Goal: Information Seeking & Learning: Check status

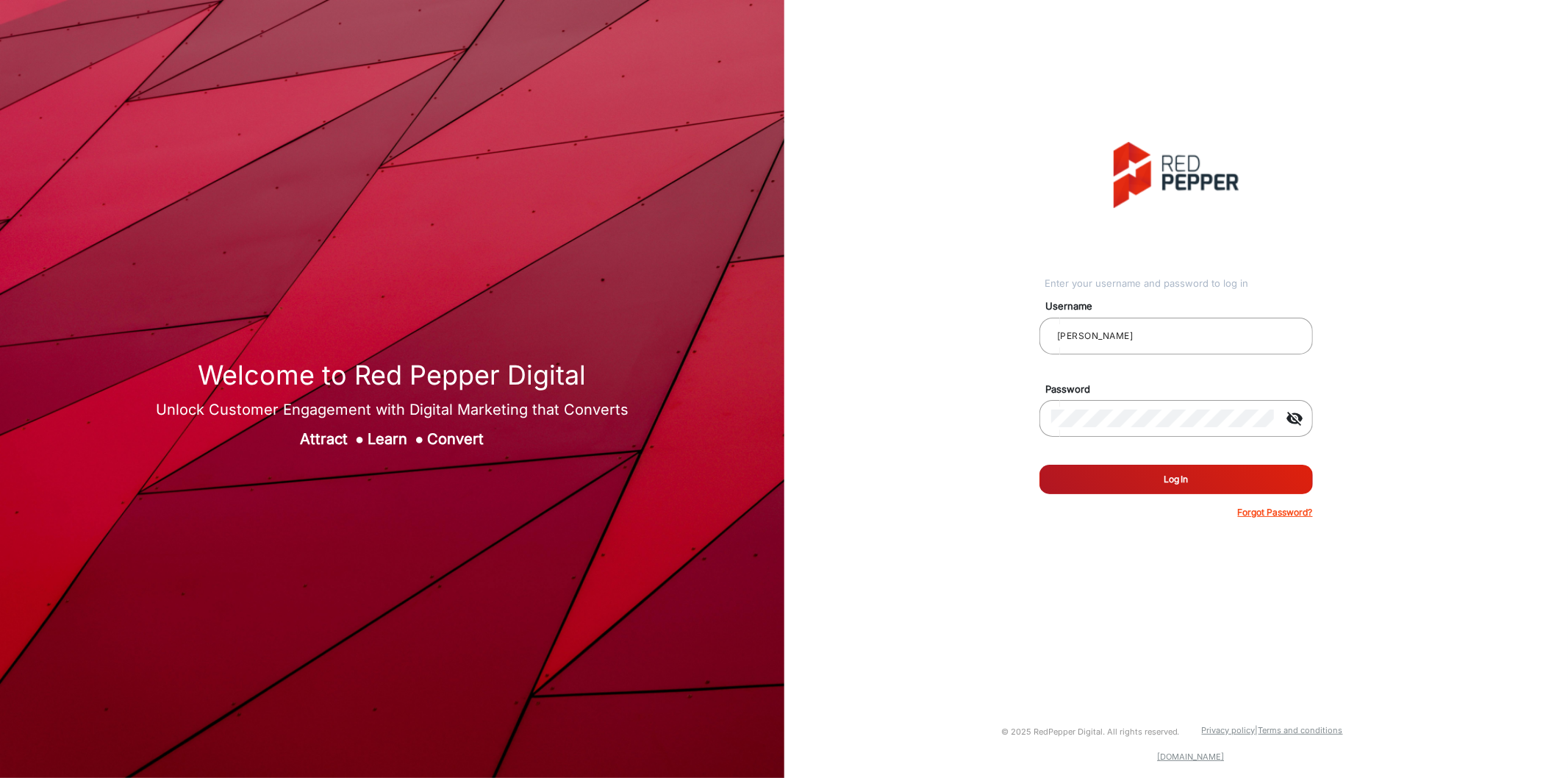
click at [1142, 482] on button "Log In" at bounding box center [1176, 479] width 274 height 30
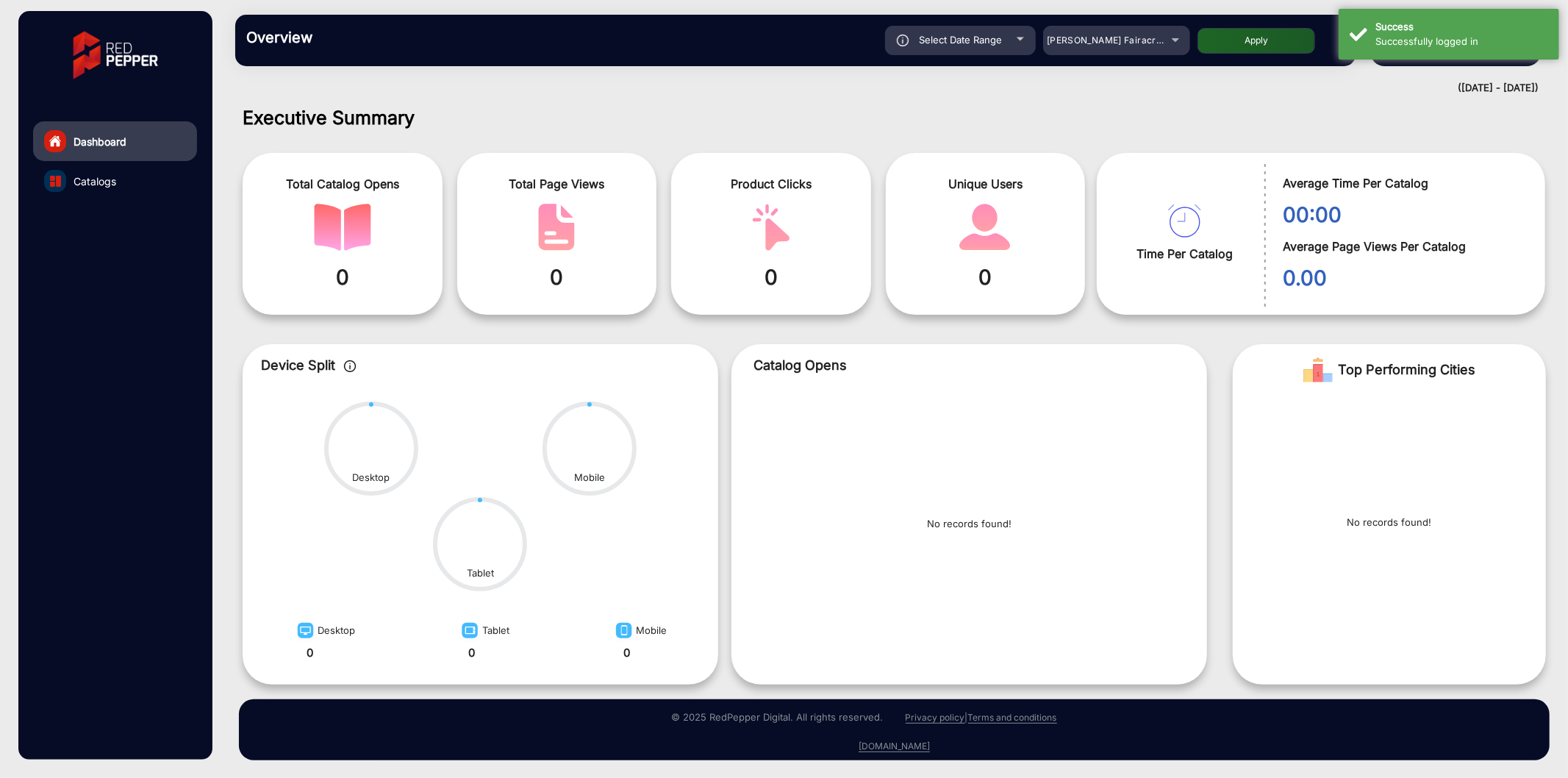
scroll to position [3, 0]
click at [1092, 45] on div "[PERSON_NAME] Fairacre Farms" at bounding box center [1106, 41] width 117 height 18
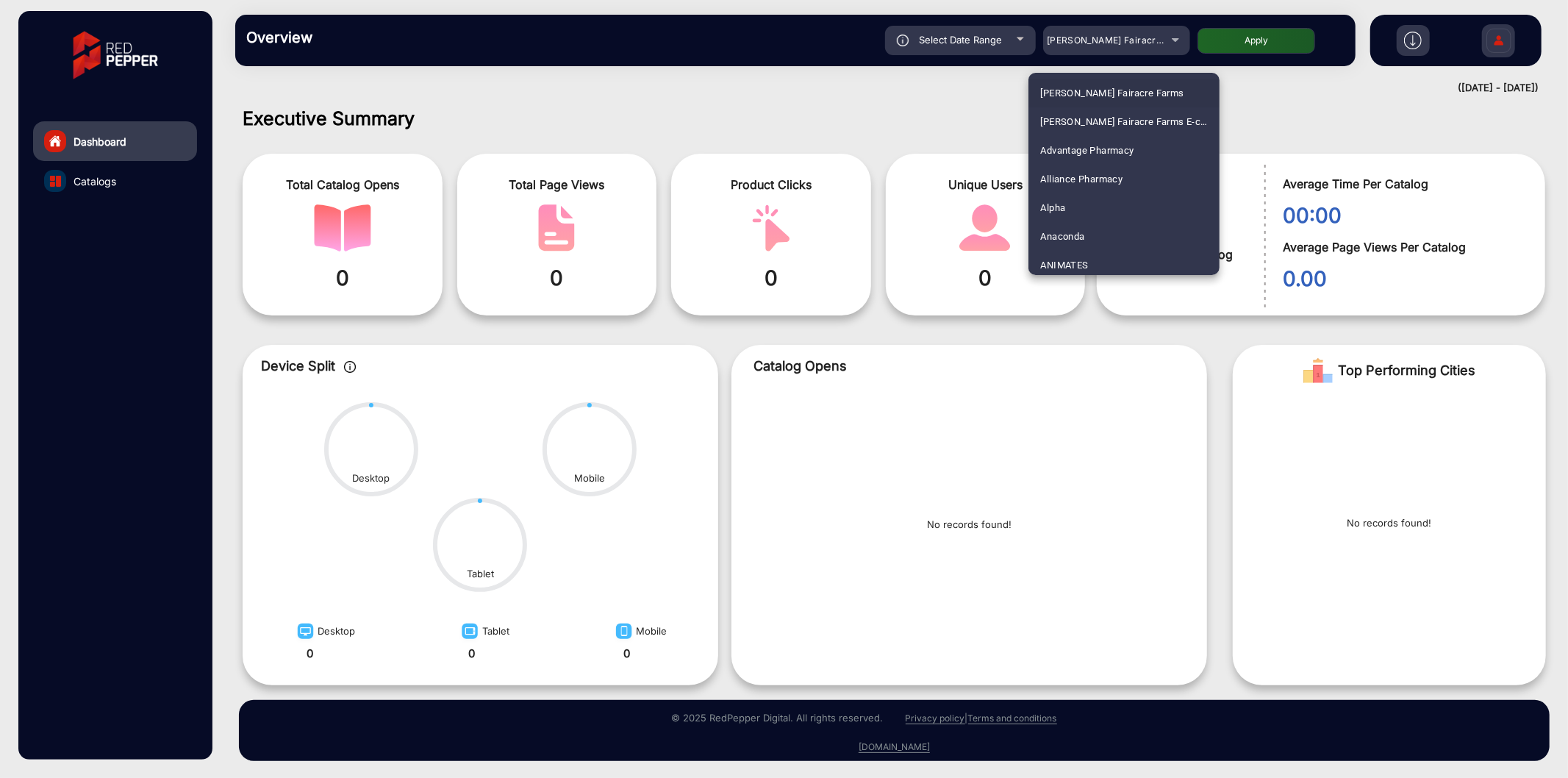
scroll to position [263, 0]
click at [1063, 164] on span "Australian Butchers Store" at bounding box center [1096, 175] width 113 height 29
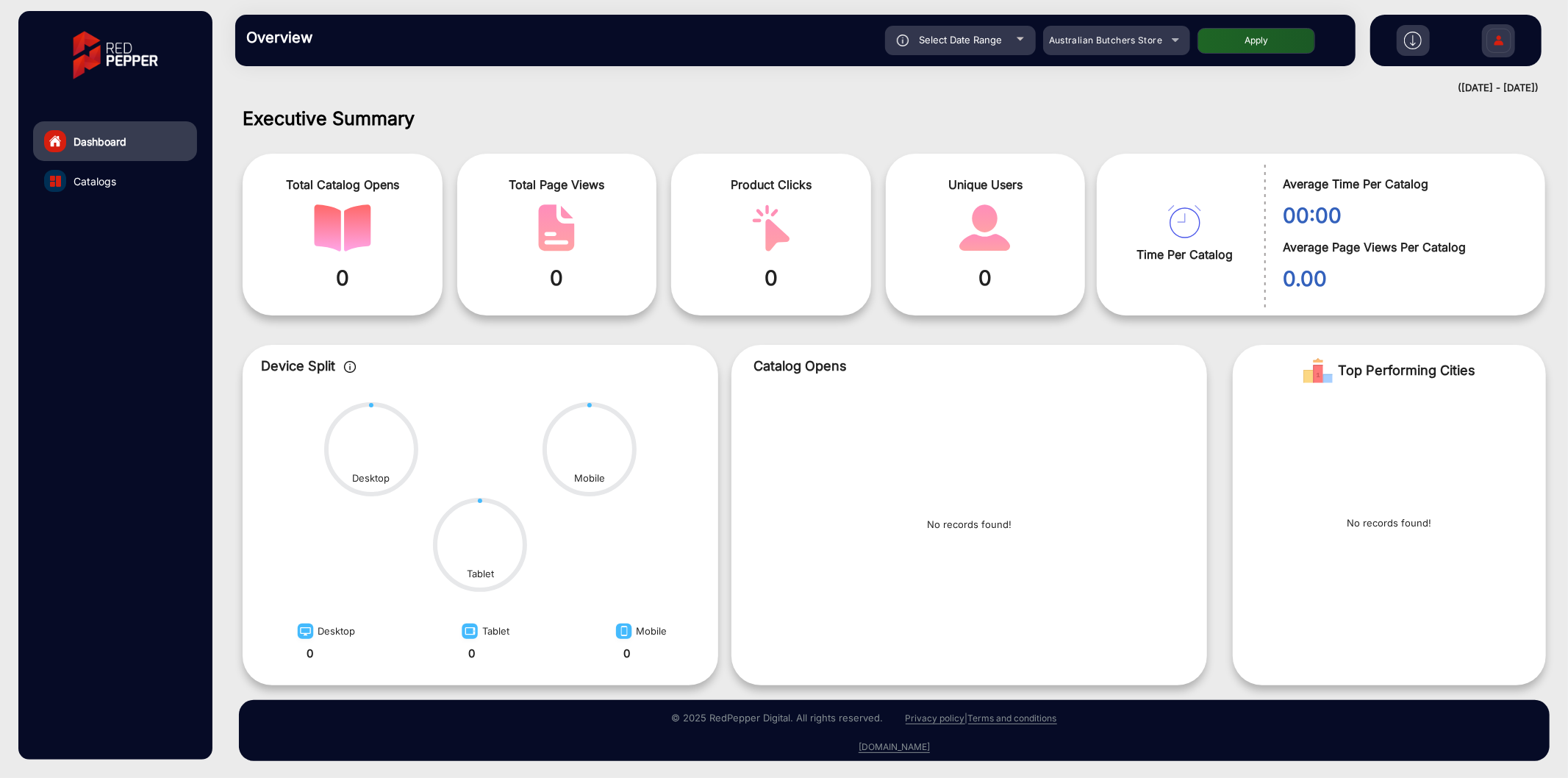
click at [966, 34] on span "Select Date Range" at bounding box center [960, 39] width 83 height 12
type input "[DATE]"
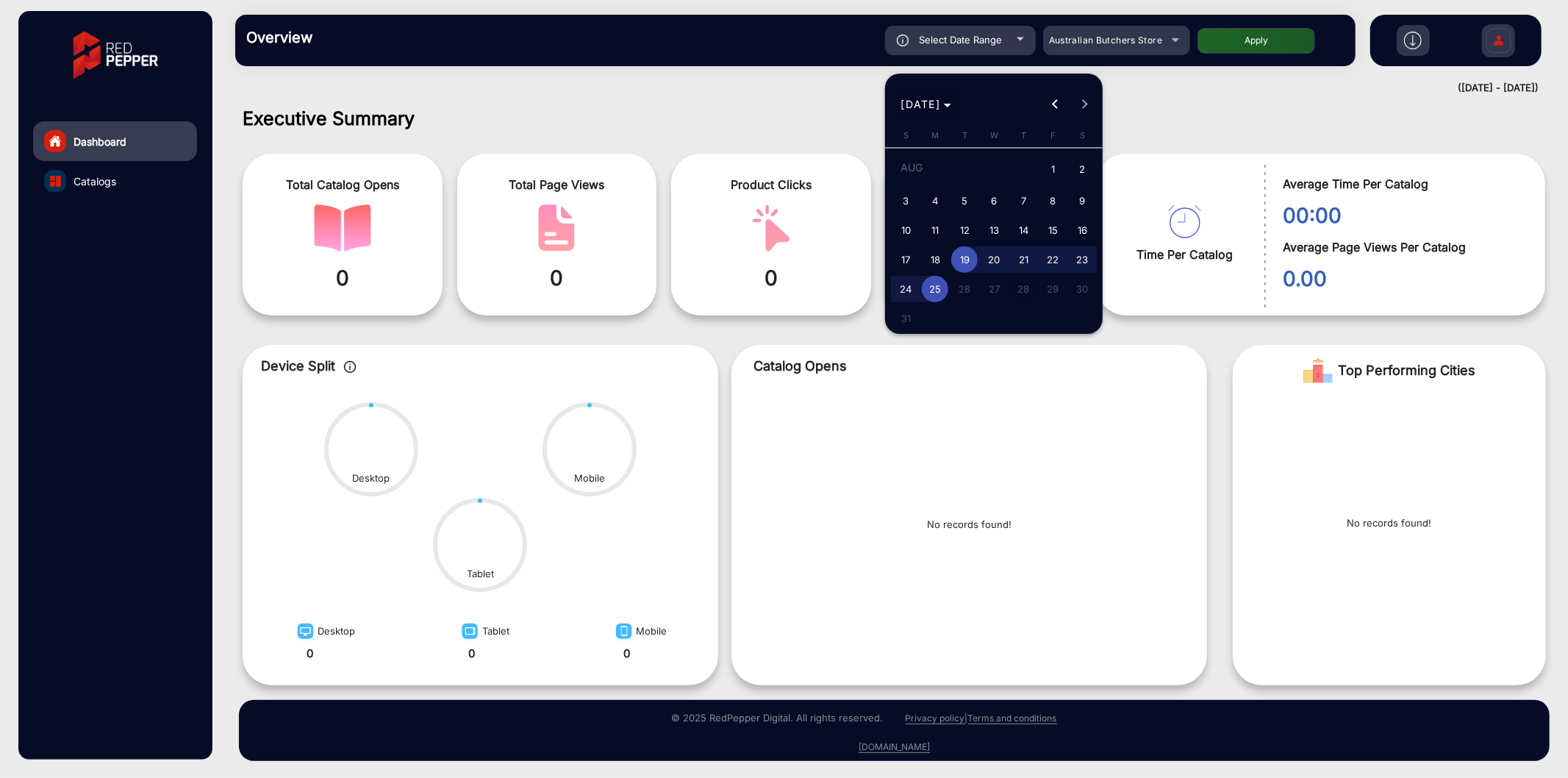
click at [952, 97] on span "[DATE]" at bounding box center [926, 104] width 51 height 15
click at [1062, 296] on span "2025" at bounding box center [1071, 296] width 46 height 26
click at [917, 213] on span "MAY" at bounding box center [916, 208] width 46 height 26
click at [1024, 168] on span "1" at bounding box center [1023, 170] width 26 height 30
type input "[DATE]"
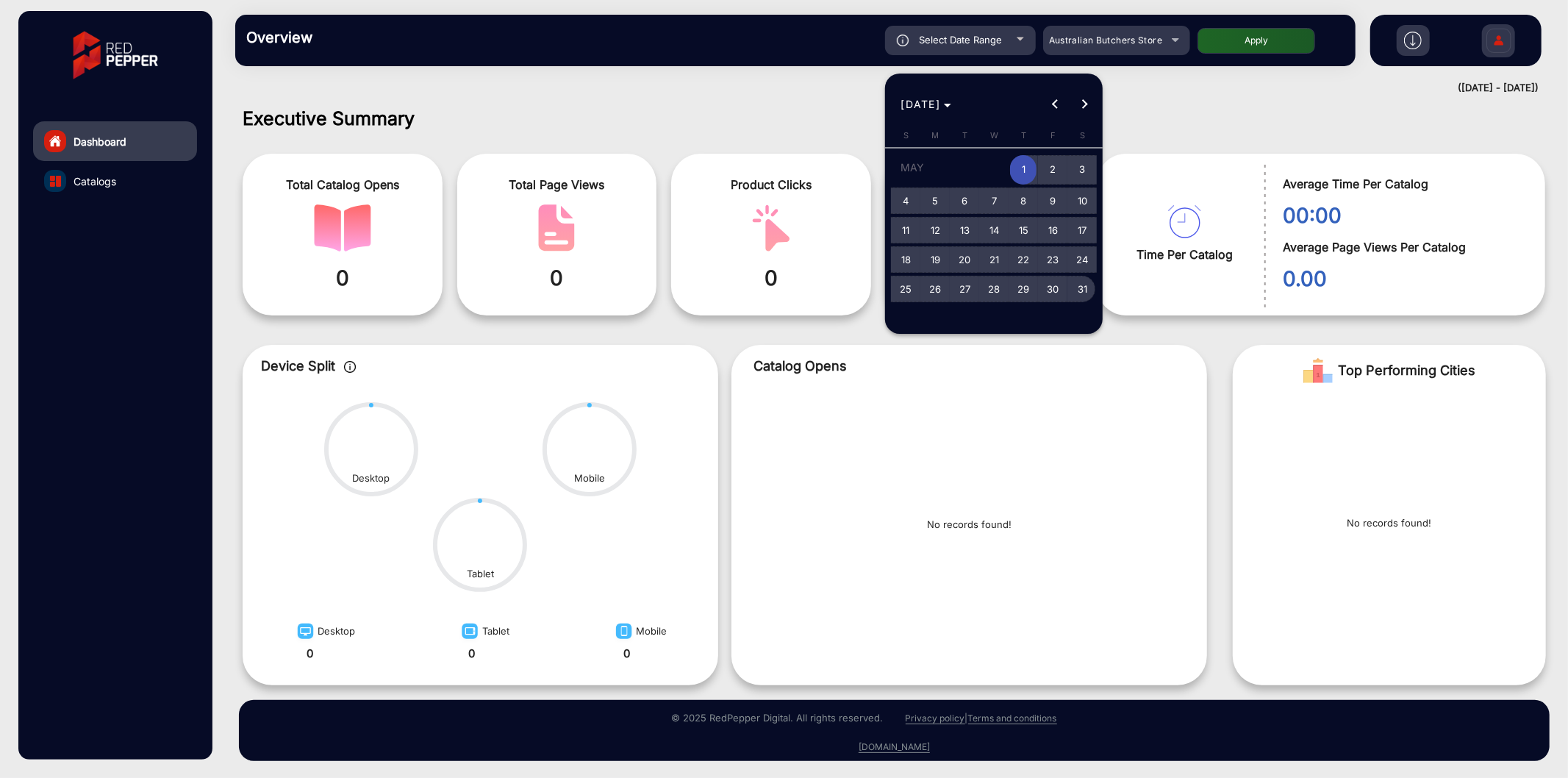
click at [1074, 287] on span "31" at bounding box center [1081, 288] width 26 height 26
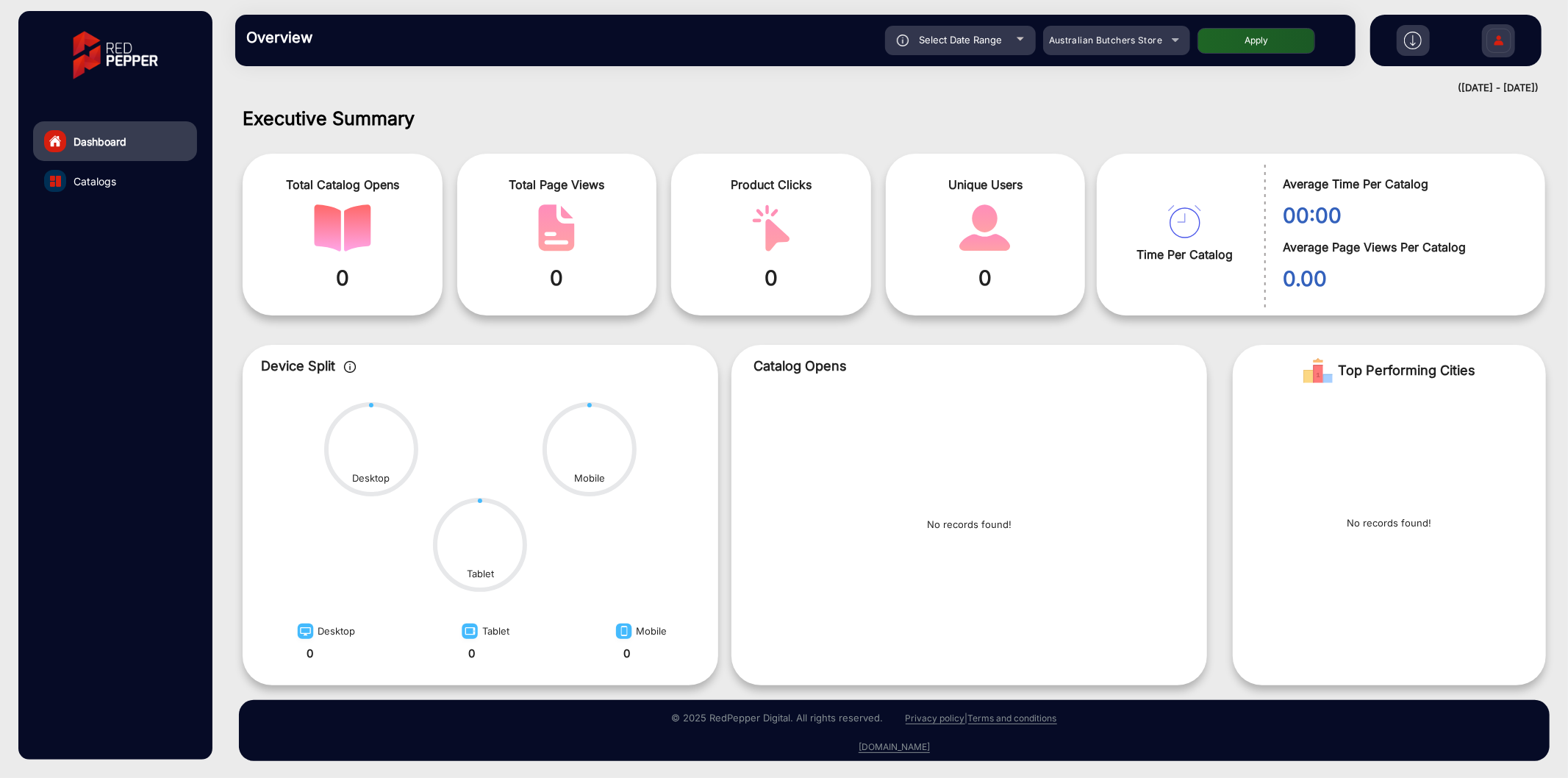
type input "[DATE]"
click at [1226, 48] on button "Apply" at bounding box center [1257, 41] width 117 height 26
type input "[DATE]"
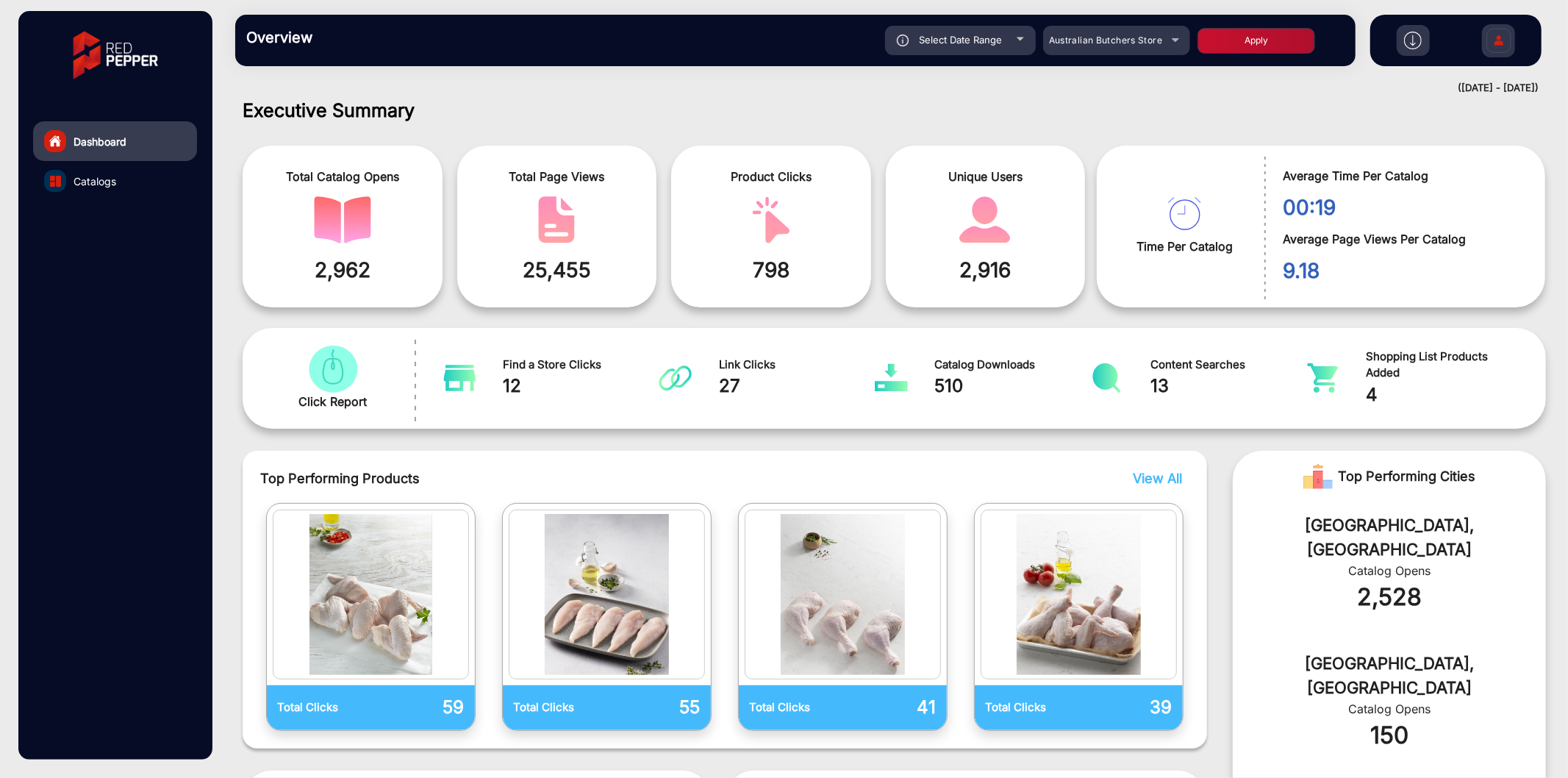
click at [967, 42] on span "Select Date Range" at bounding box center [960, 39] width 83 height 12
type input "[DATE]"
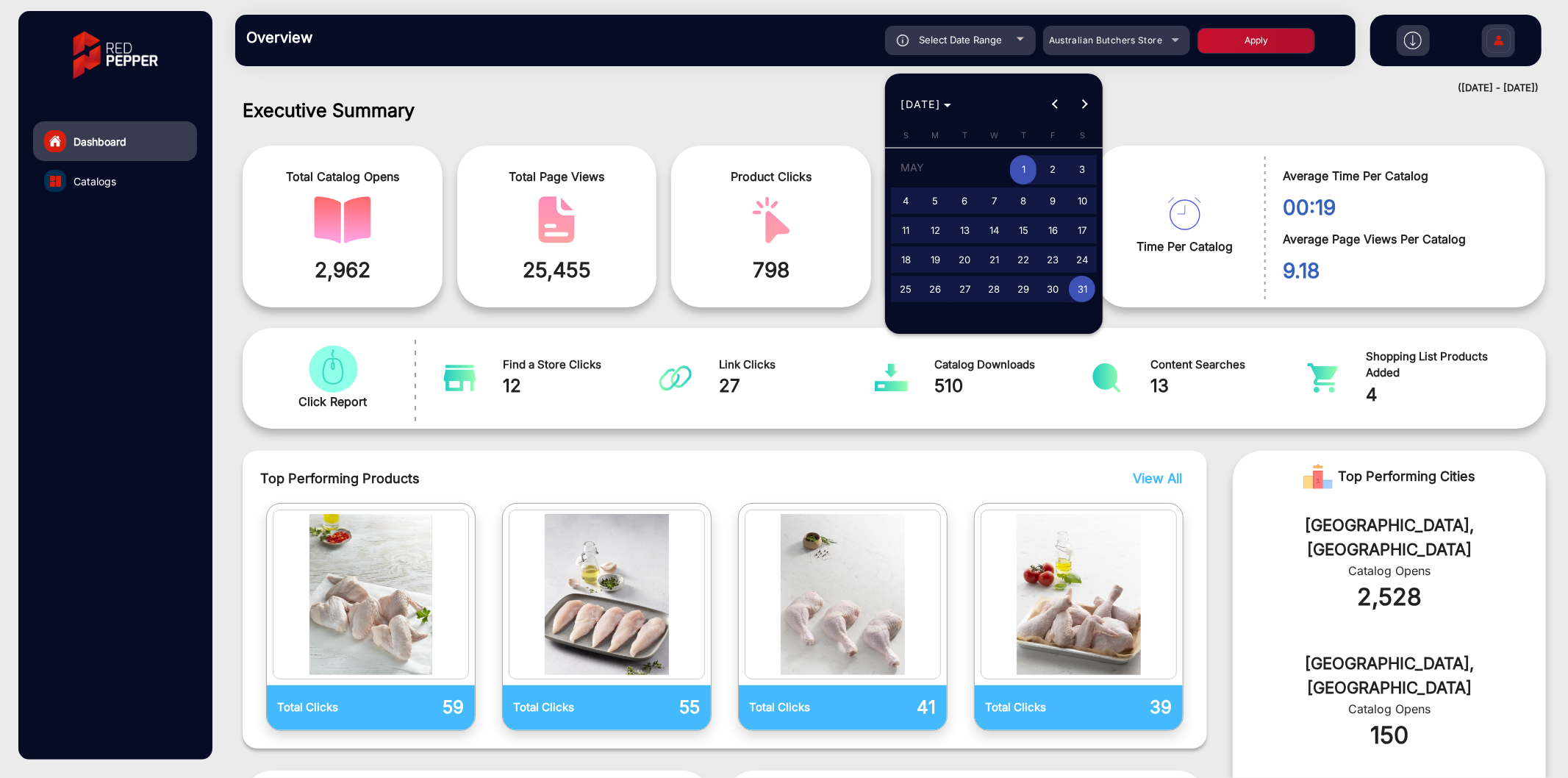
click at [1086, 98] on span "Next month" at bounding box center [1084, 104] width 30 height 30
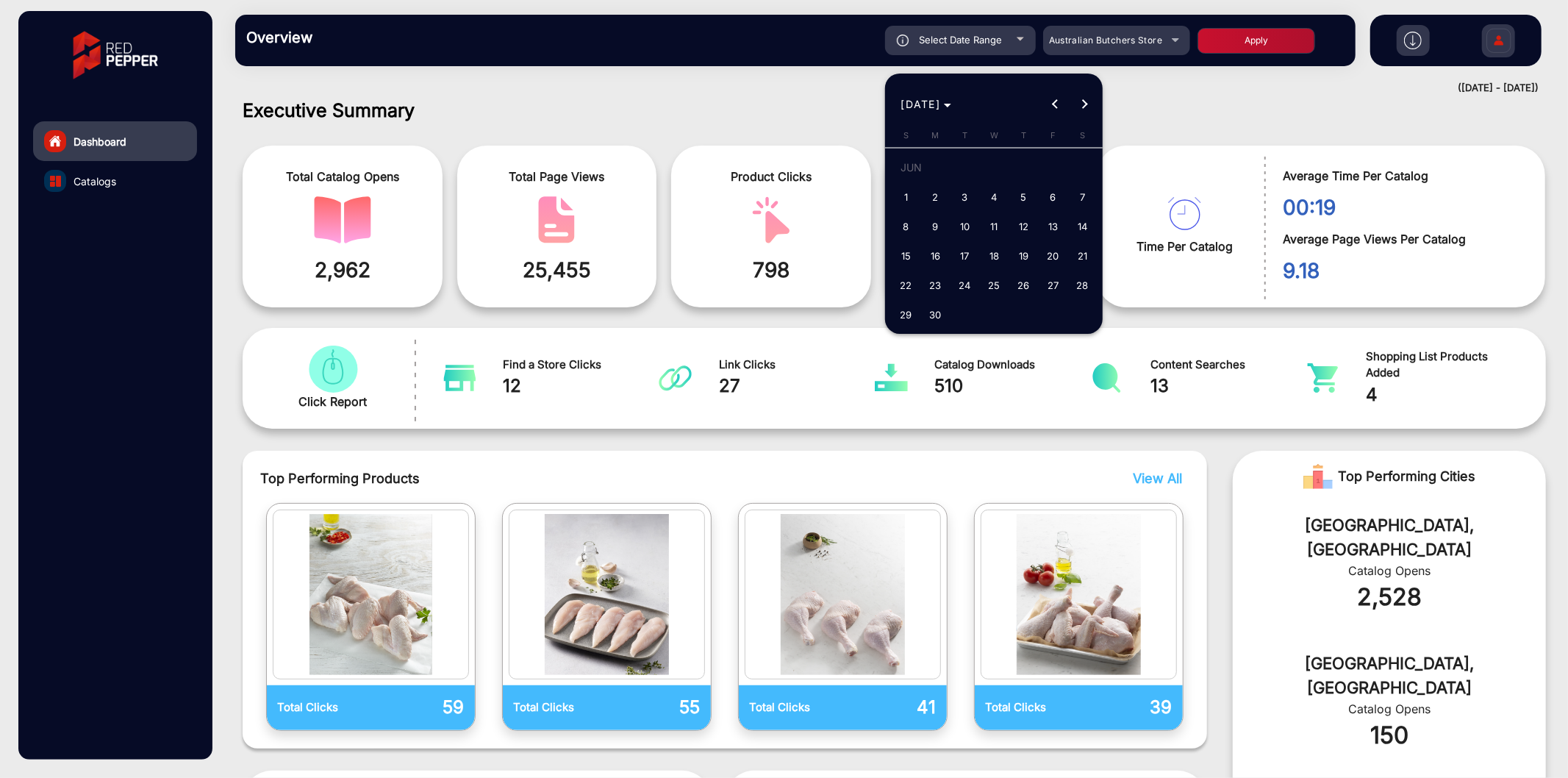
click at [897, 192] on span "1" at bounding box center [905, 197] width 26 height 26
type input "[DATE]"
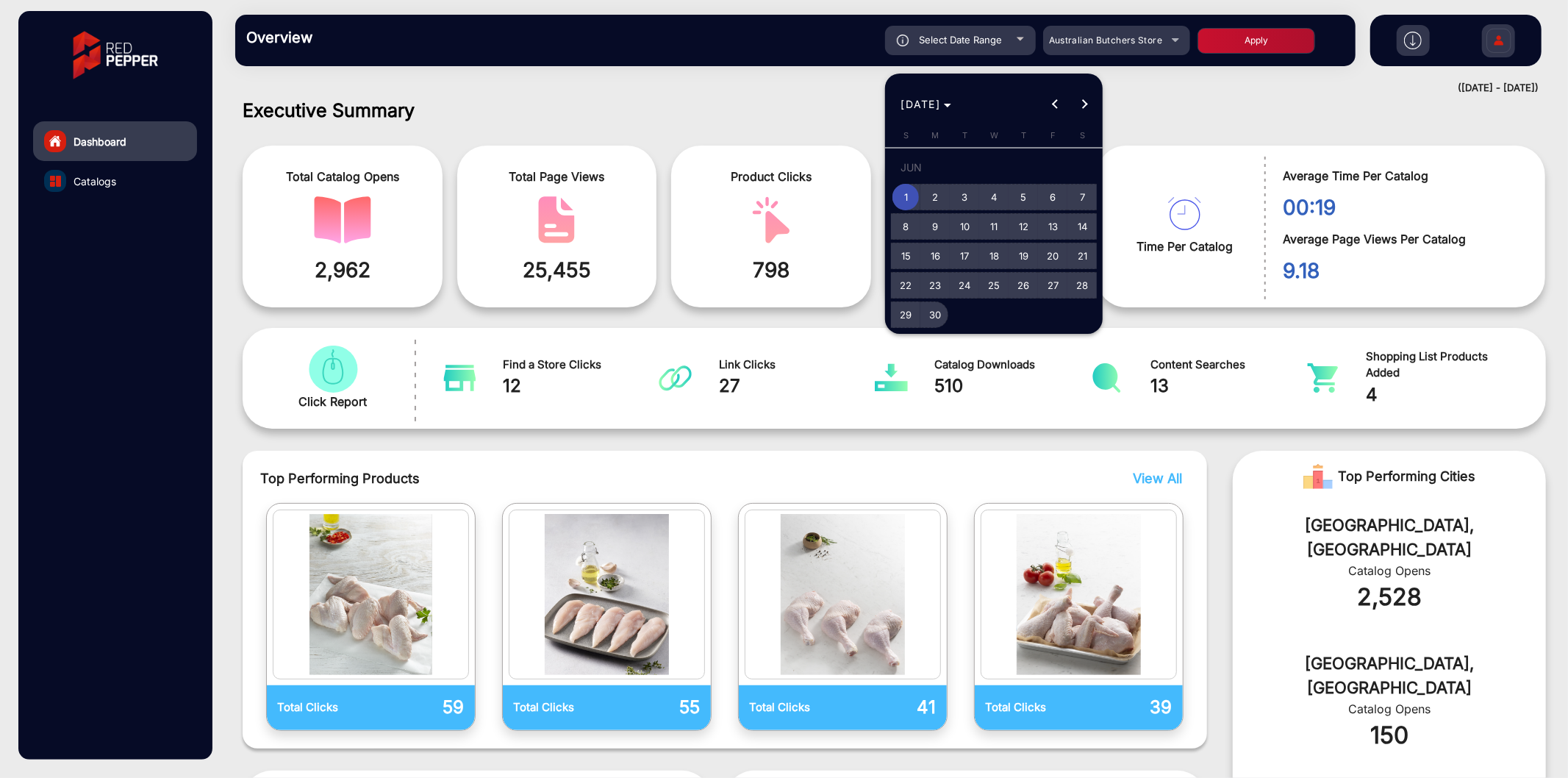
click at [936, 319] on span "30" at bounding box center [934, 314] width 26 height 26
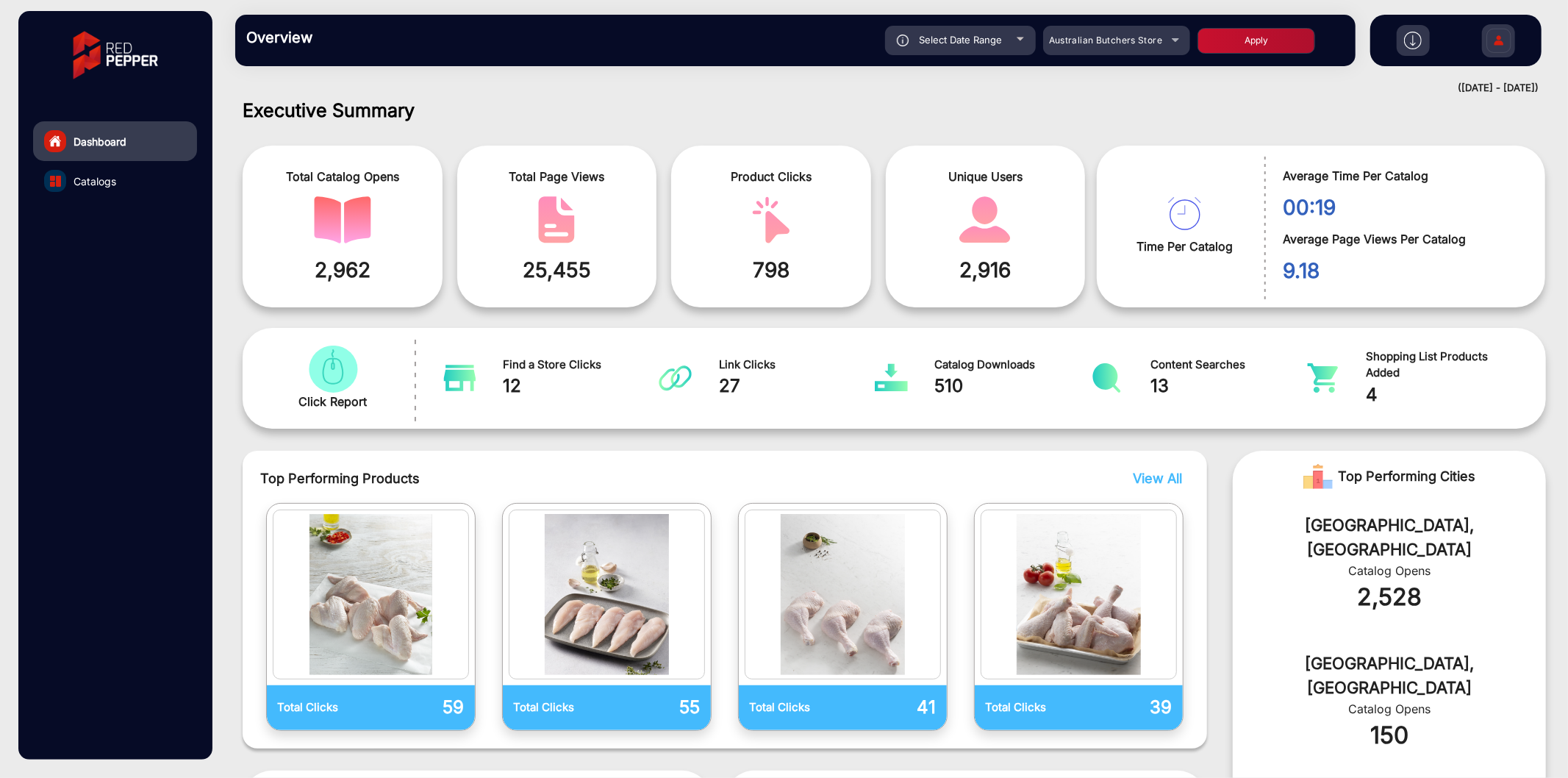
type input "[DATE]"
click at [1265, 42] on button "Apply" at bounding box center [1257, 41] width 117 height 26
type input "[DATE]"
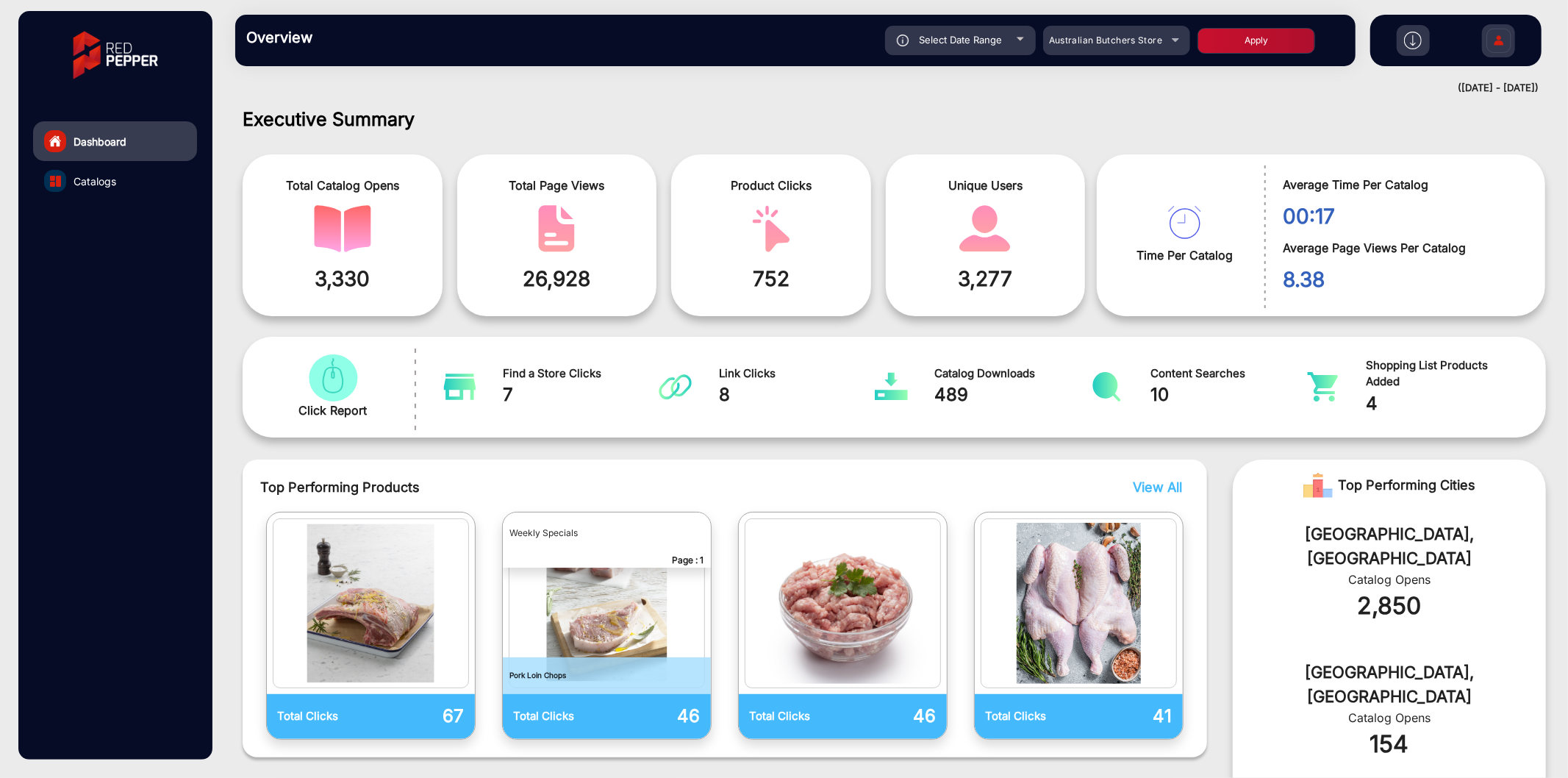
scroll to position [0, 0]
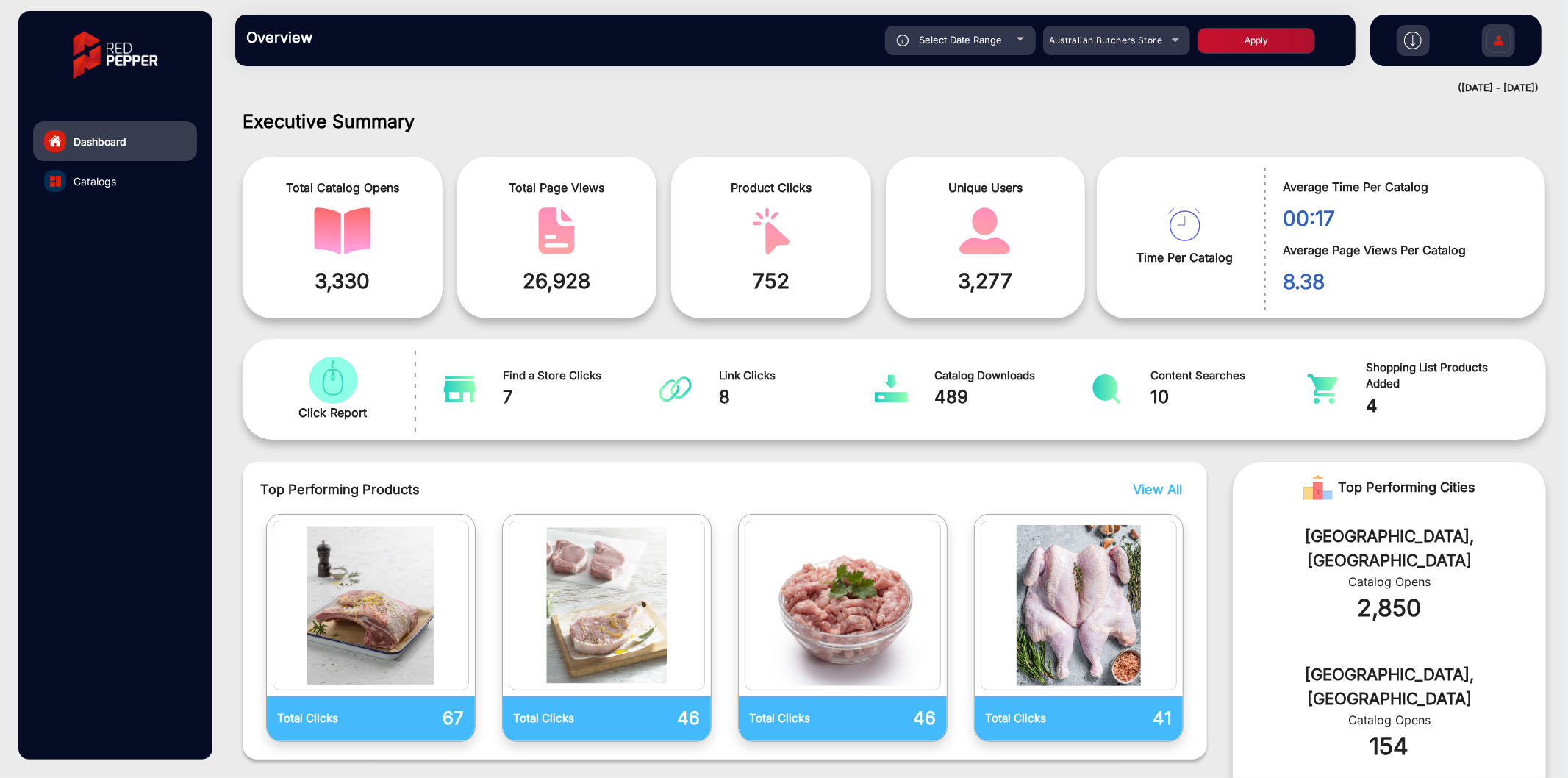
click at [993, 42] on span "Select Date Range" at bounding box center [960, 39] width 83 height 12
type input "[DATE]"
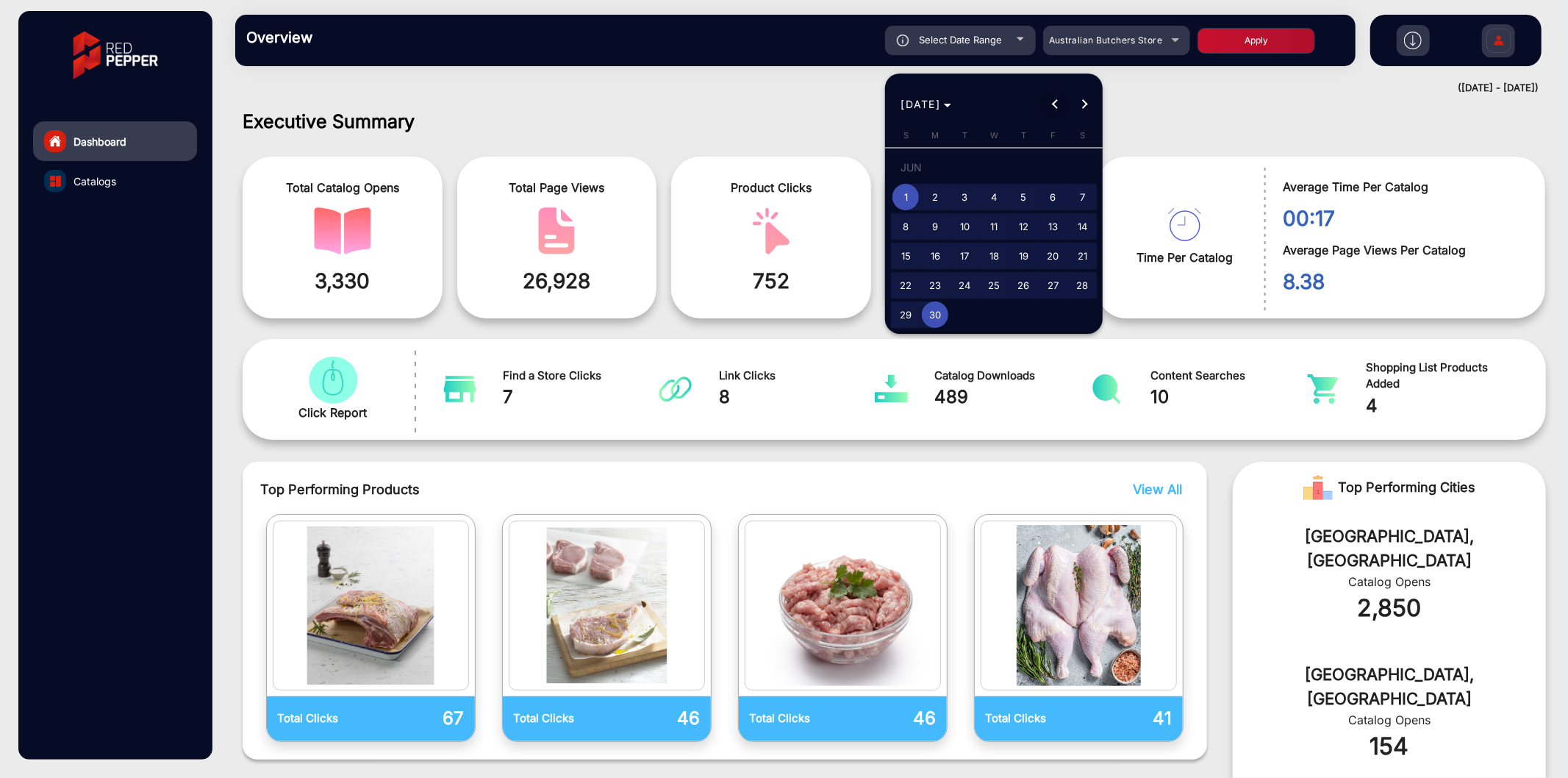
click at [1052, 103] on span "Previous month" at bounding box center [1054, 104] width 30 height 30
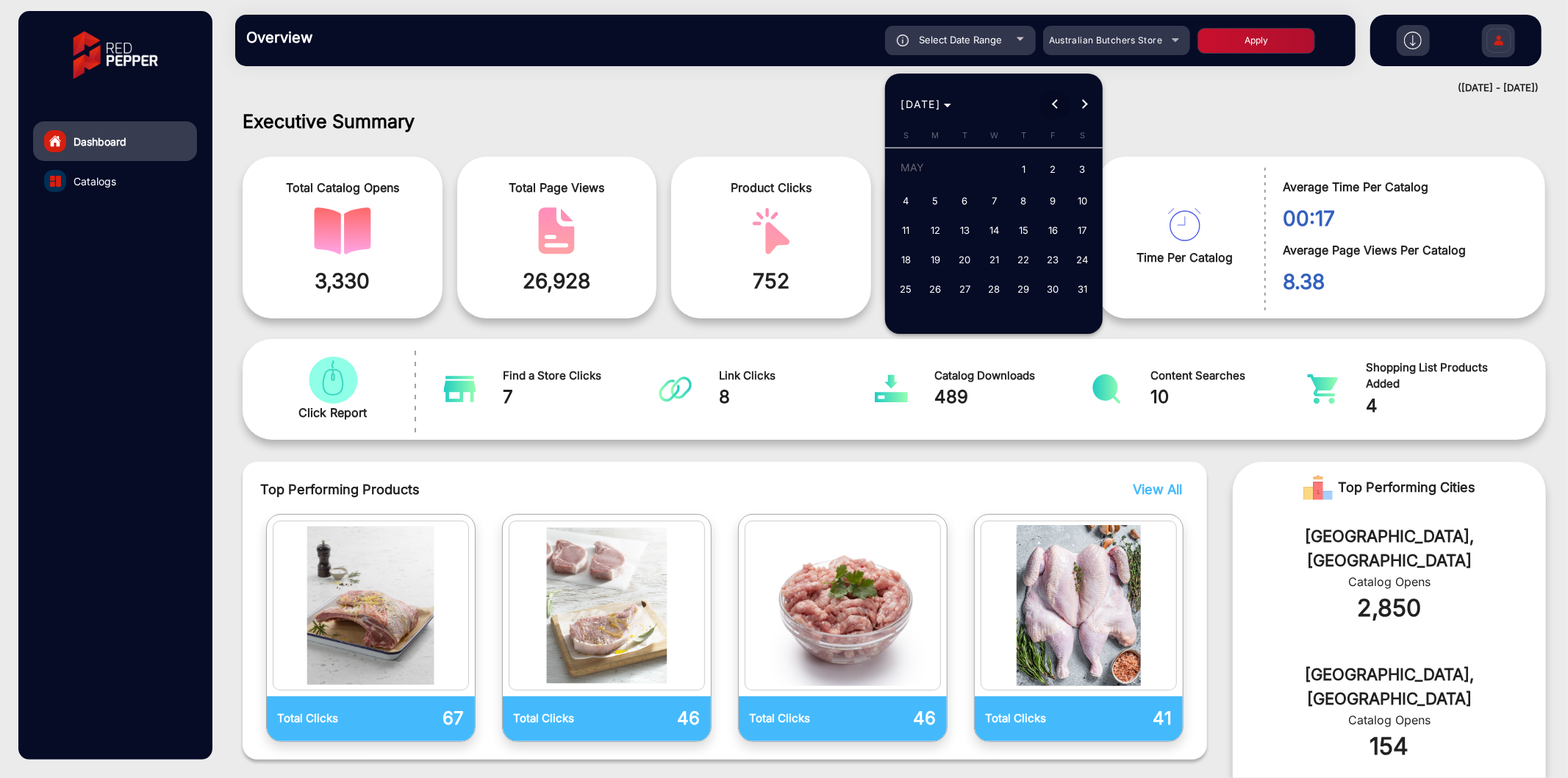
click at [1052, 103] on span "Previous month" at bounding box center [1054, 104] width 30 height 30
click at [1091, 105] on span "Next month" at bounding box center [1084, 104] width 30 height 30
click at [1025, 165] on span "1" at bounding box center [1023, 170] width 26 height 30
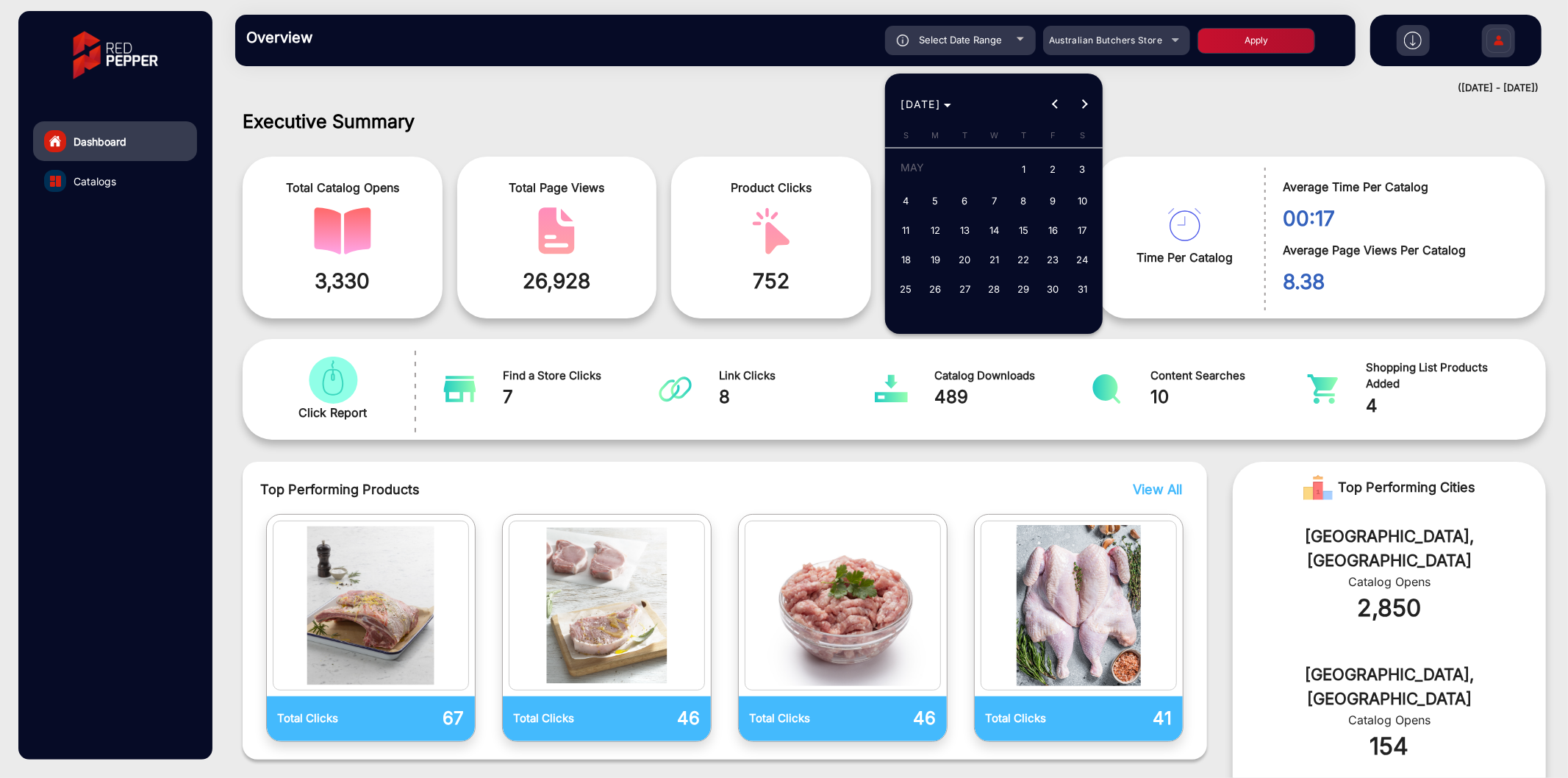
type input "[DATE]"
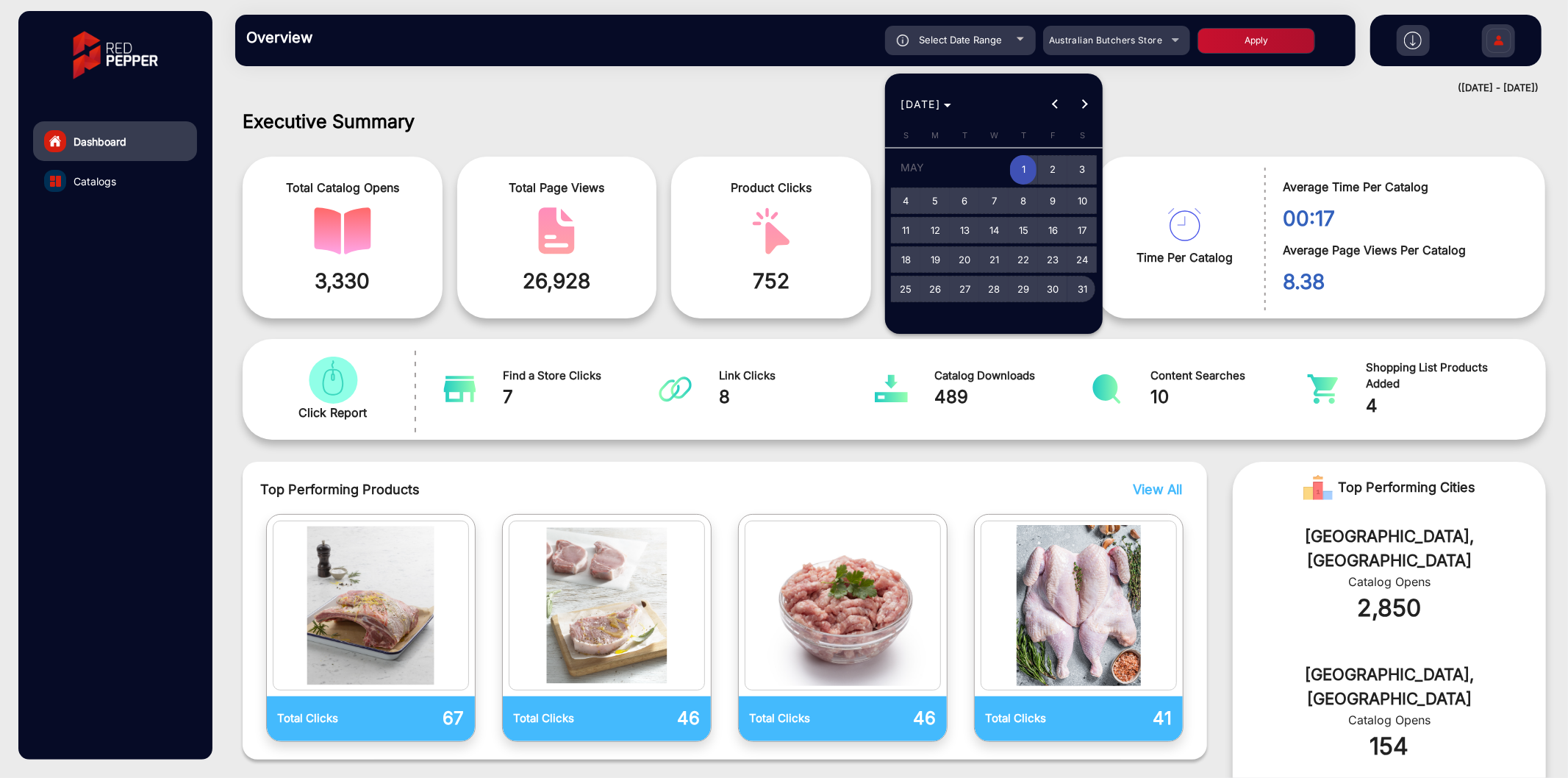
click at [1078, 287] on span "31" at bounding box center [1081, 288] width 26 height 26
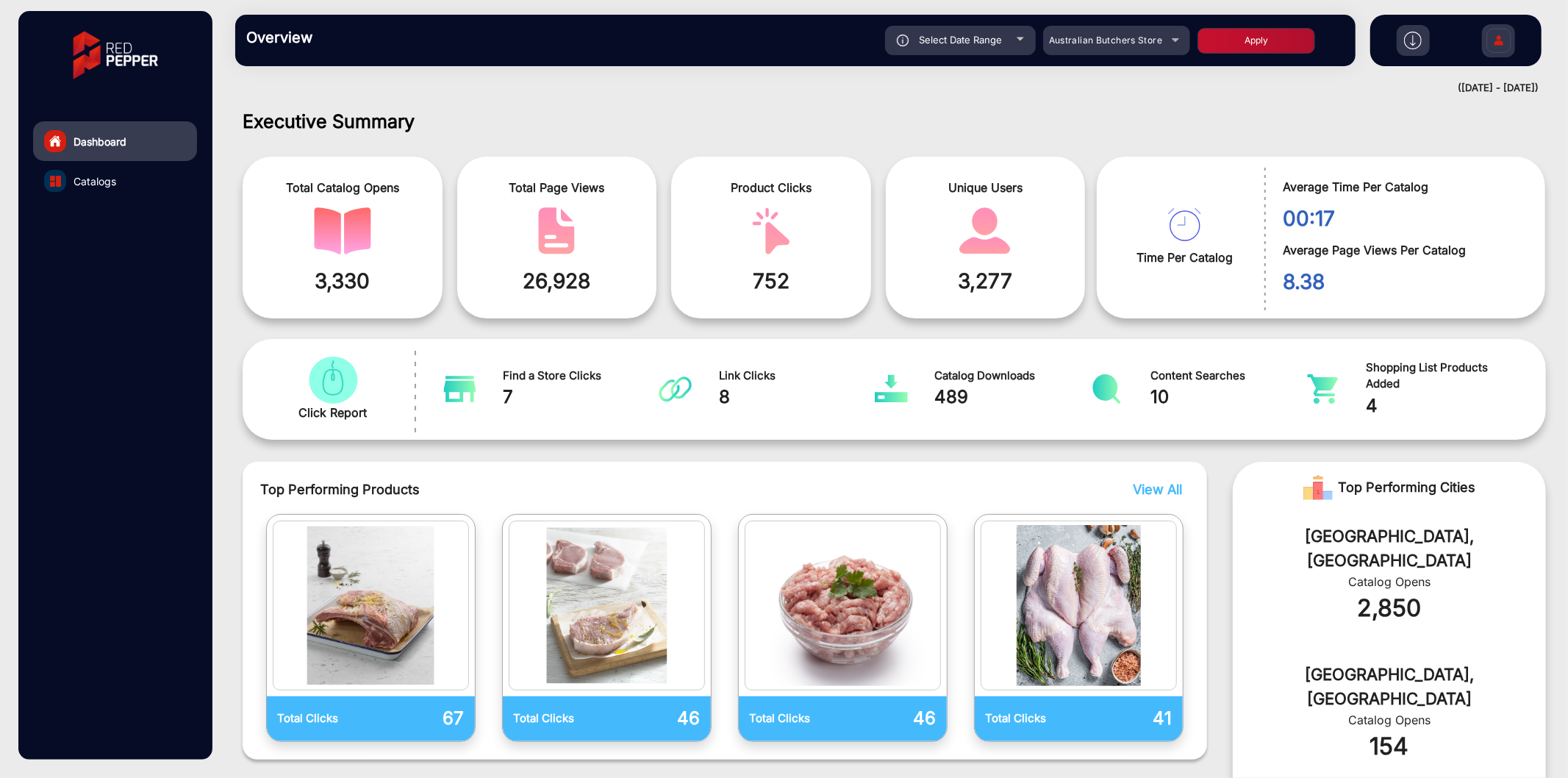
type input "[DATE]"
click at [1235, 50] on button "Apply" at bounding box center [1257, 41] width 117 height 26
type input "[DATE]"
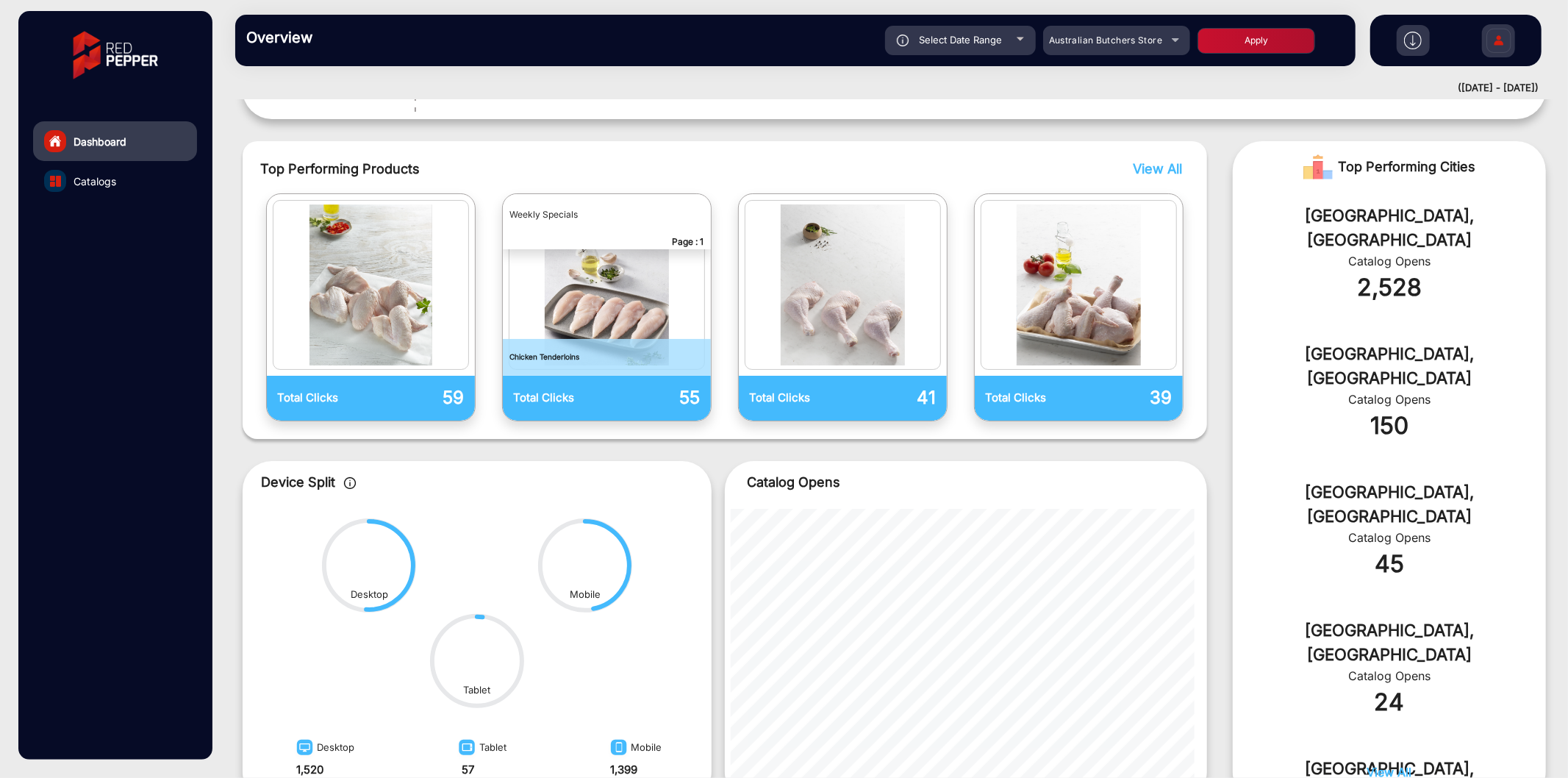
scroll to position [437, 0]
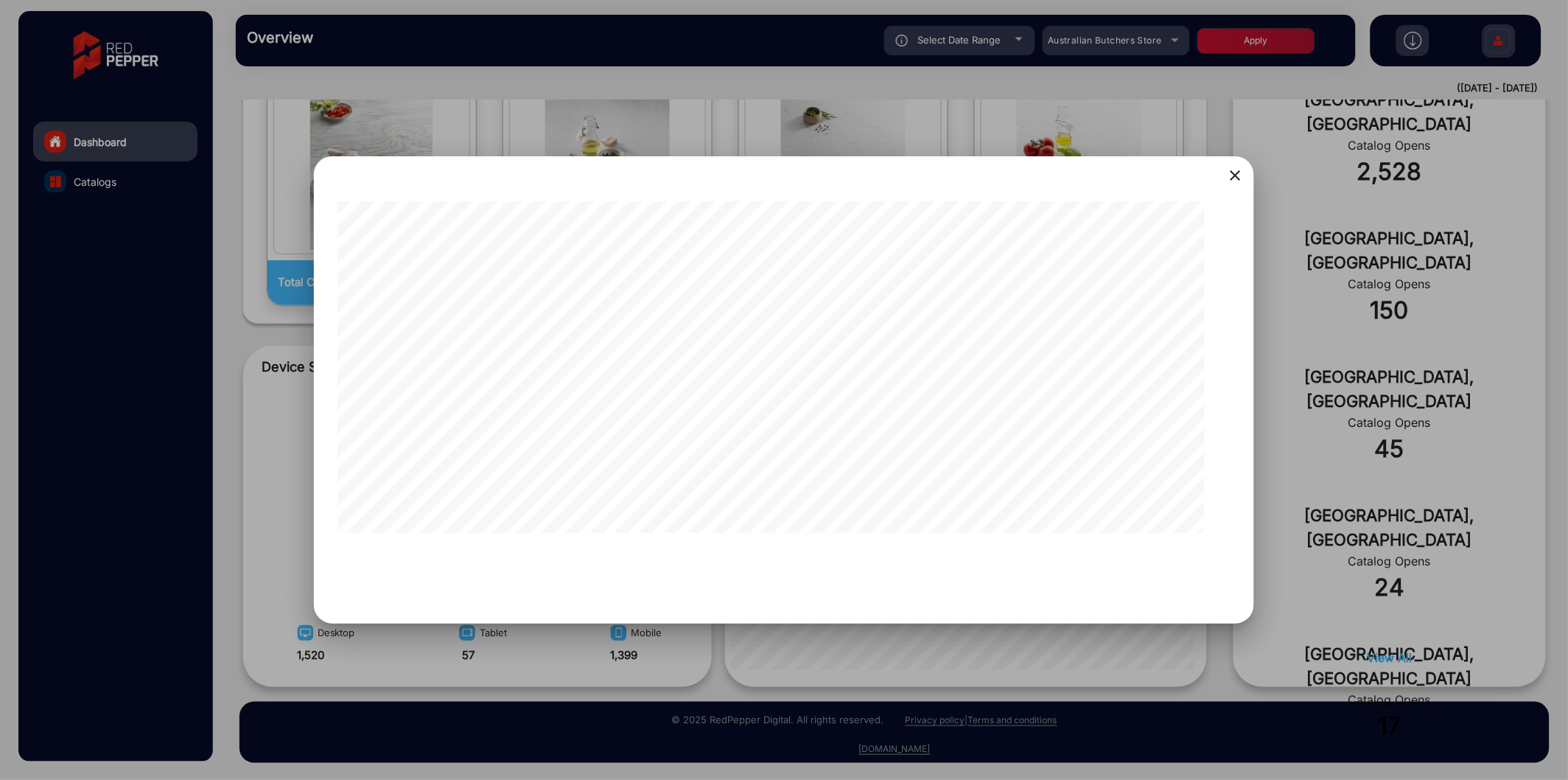
click at [1231, 181] on mat-icon "close" at bounding box center [1235, 176] width 18 height 18
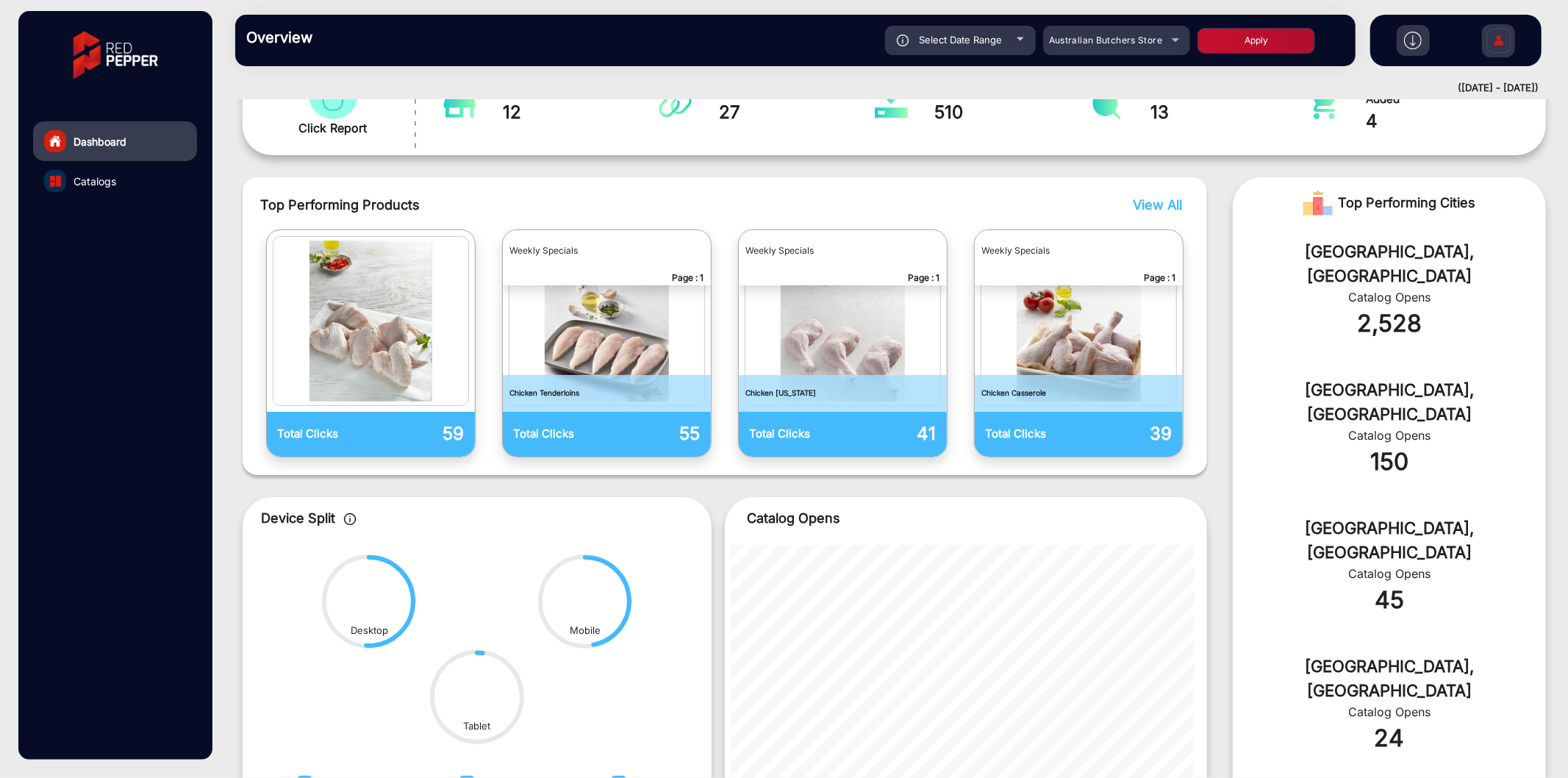
scroll to position [0, 0]
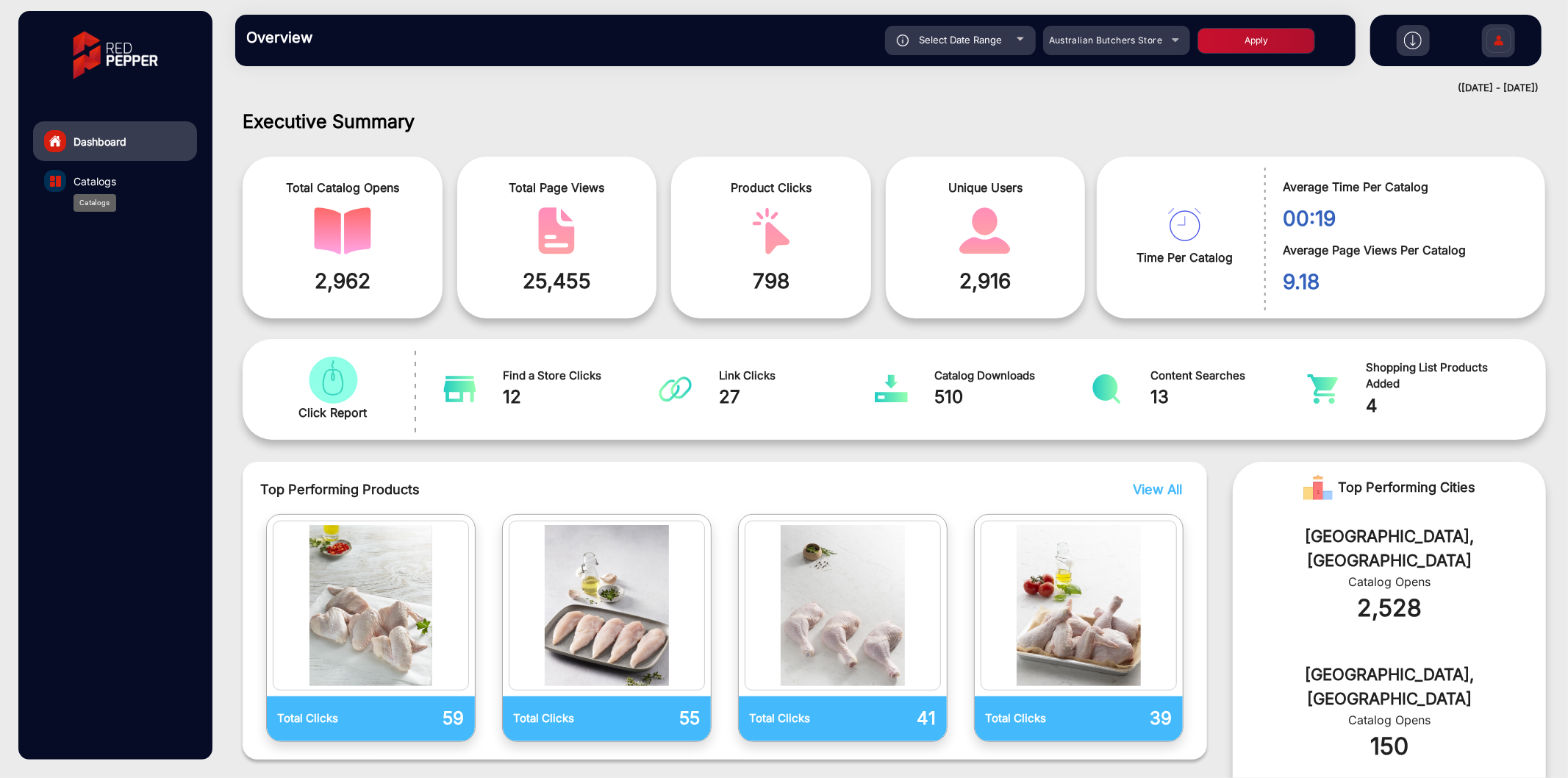
click at [85, 184] on span "Catalogs" at bounding box center [94, 181] width 42 height 15
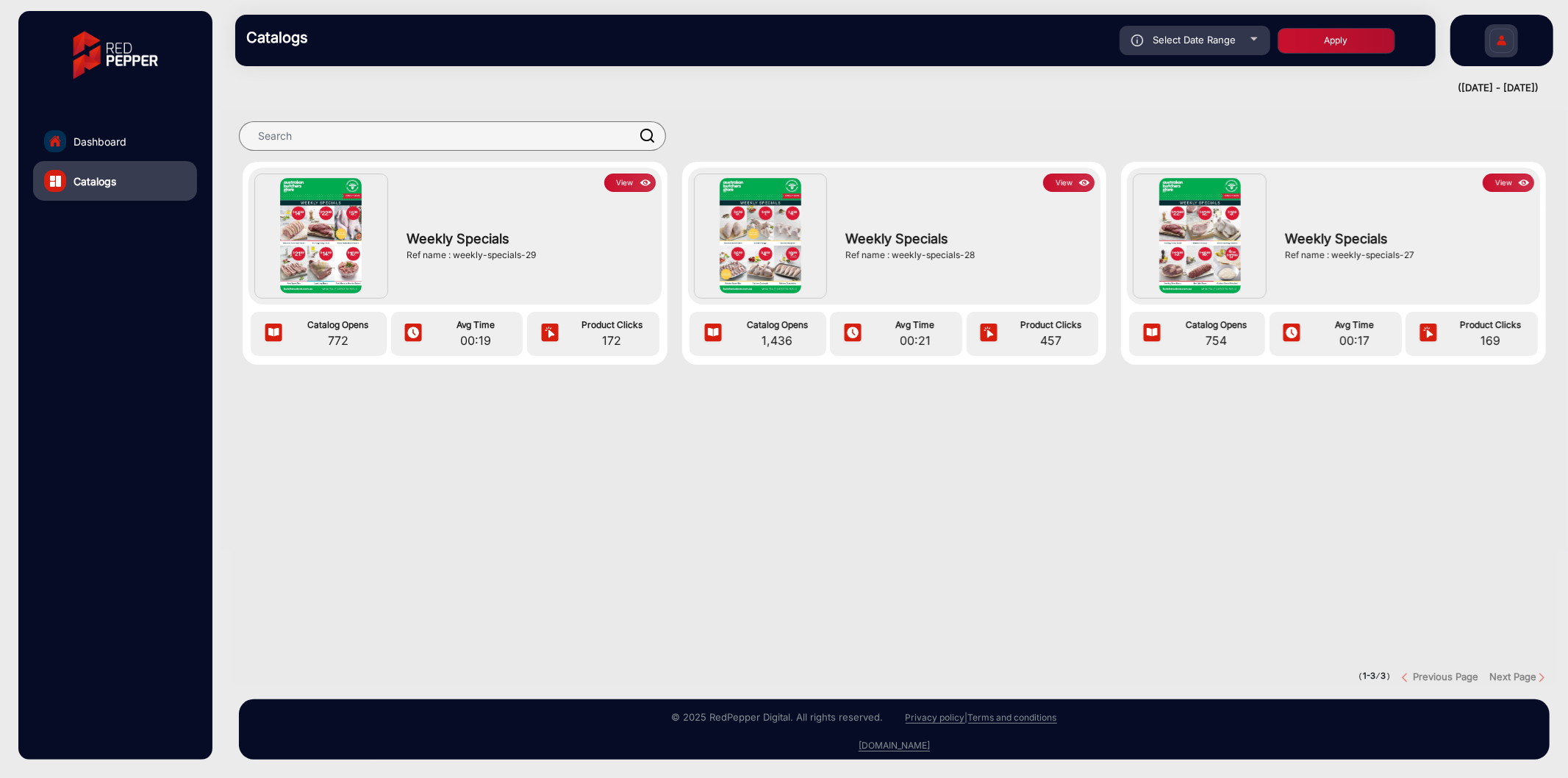
drag, startPoint x: 456, startPoint y: 254, endPoint x: 560, endPoint y: 254, distance: 104.0
click at [560, 254] on div "Ref name : weekly-specials-29" at bounding box center [527, 255] width 242 height 14
copy div "weekly-specials-29"
click at [616, 181] on button "View" at bounding box center [629, 182] width 51 height 18
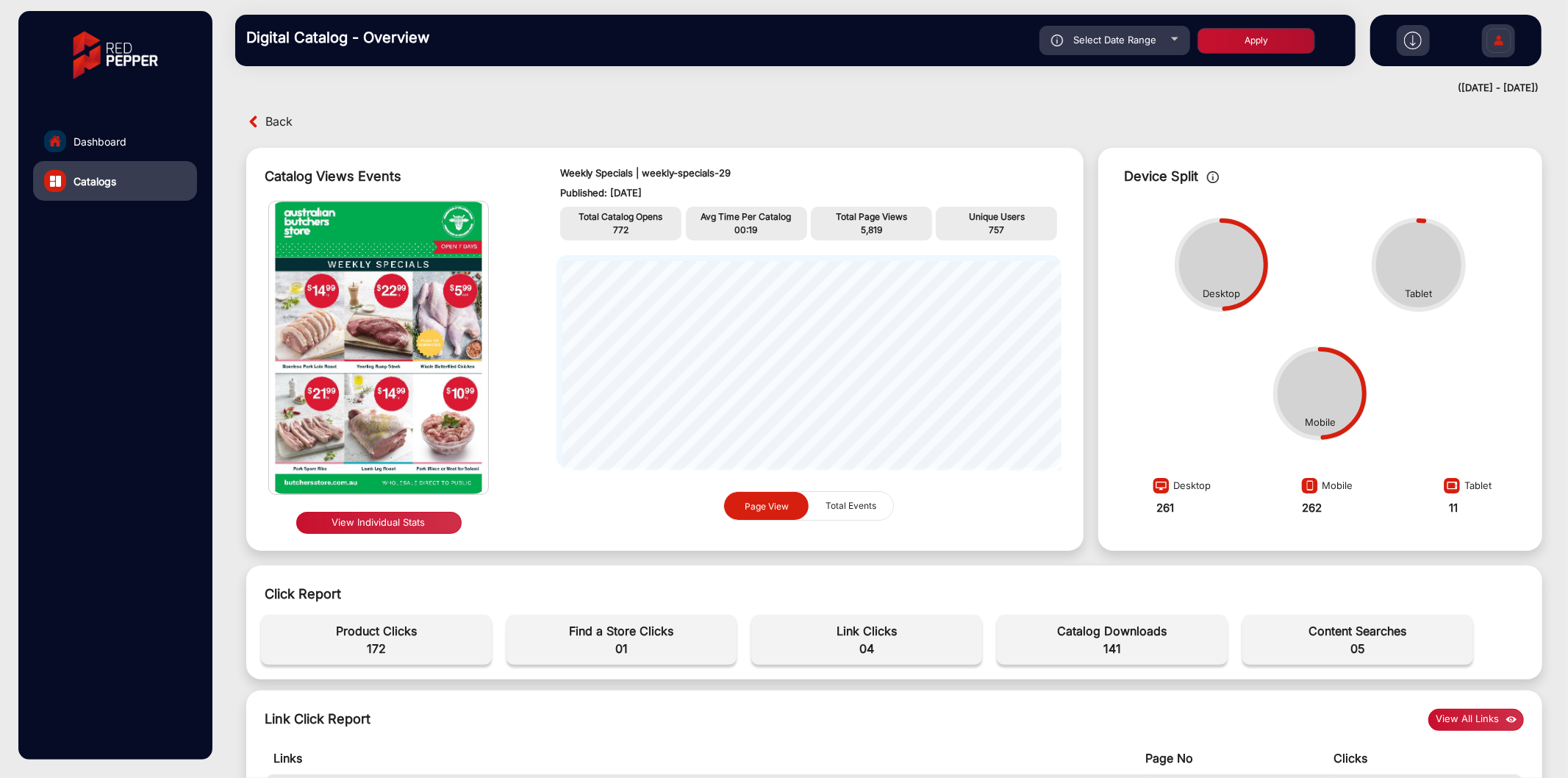
click at [412, 527] on button "View Individual Stats" at bounding box center [378, 523] width 165 height 22
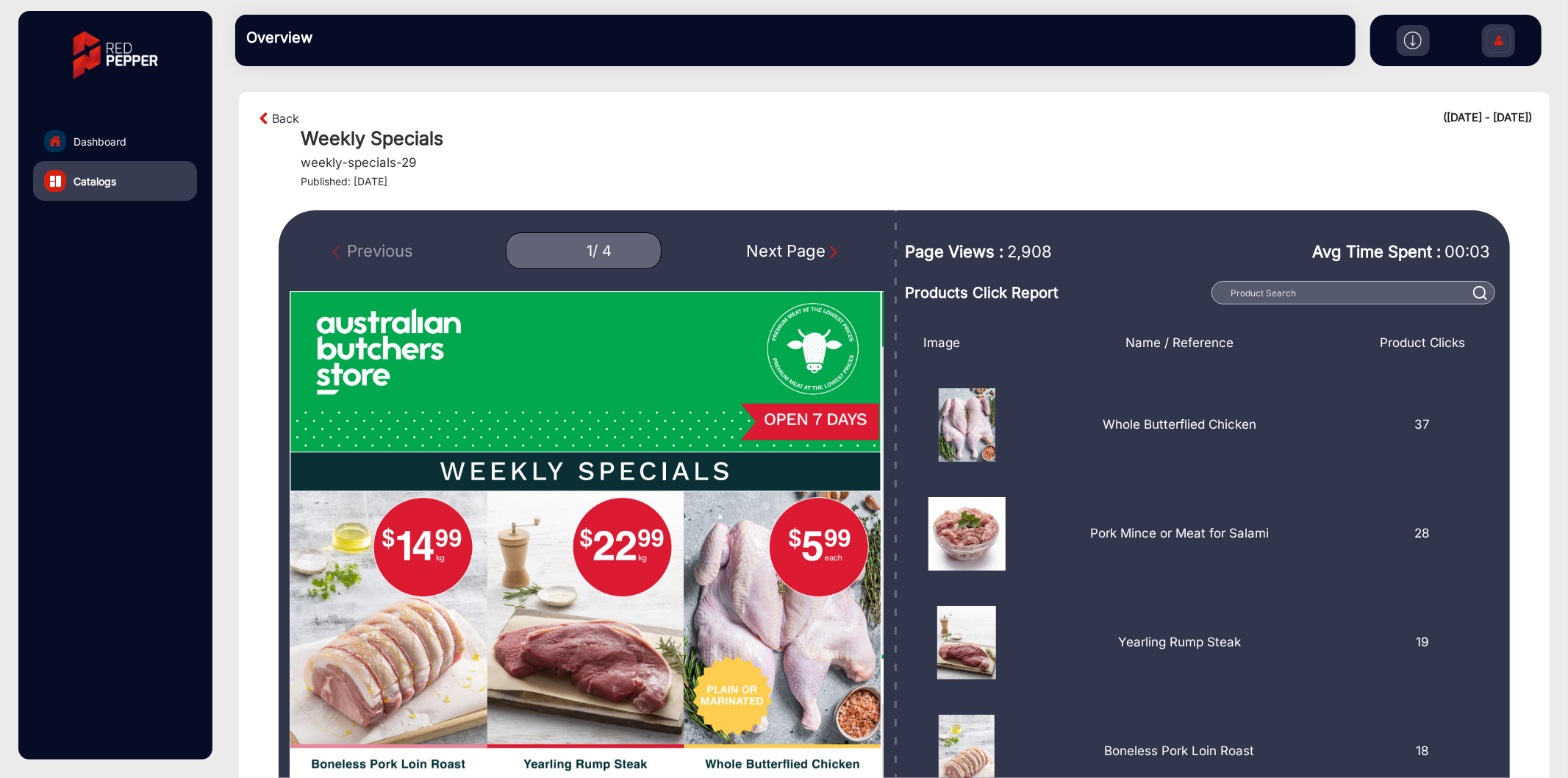
click at [762, 241] on div "Next Page" at bounding box center [793, 251] width 94 height 24
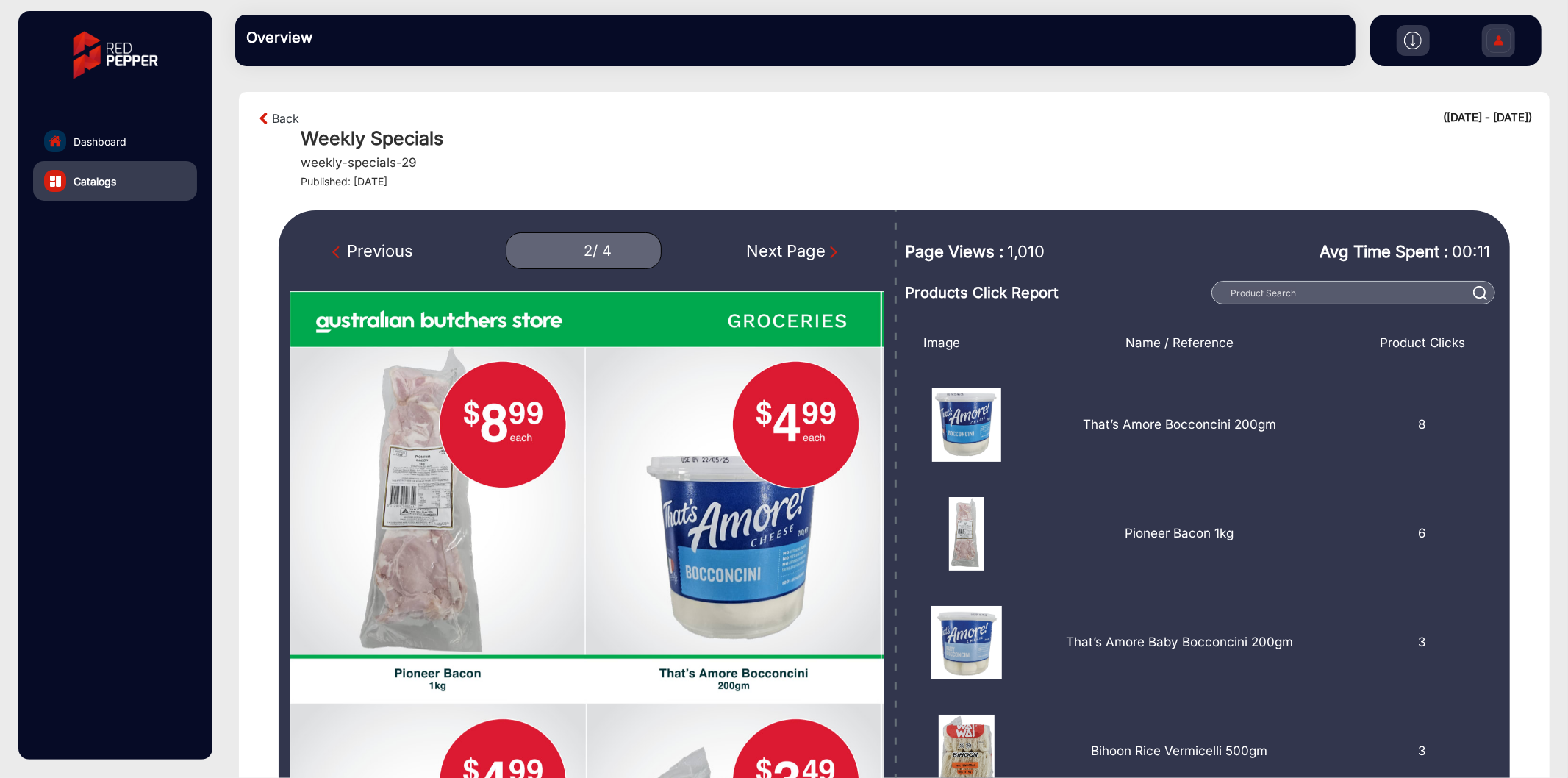
click at [762, 241] on div "Next Page" at bounding box center [793, 251] width 94 height 24
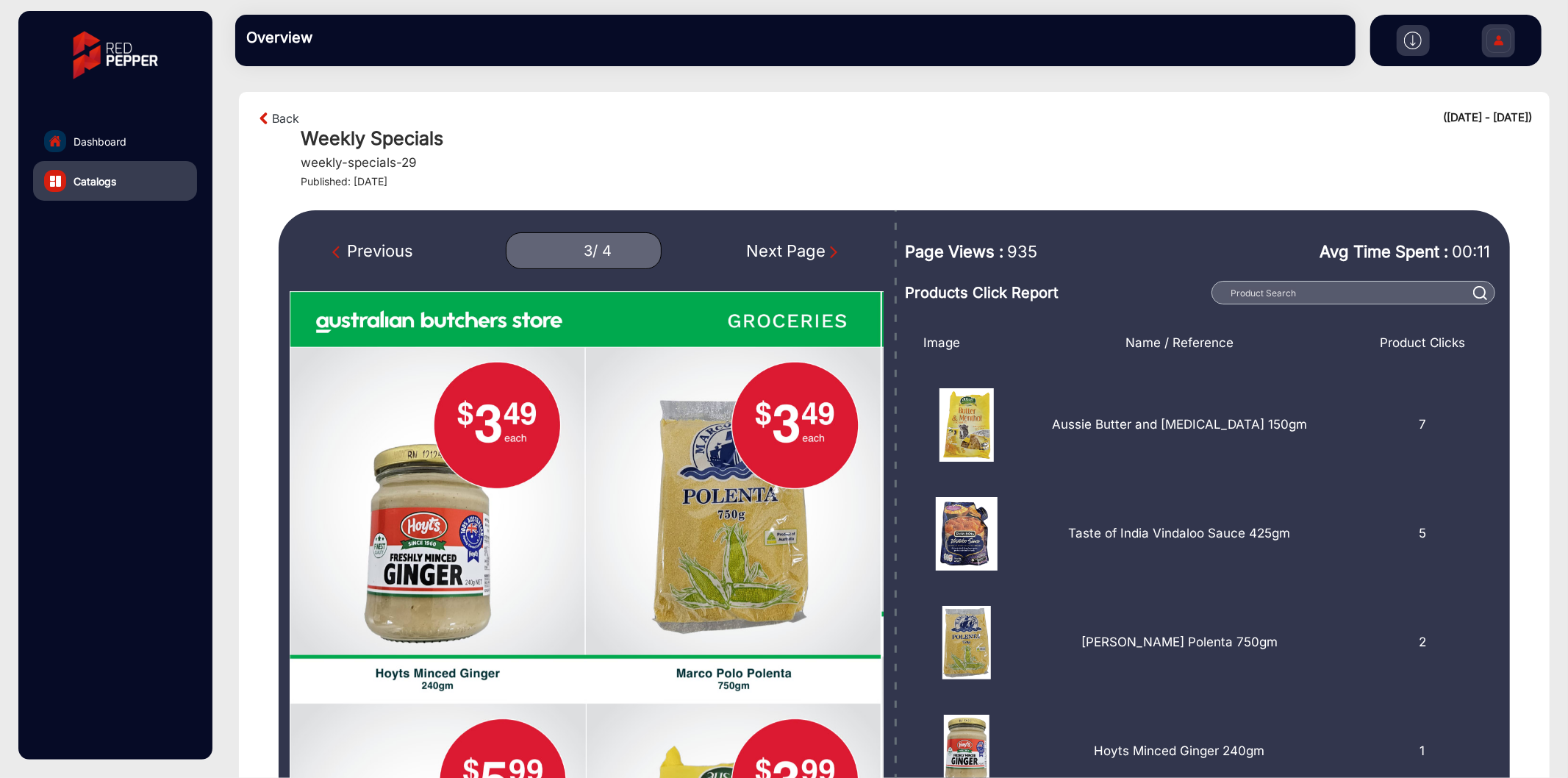
click at [406, 259] on div "Previous" at bounding box center [373, 251] width 81 height 24
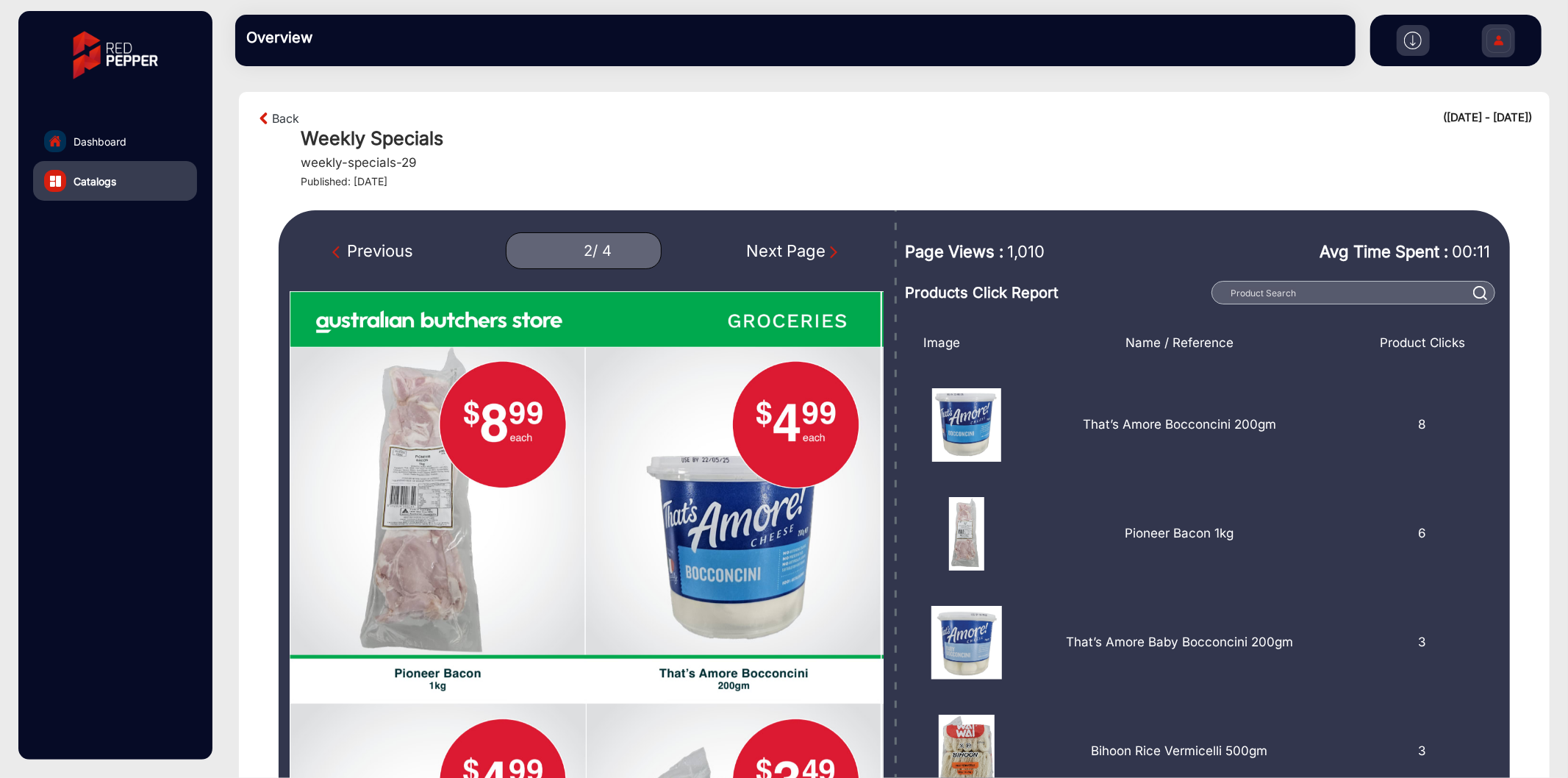
click at [406, 259] on div "Previous" at bounding box center [373, 251] width 81 height 24
type input "1"
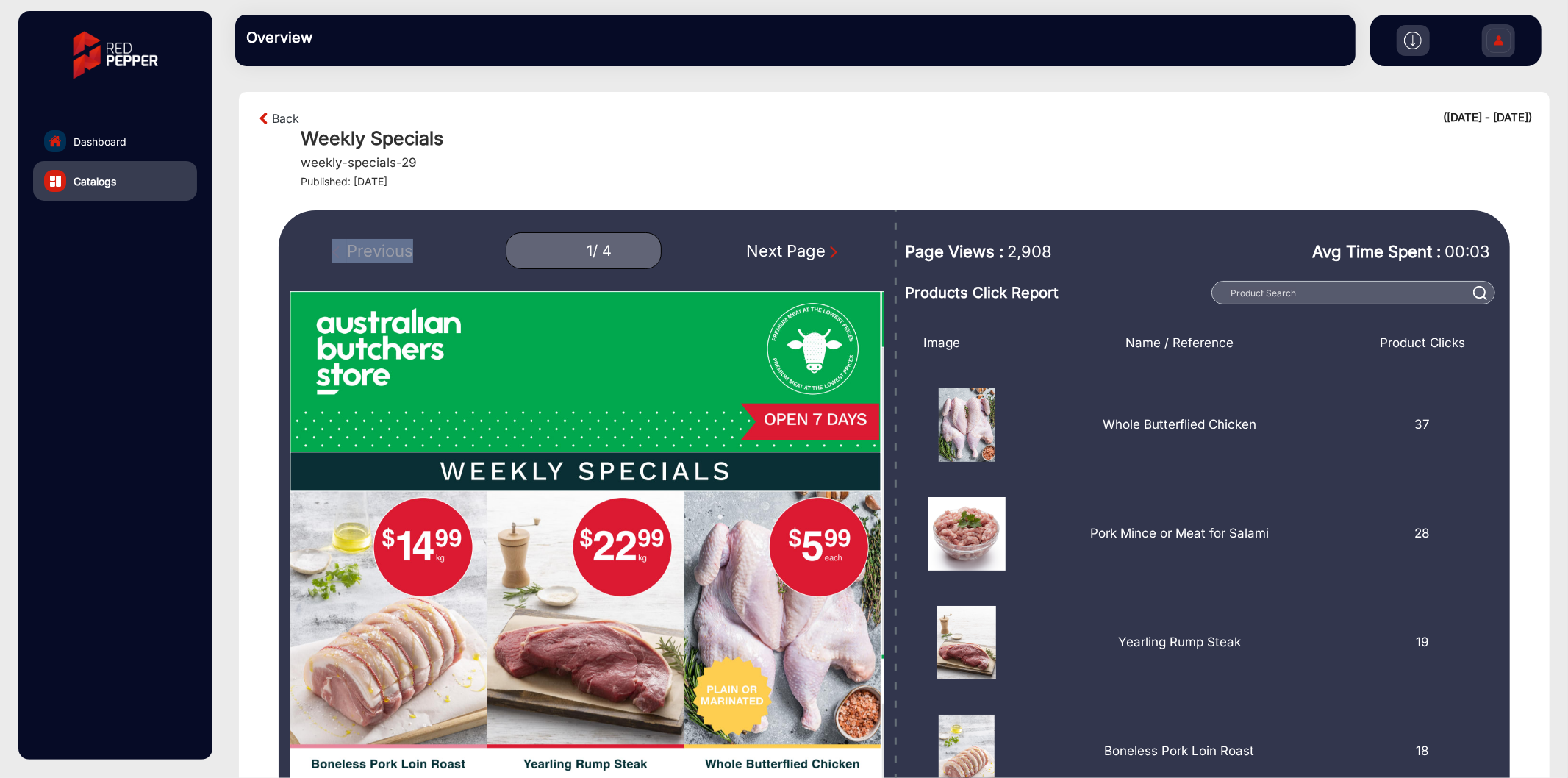
click at [406, 259] on div "Previous 1 / 4 Next Page" at bounding box center [587, 250] width 594 height 37
click at [292, 115] on link "Back" at bounding box center [285, 118] width 27 height 18
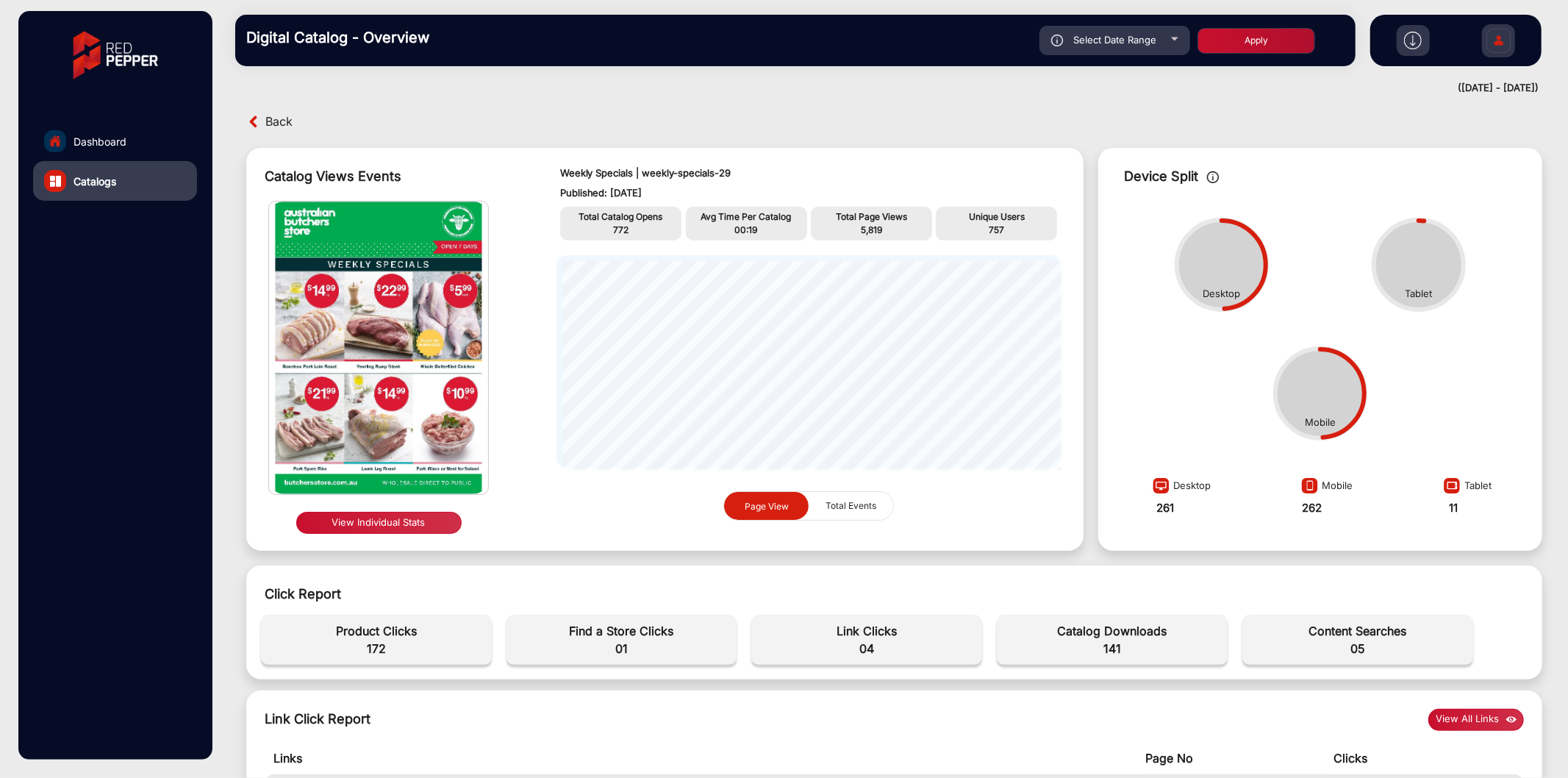
click at [271, 122] on span "Back" at bounding box center [279, 121] width 27 height 23
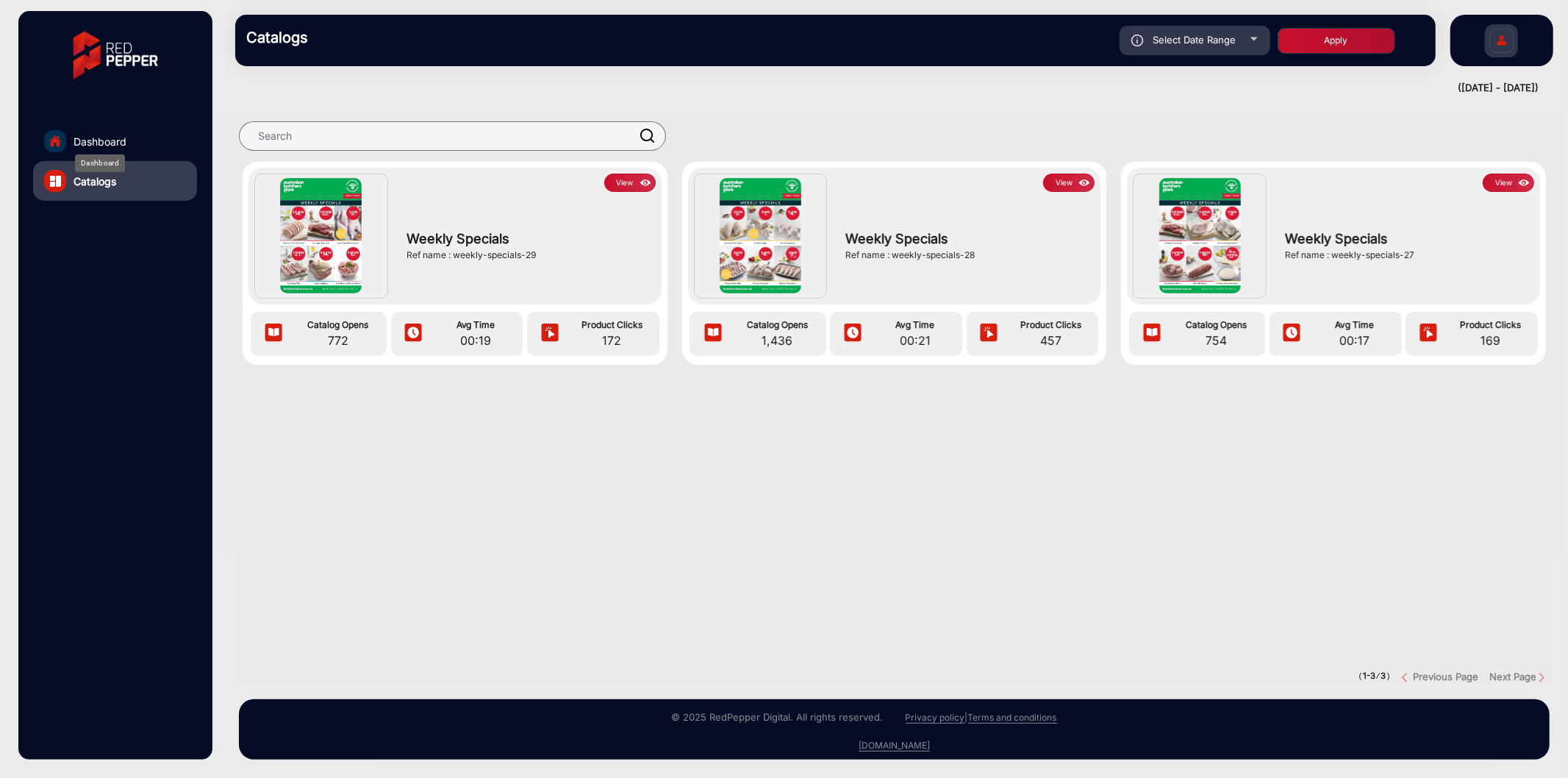
click at [117, 144] on span "Dashboard" at bounding box center [99, 141] width 53 height 15
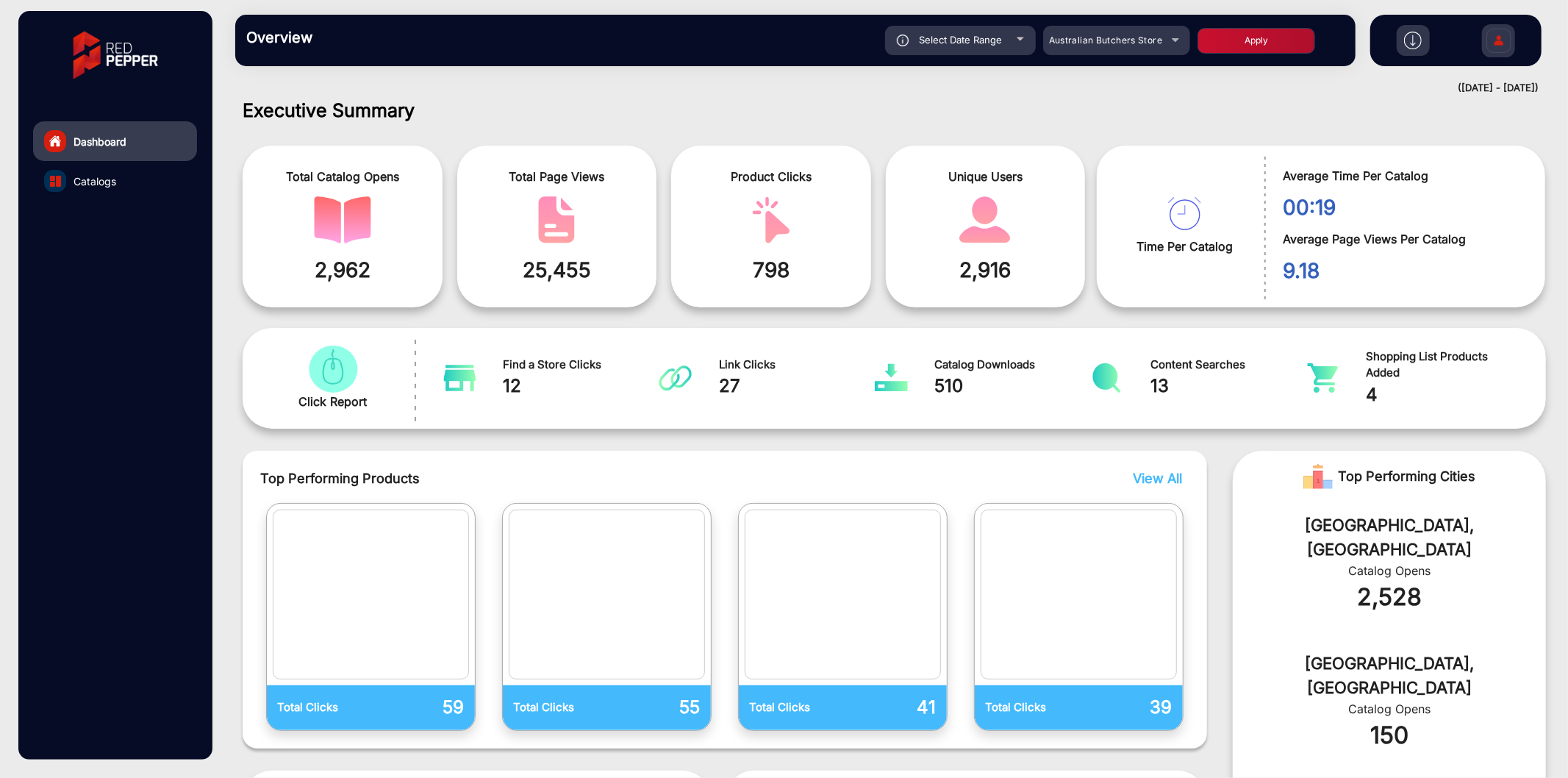
scroll to position [437, 0]
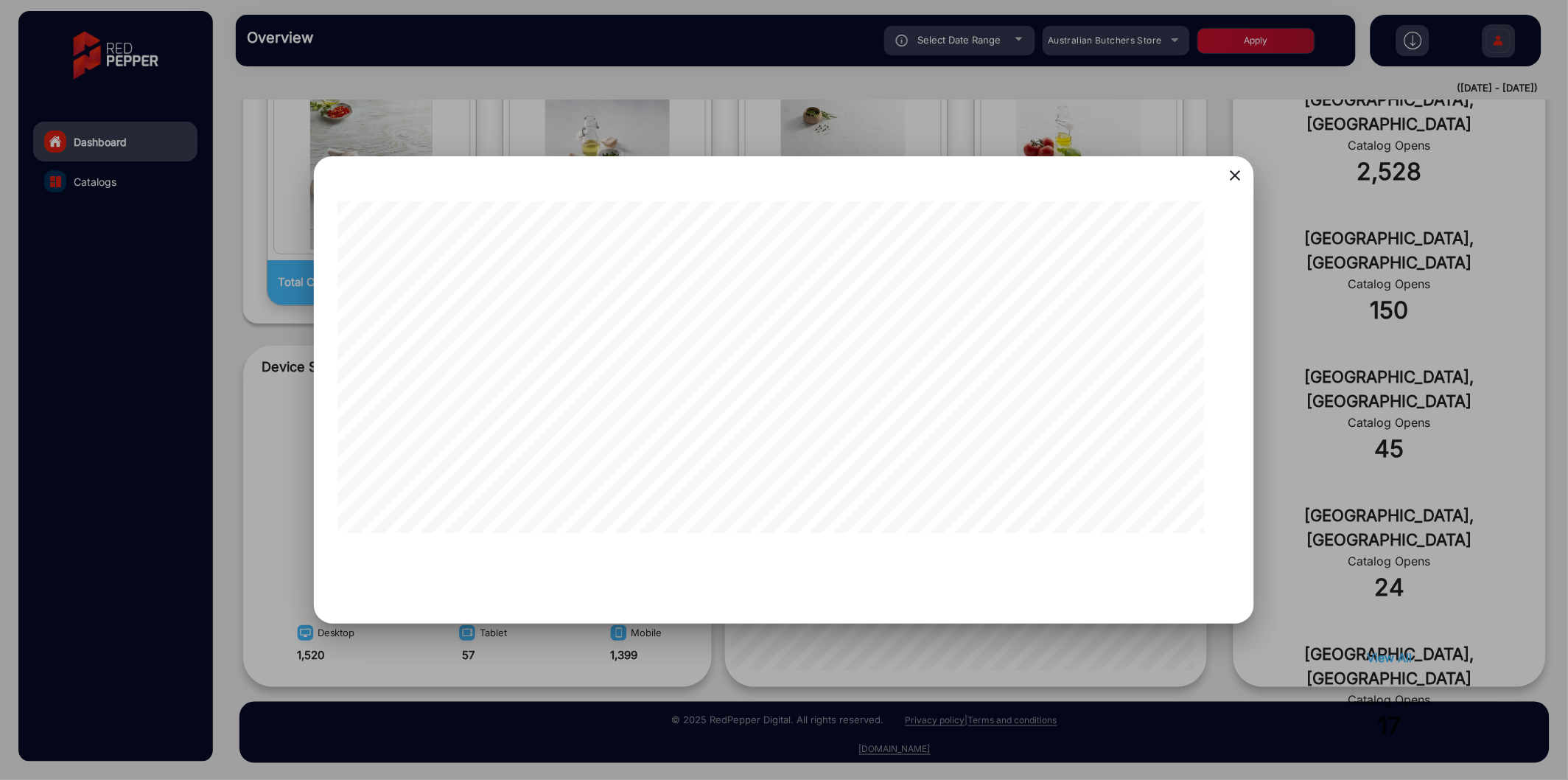
click at [689, 661] on div at bounding box center [784, 390] width 1568 height 780
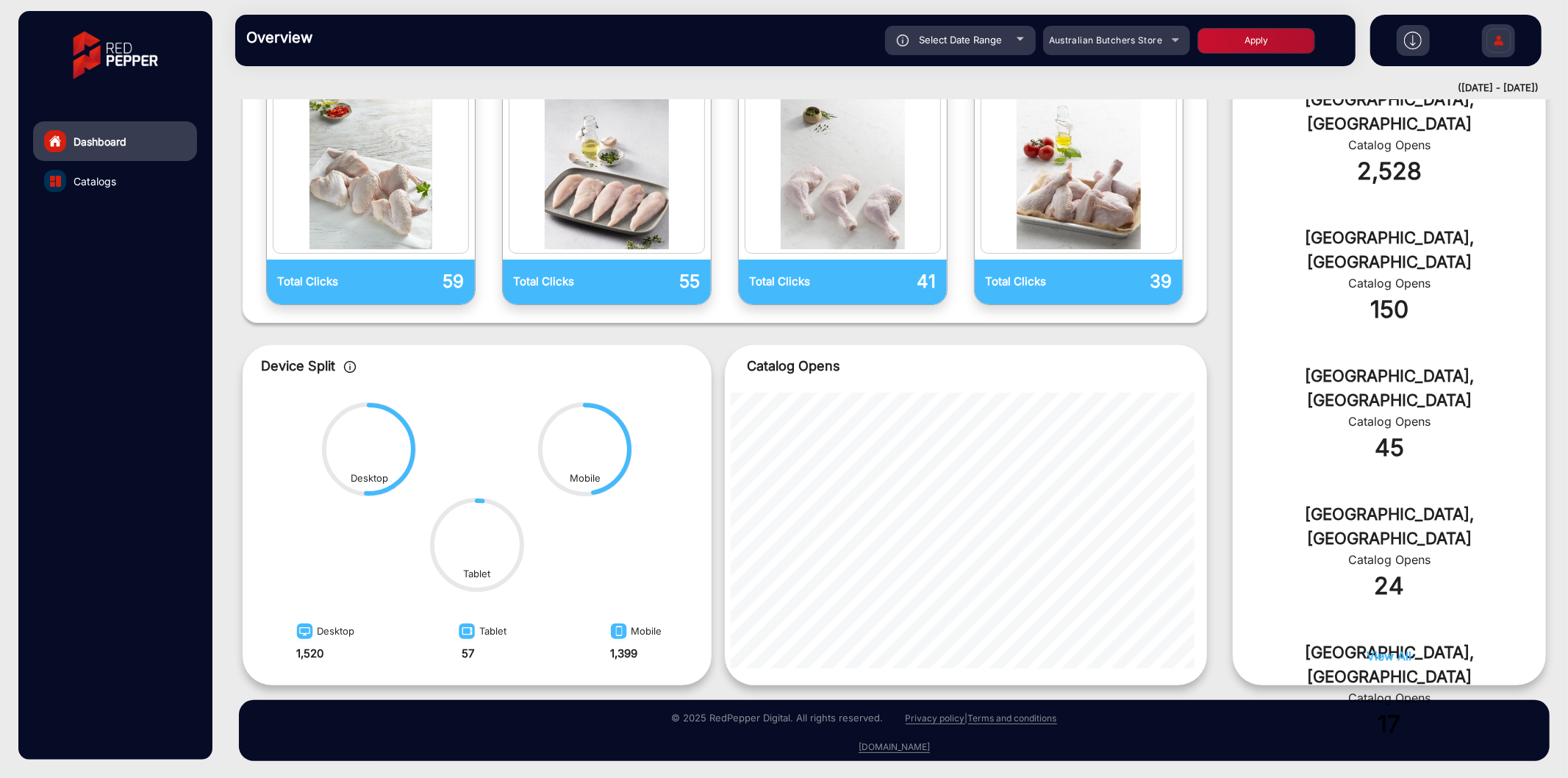
scroll to position [0, 0]
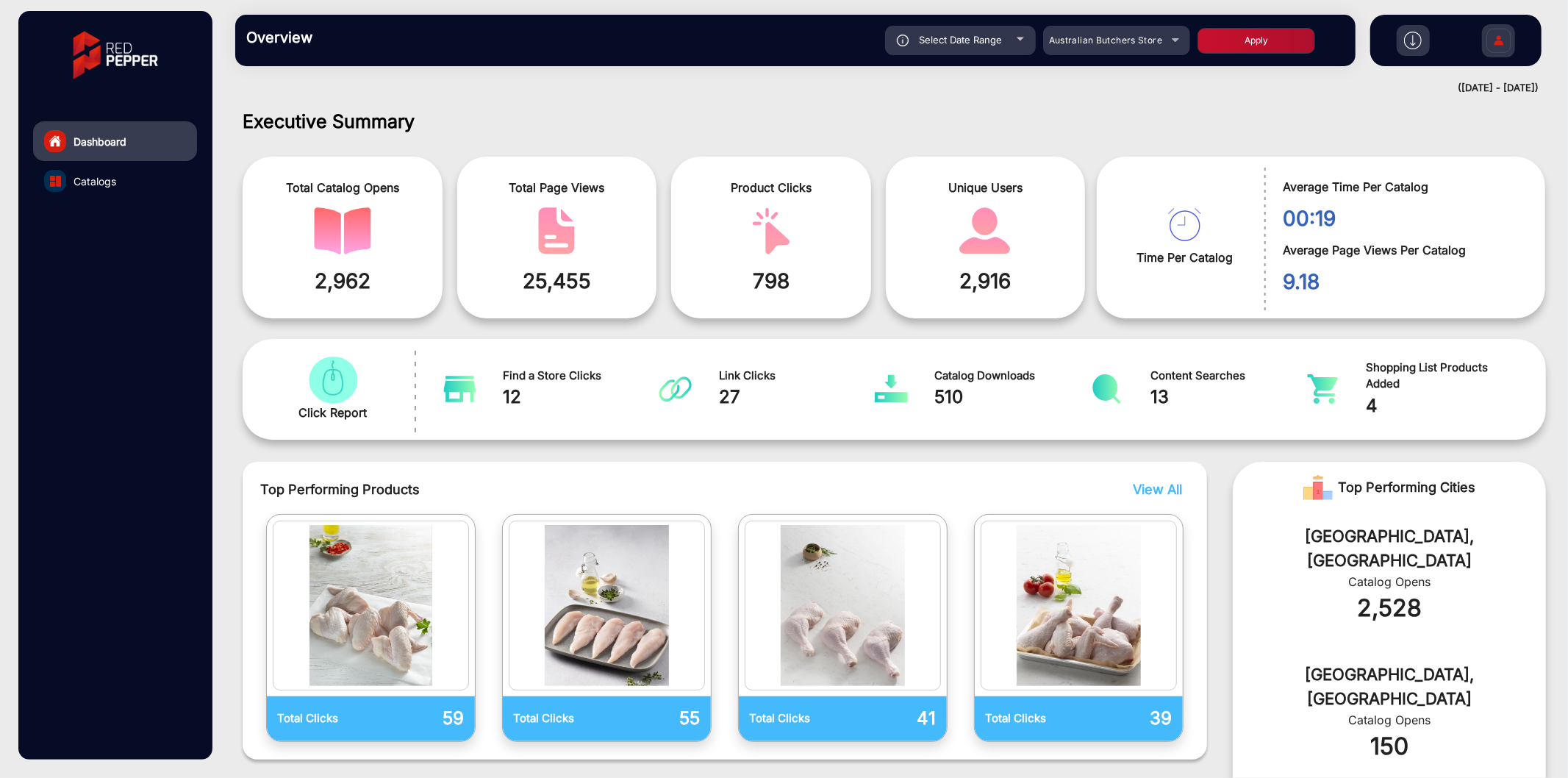
click at [937, 33] on span "Select Date Range" at bounding box center [960, 39] width 83 height 12
type input "[DATE]"
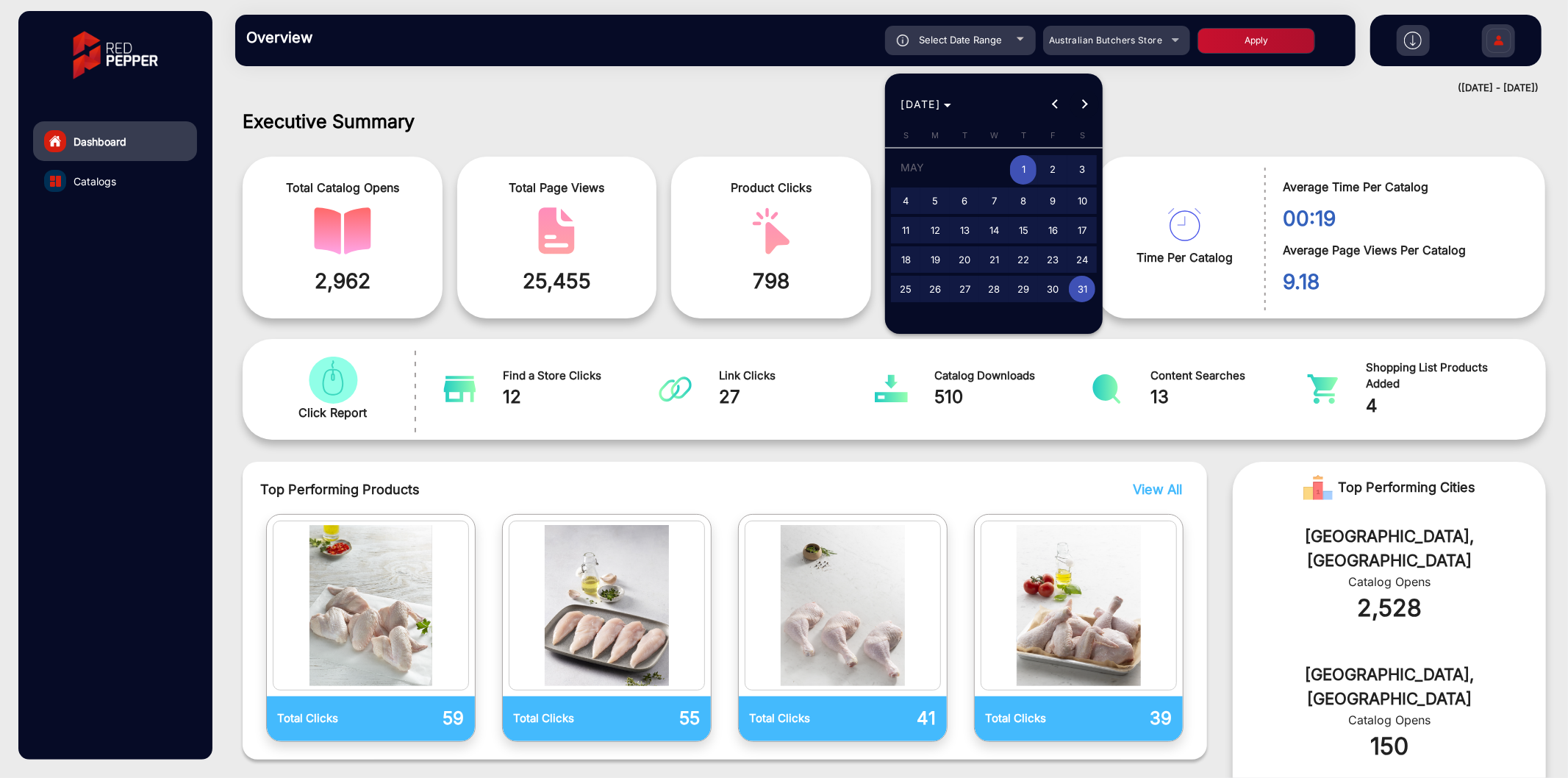
click at [1082, 111] on span "Next month" at bounding box center [1084, 104] width 30 height 30
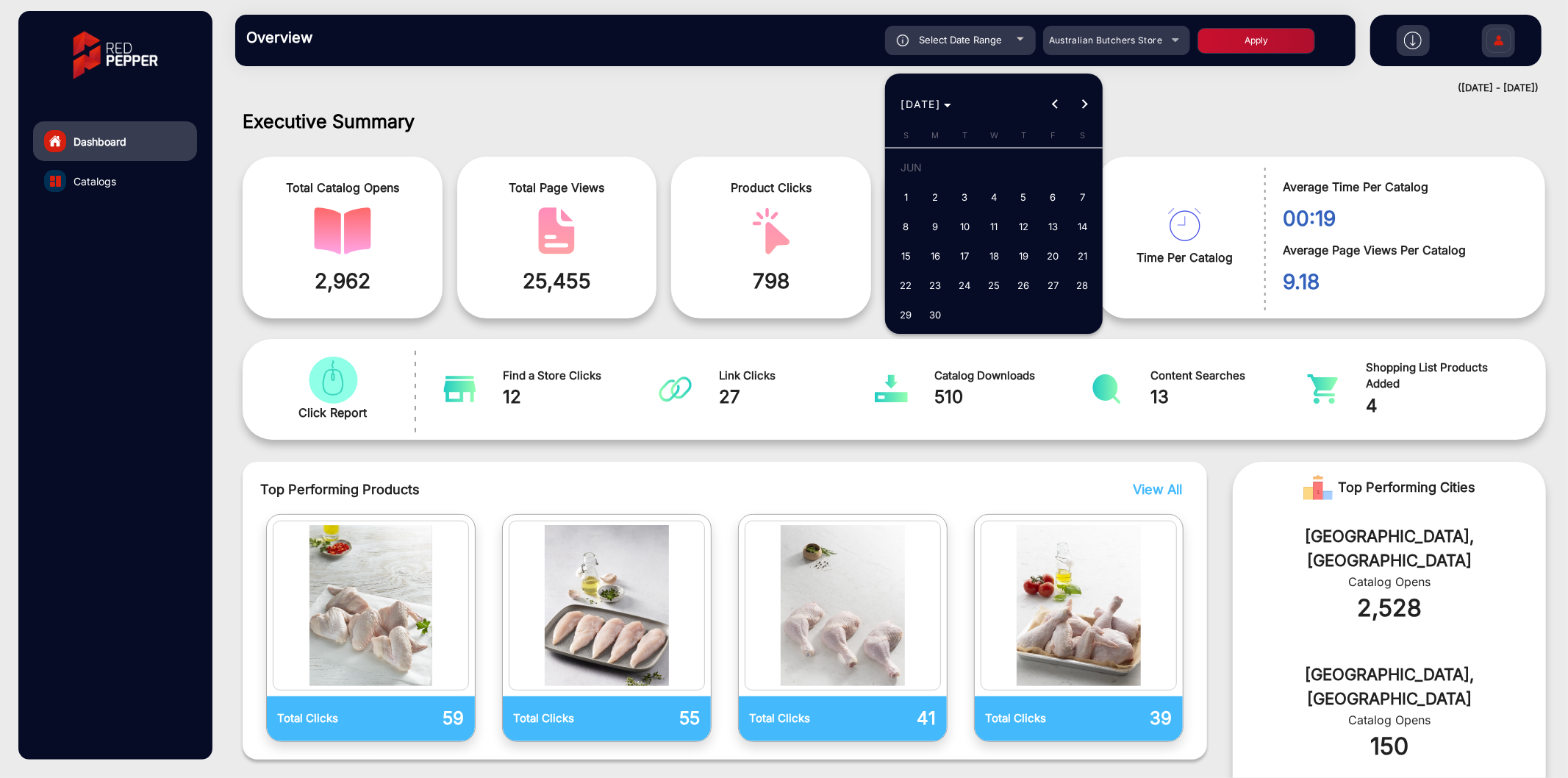
click at [905, 194] on span "1" at bounding box center [905, 197] width 26 height 26
type input "[DATE]"
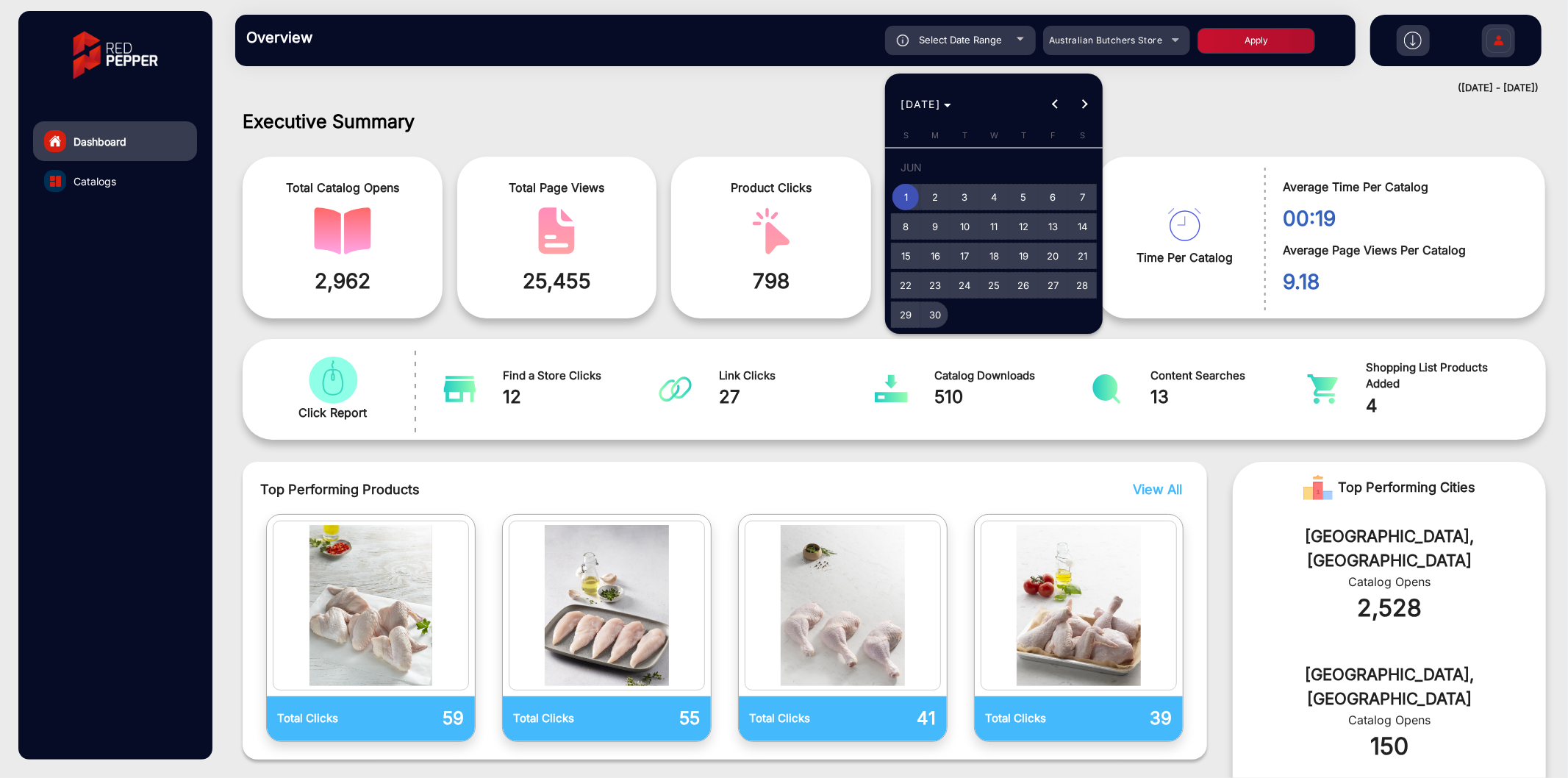
click at [942, 319] on span "30" at bounding box center [934, 314] width 26 height 26
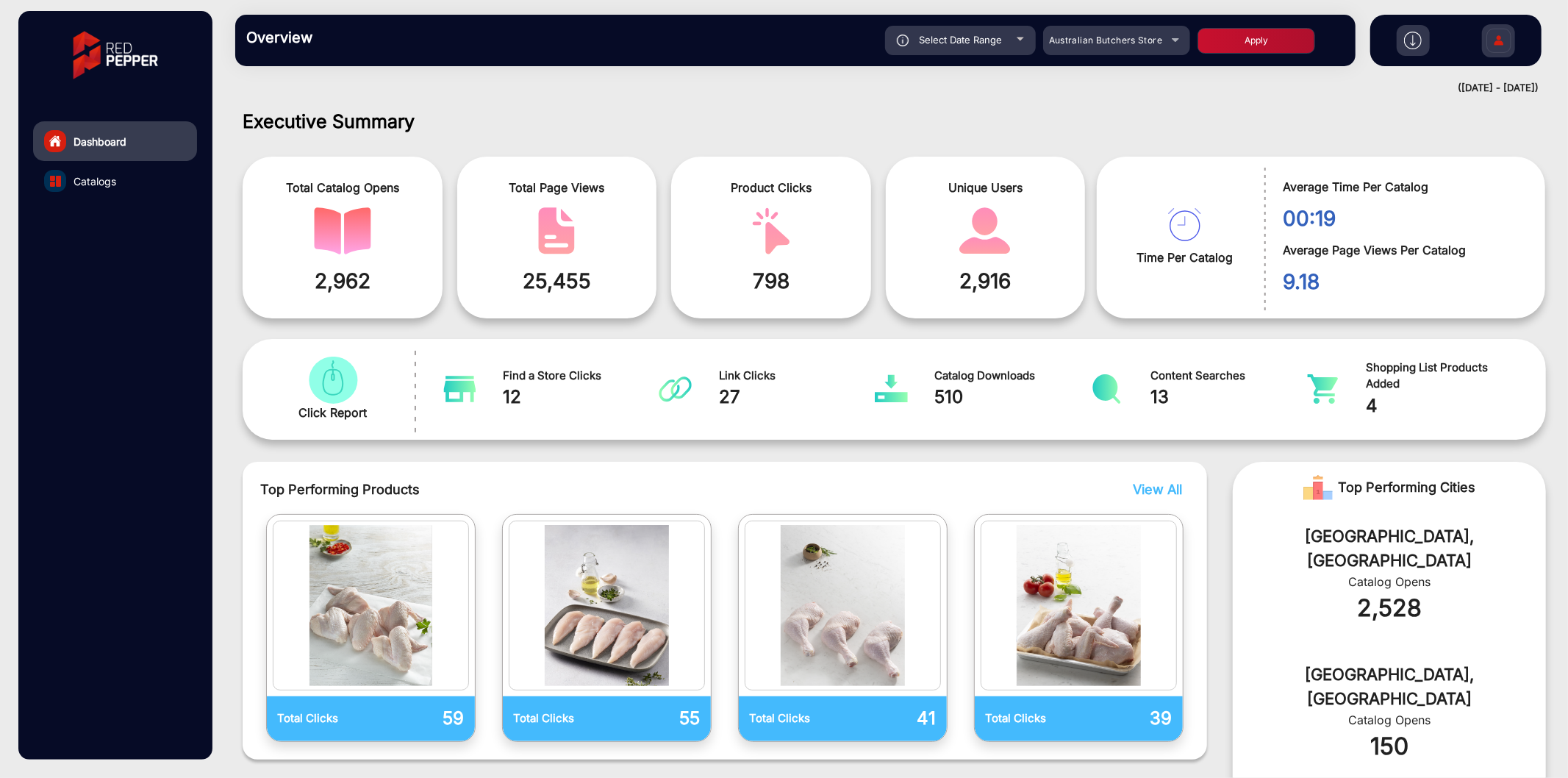
type input "[DATE]"
click at [1230, 31] on button "Apply" at bounding box center [1257, 41] width 117 height 26
type input "[DATE]"
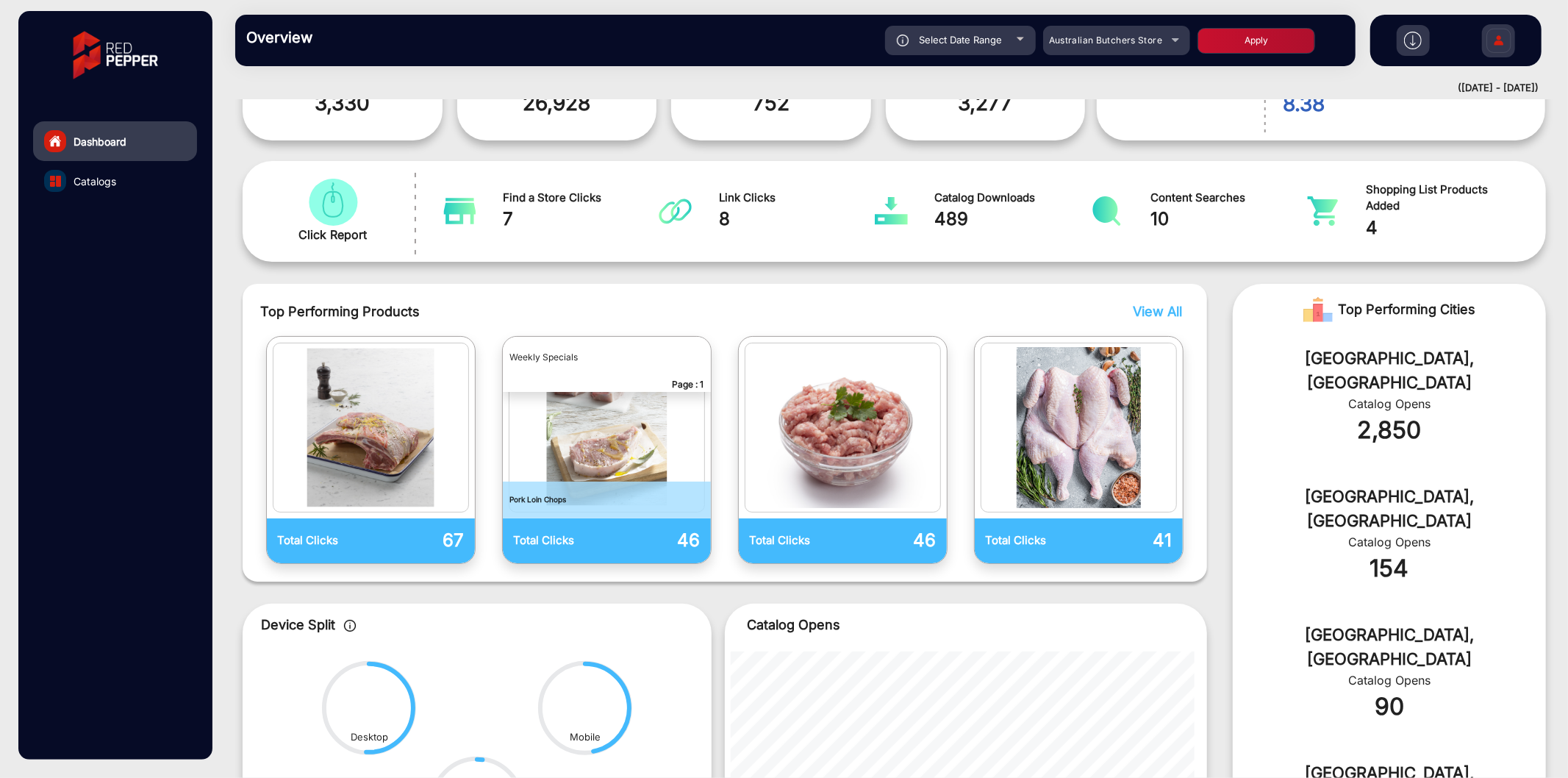
scroll to position [435, 0]
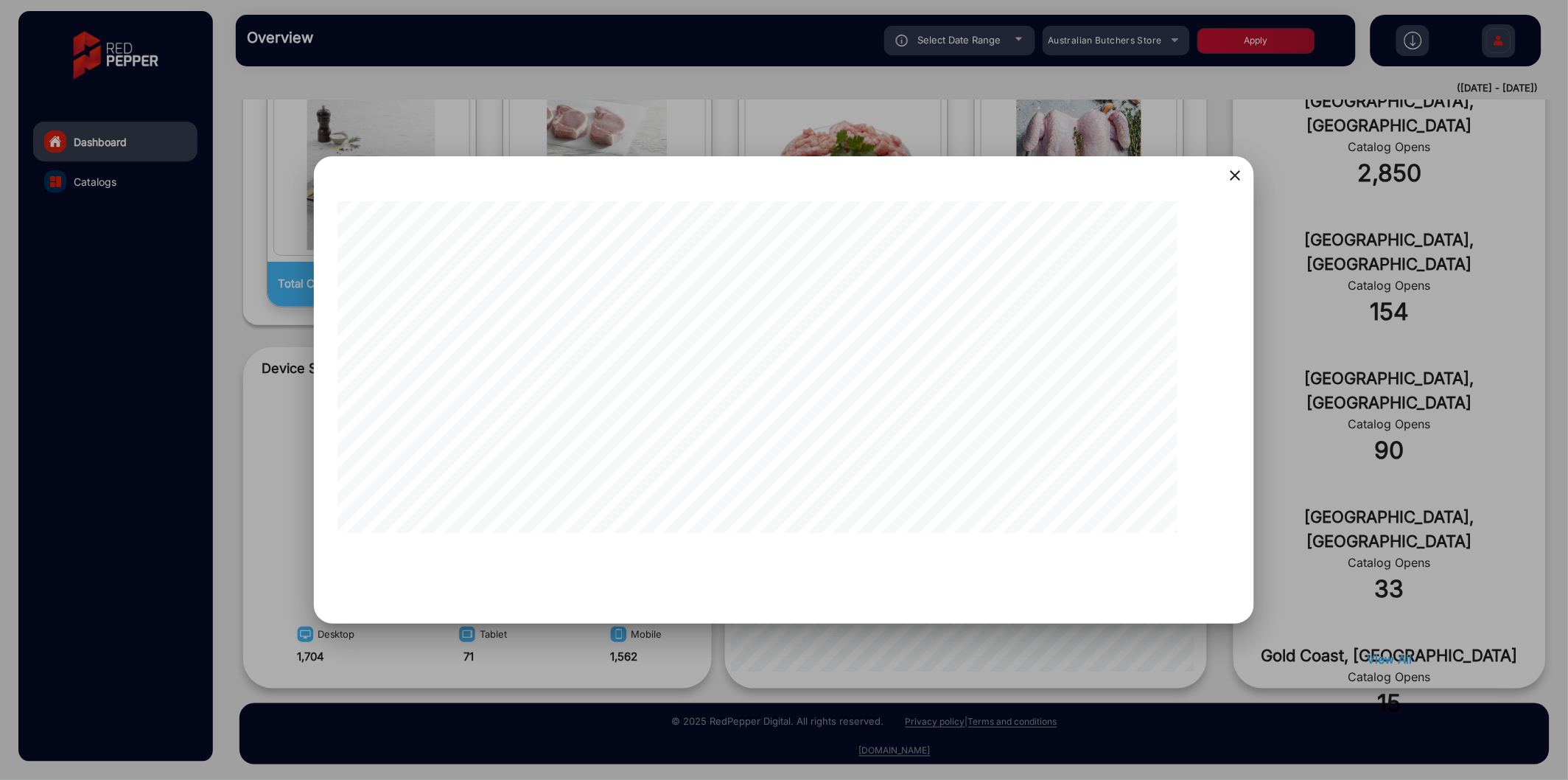
click at [1237, 176] on mat-icon "close" at bounding box center [1235, 176] width 18 height 18
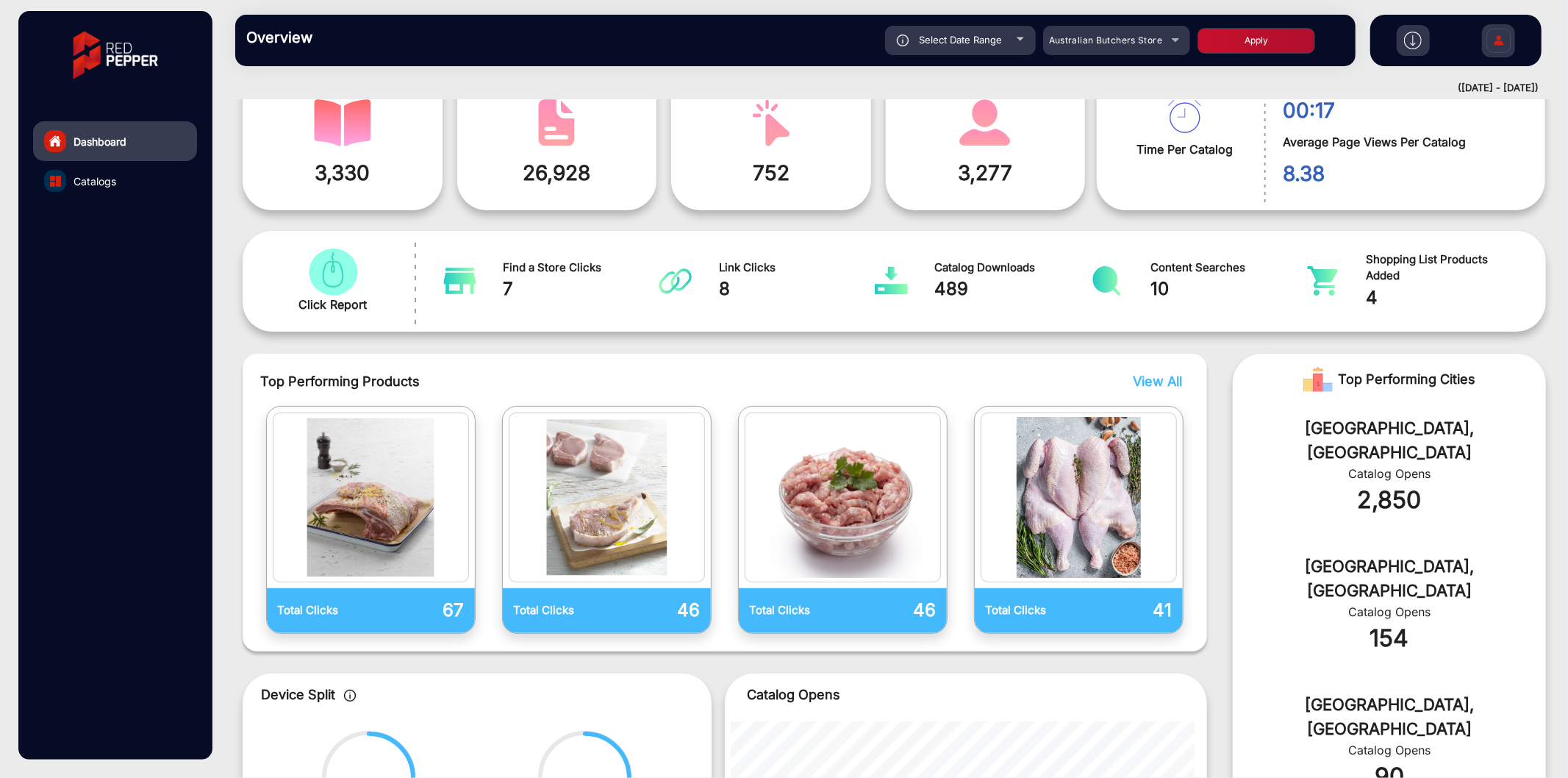
scroll to position [0, 0]
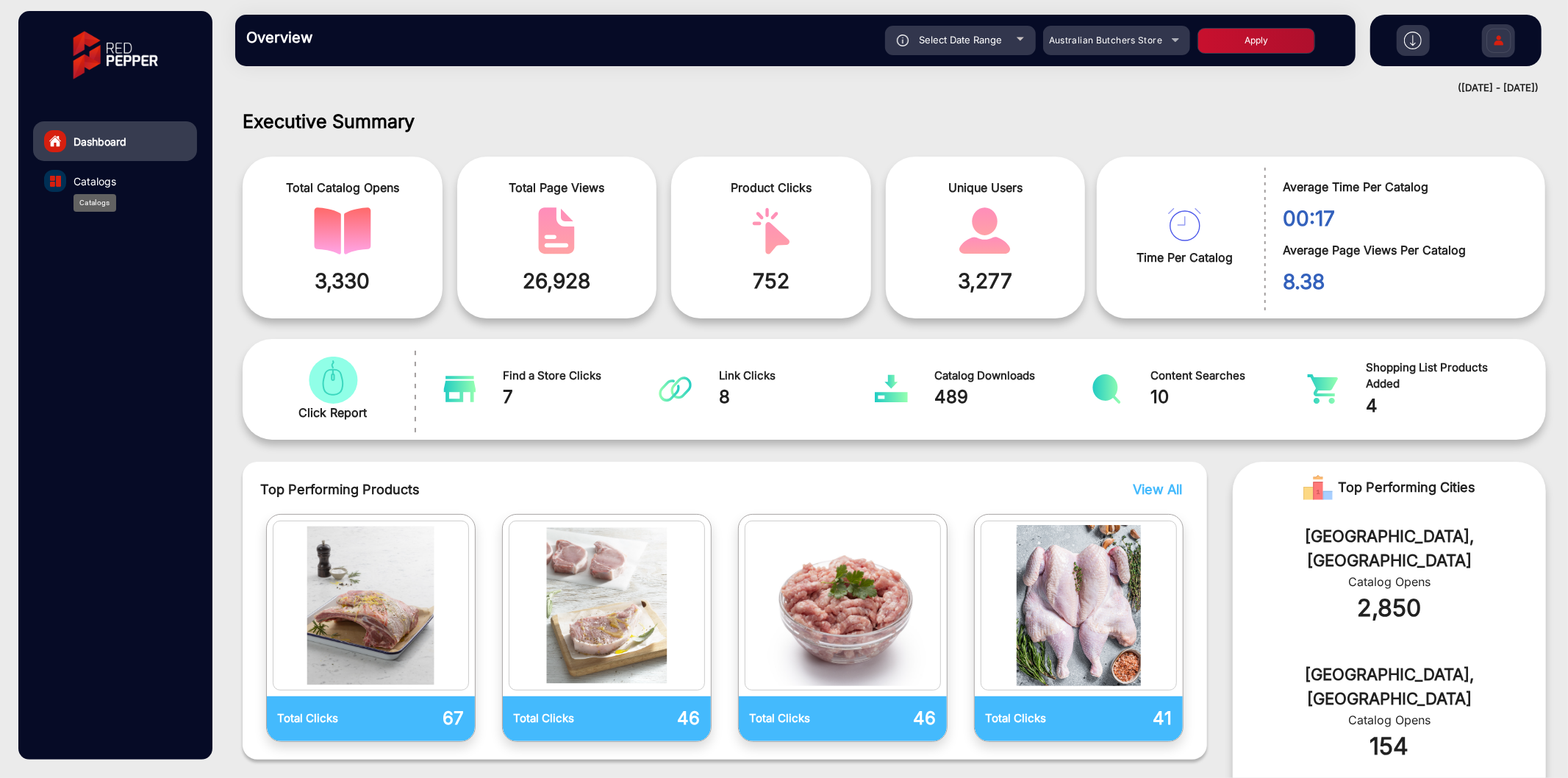
click at [93, 184] on span "Catalogs" at bounding box center [94, 181] width 42 height 15
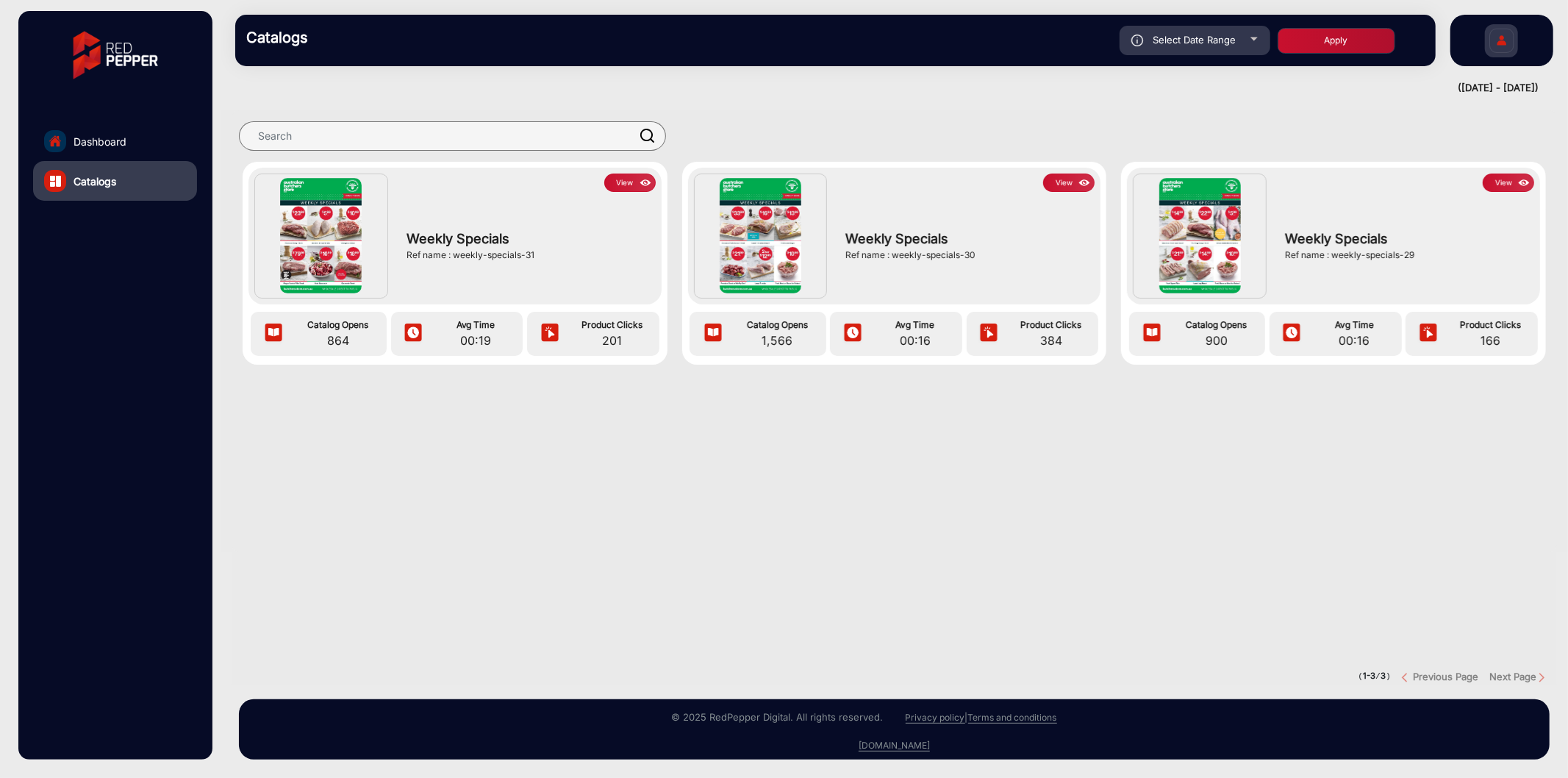
click at [299, 250] on div at bounding box center [321, 236] width 134 height 125
click at [943, 576] on div "View Weekly Specials Ref name : weekly-specials-31 Catalog Opens 864 Avg Time 0…" at bounding box center [895, 397] width 1325 height 574
click at [123, 147] on span "Dashboard" at bounding box center [99, 141] width 53 height 15
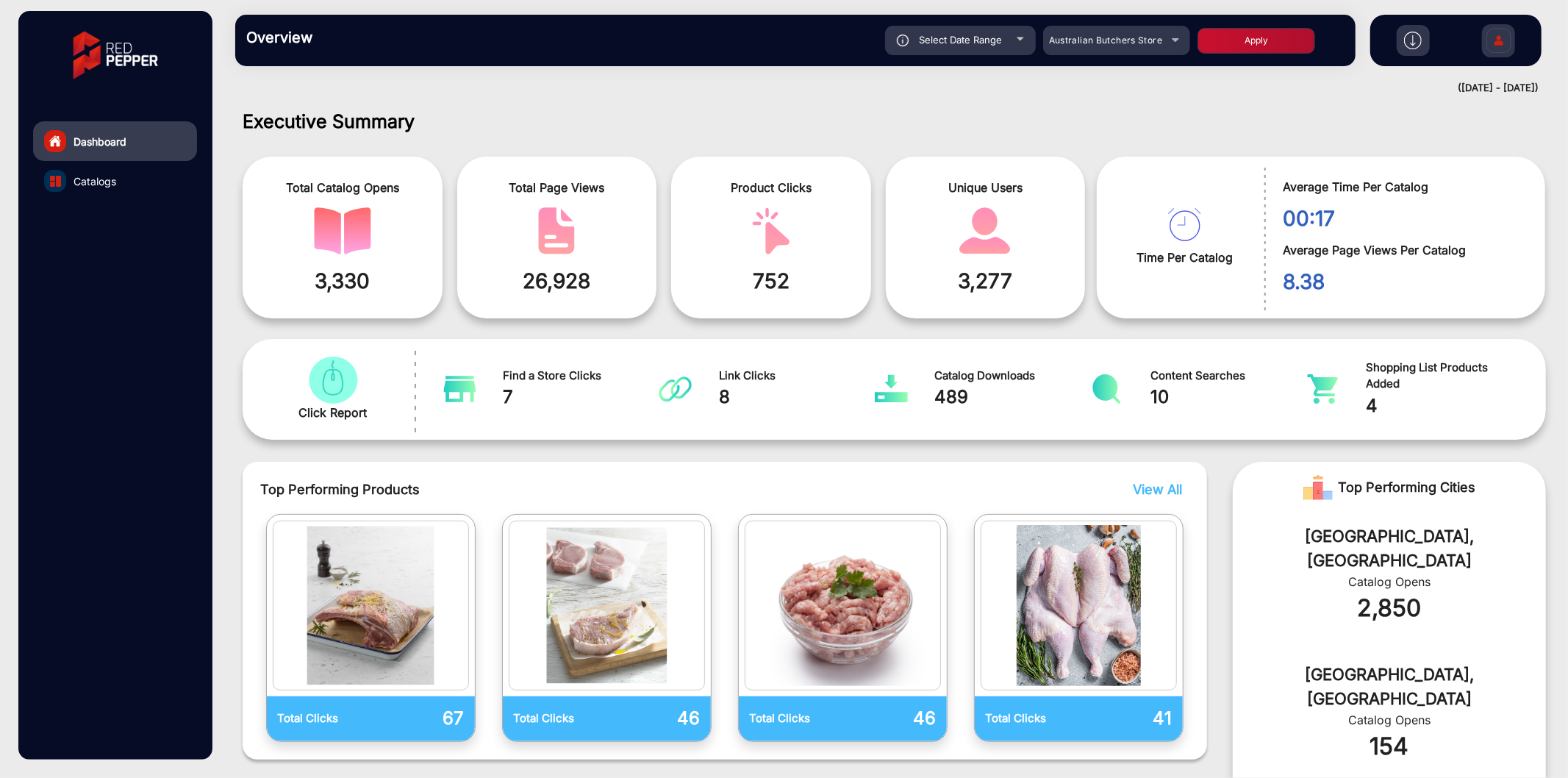
click at [972, 34] on span "Select Date Range" at bounding box center [960, 39] width 83 height 12
type input "[DATE]"
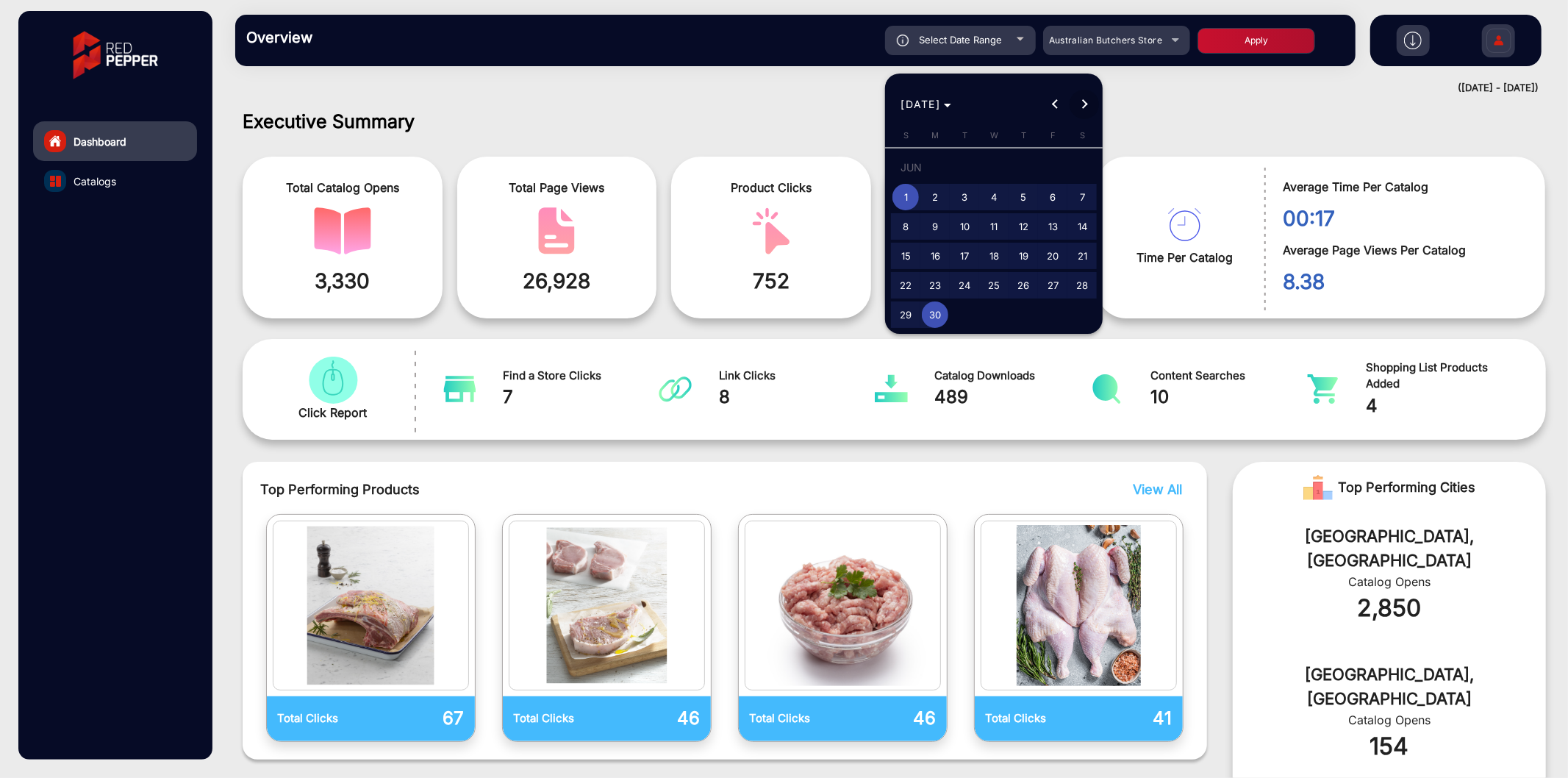
click at [1082, 101] on button "Next month" at bounding box center [1084, 104] width 30 height 30
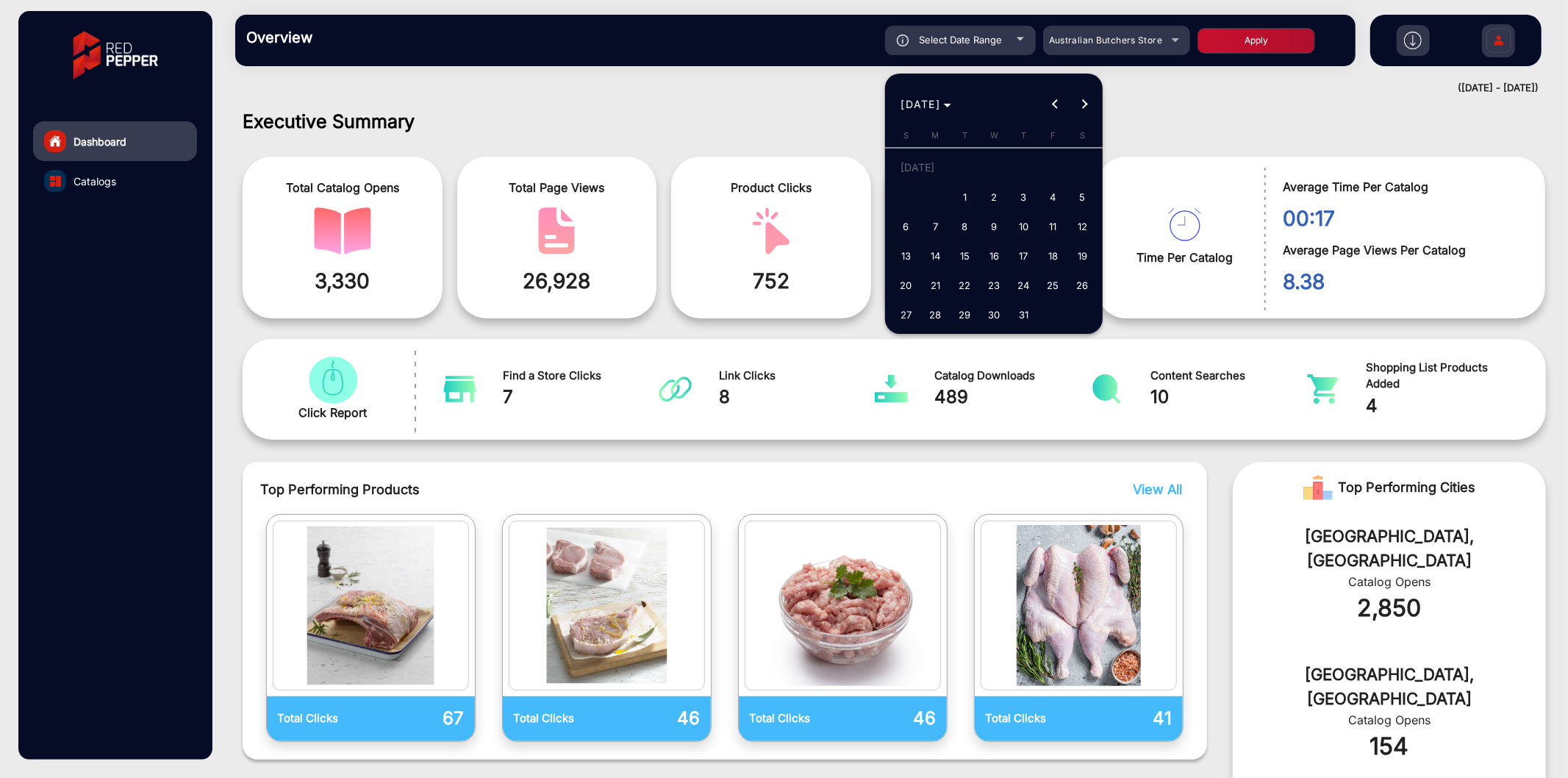
click at [972, 195] on span "1" at bounding box center [964, 197] width 26 height 26
type input "[DATE]"
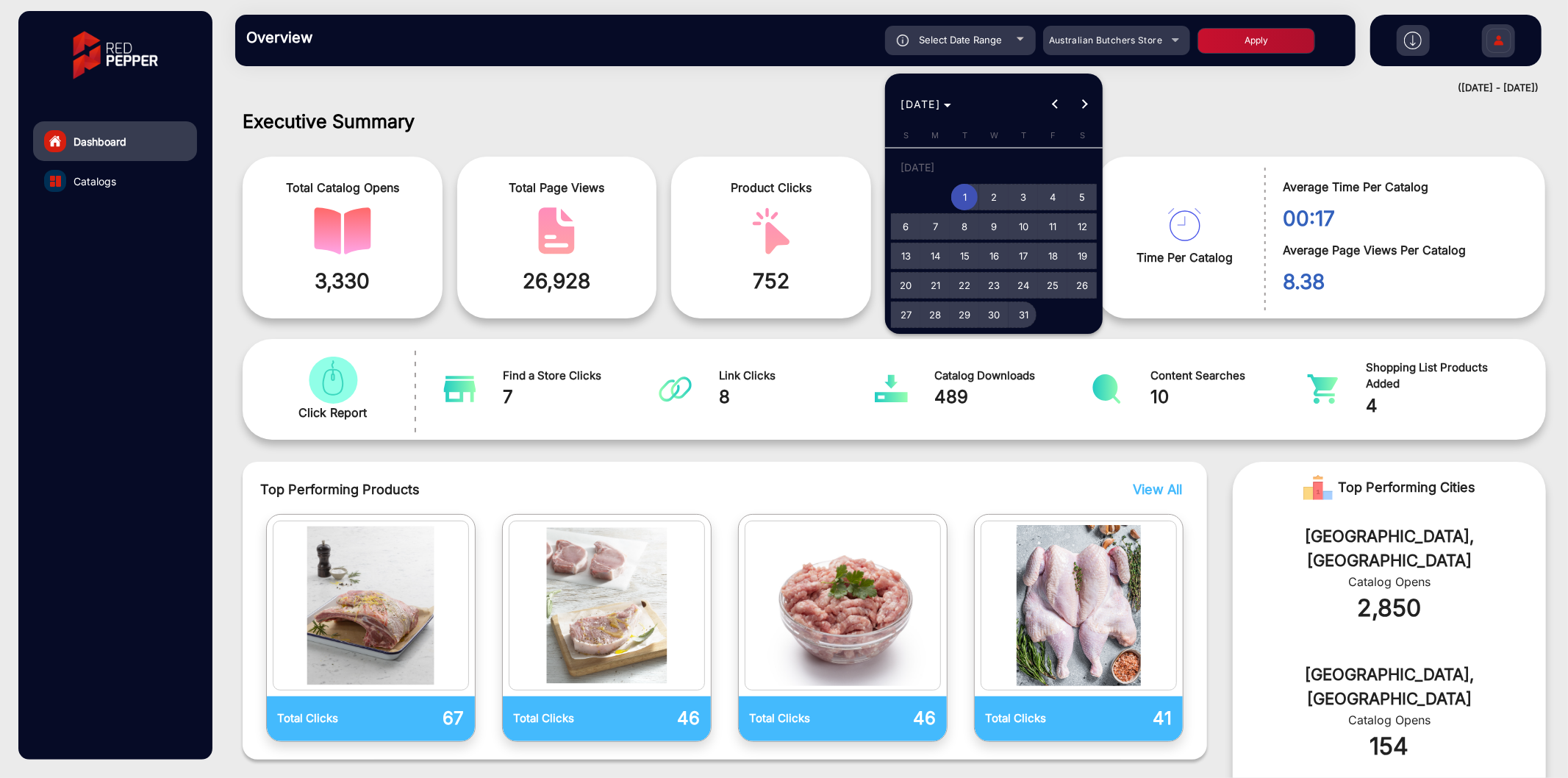
click at [1023, 304] on span "31" at bounding box center [1023, 314] width 26 height 26
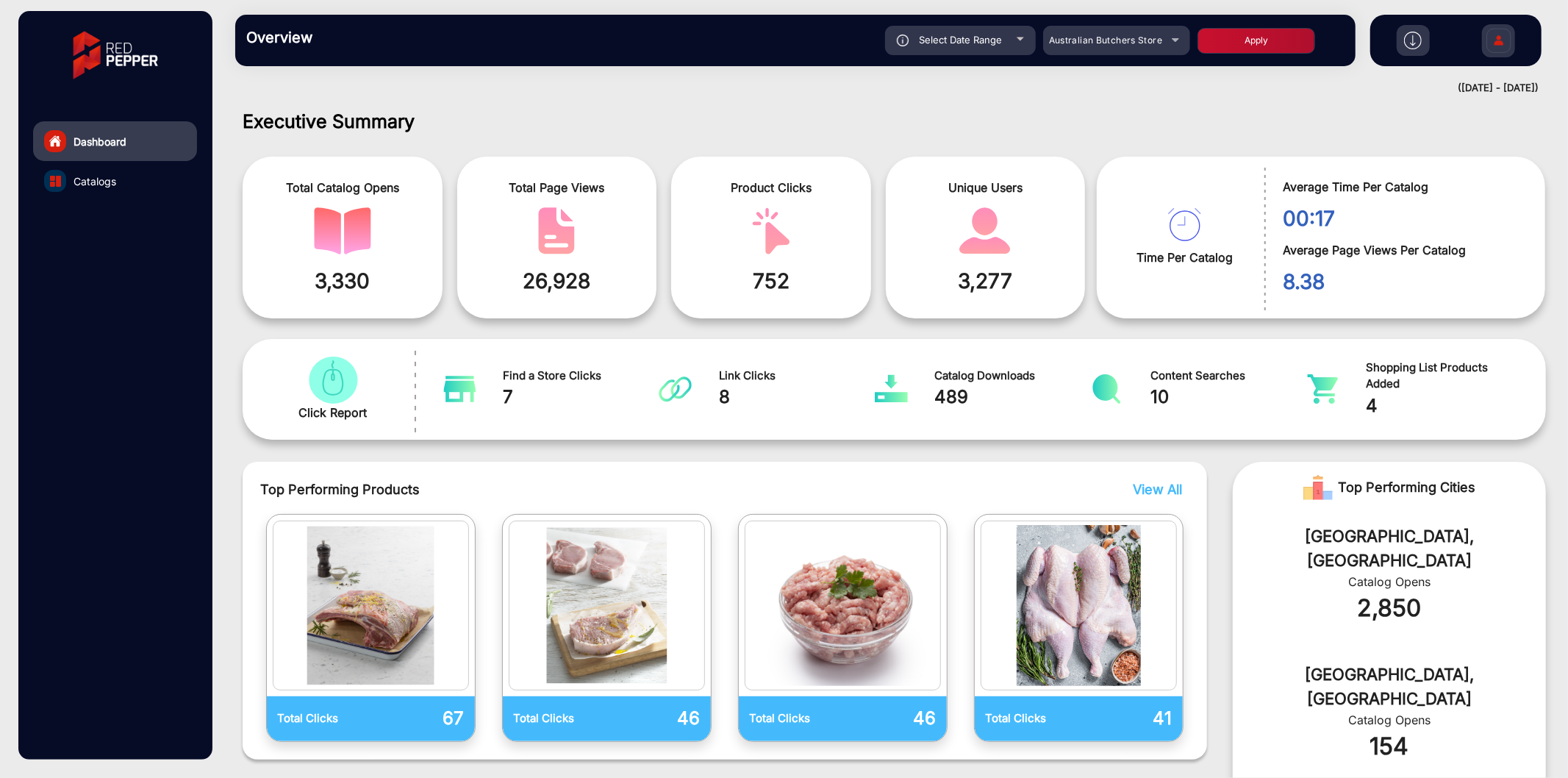
type input "[DATE]"
click at [1241, 31] on button "Apply" at bounding box center [1257, 41] width 117 height 26
type input "[DATE]"
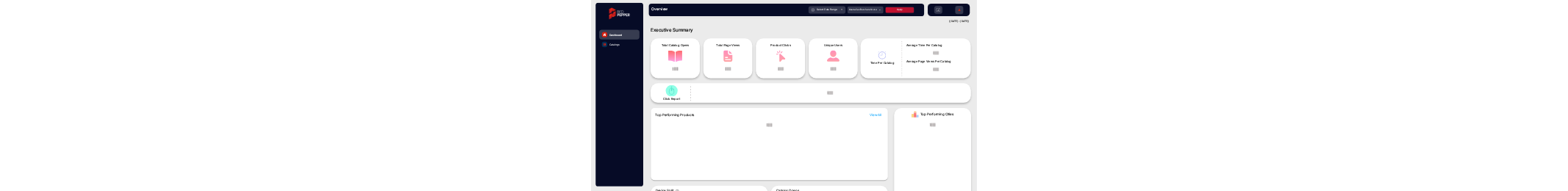
scroll to position [11, 0]
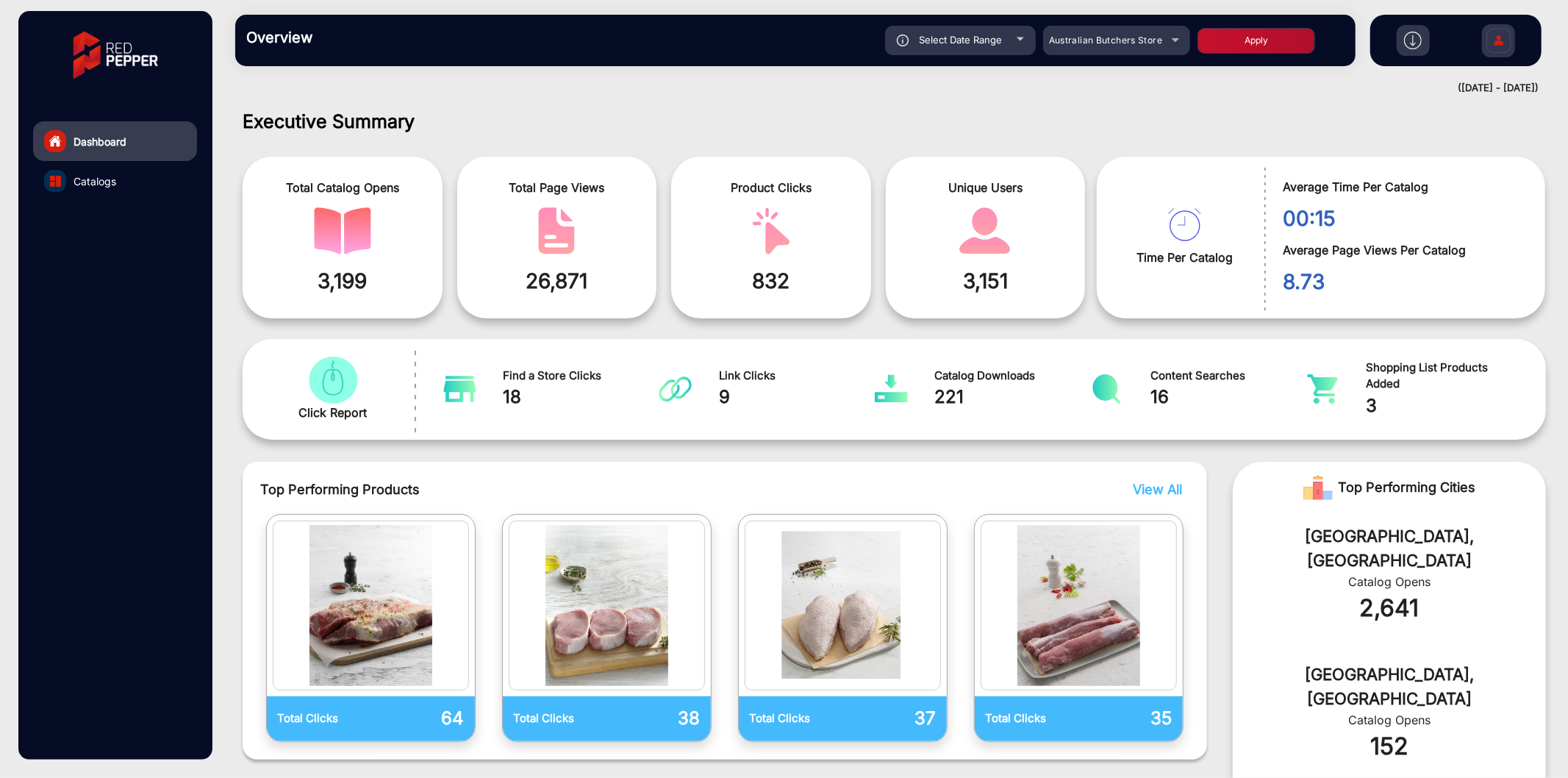
click at [1545, 389] on div "Executive Summary Total Catalog Opens 3,199 Total Page Views 26,871 Product Cli…" at bounding box center [895, 616] width 1325 height 1012
click at [108, 182] on span "Catalogs" at bounding box center [94, 181] width 42 height 15
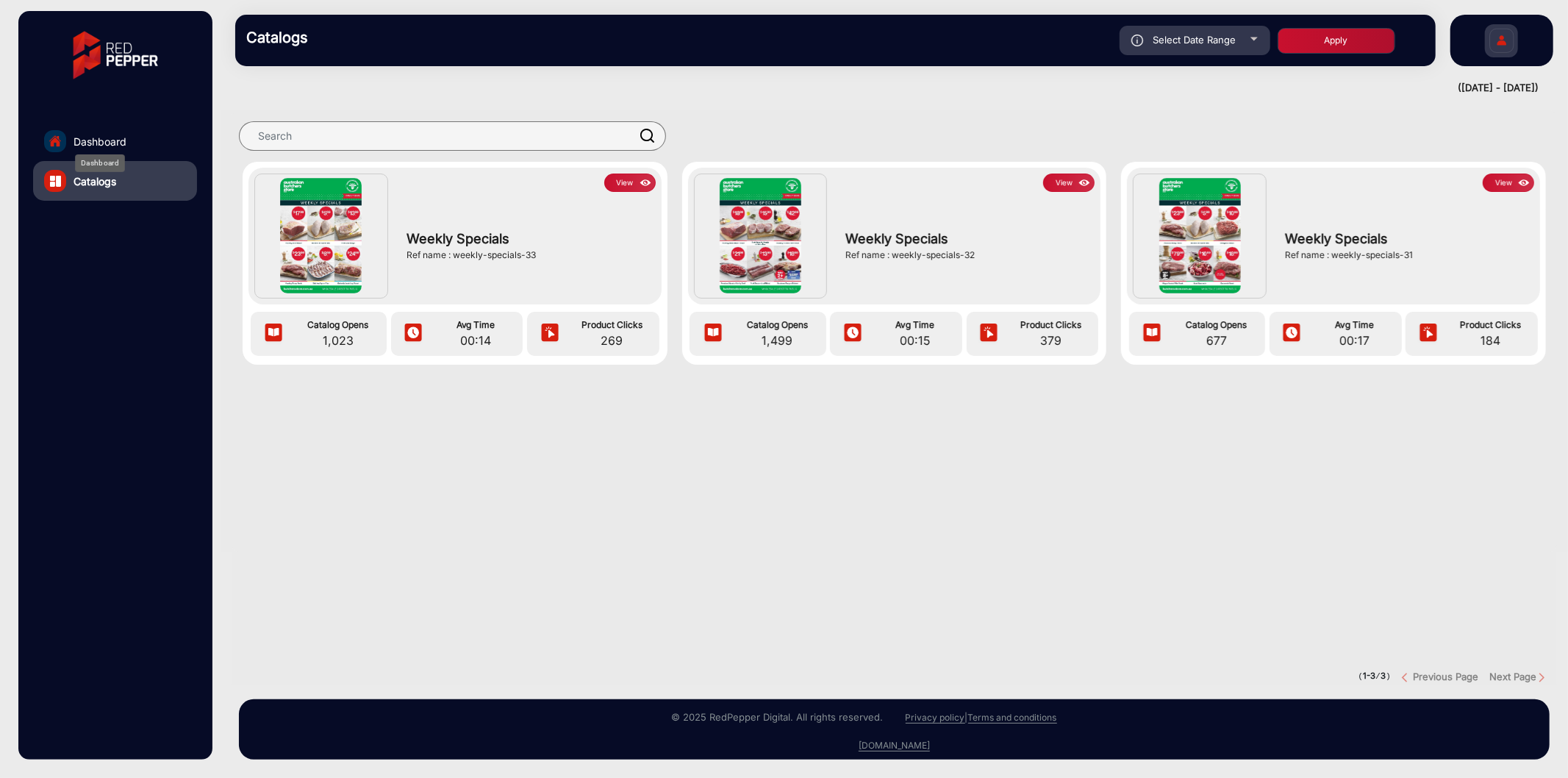
click at [89, 142] on span "Dashboard" at bounding box center [99, 141] width 53 height 15
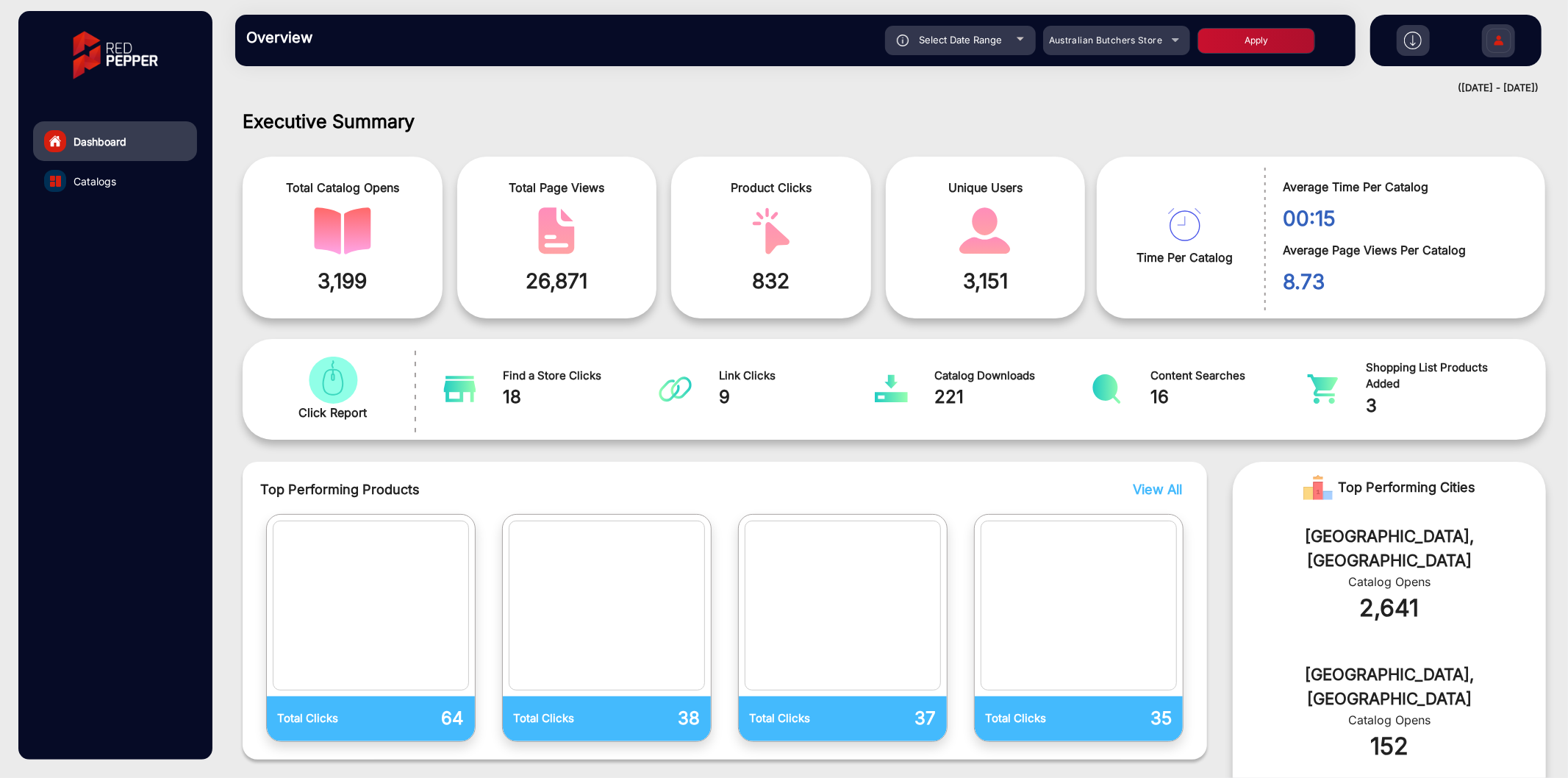
scroll to position [11, 0]
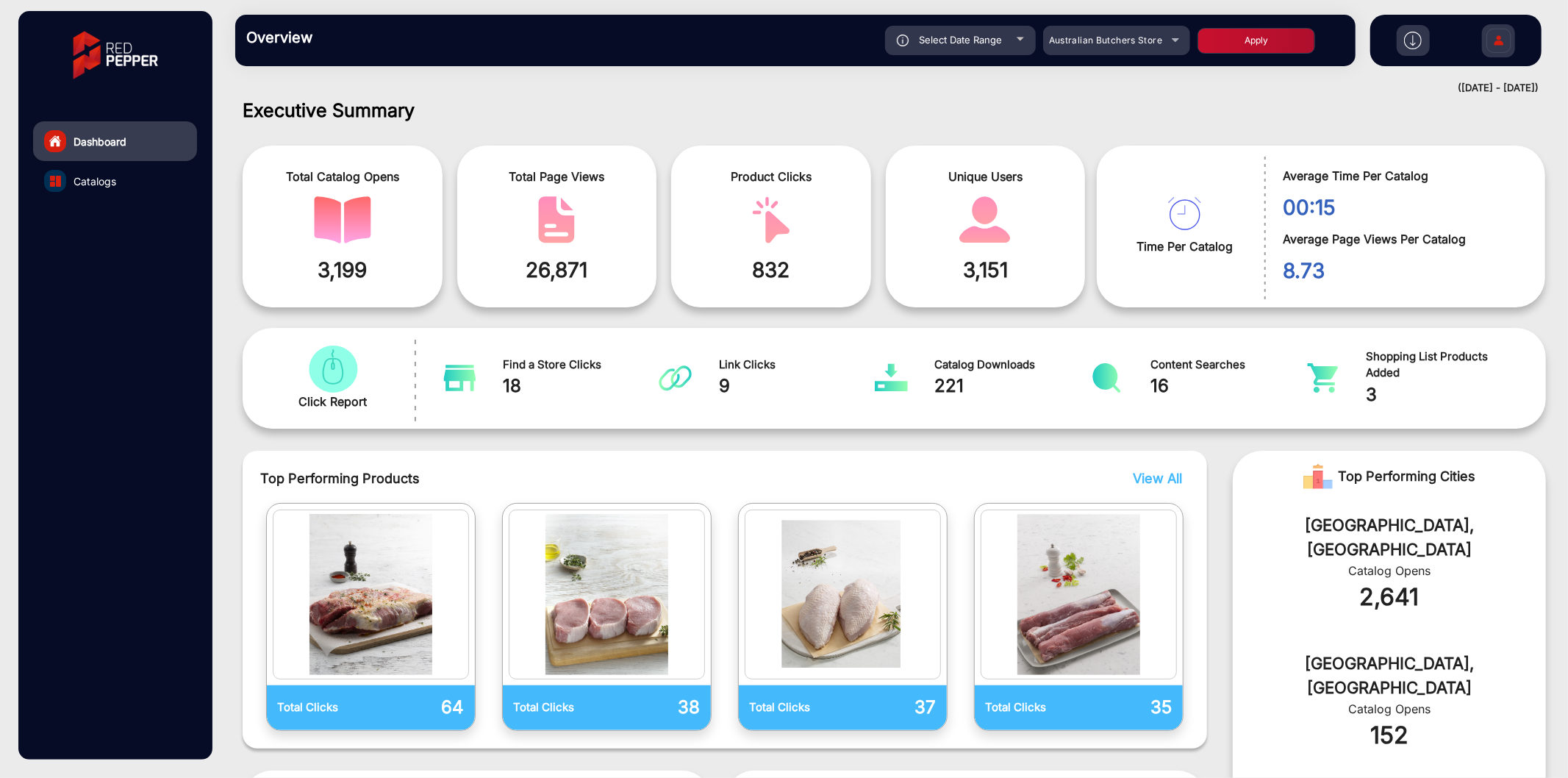
click at [983, 42] on span "Select Date Range" at bounding box center [960, 39] width 83 height 12
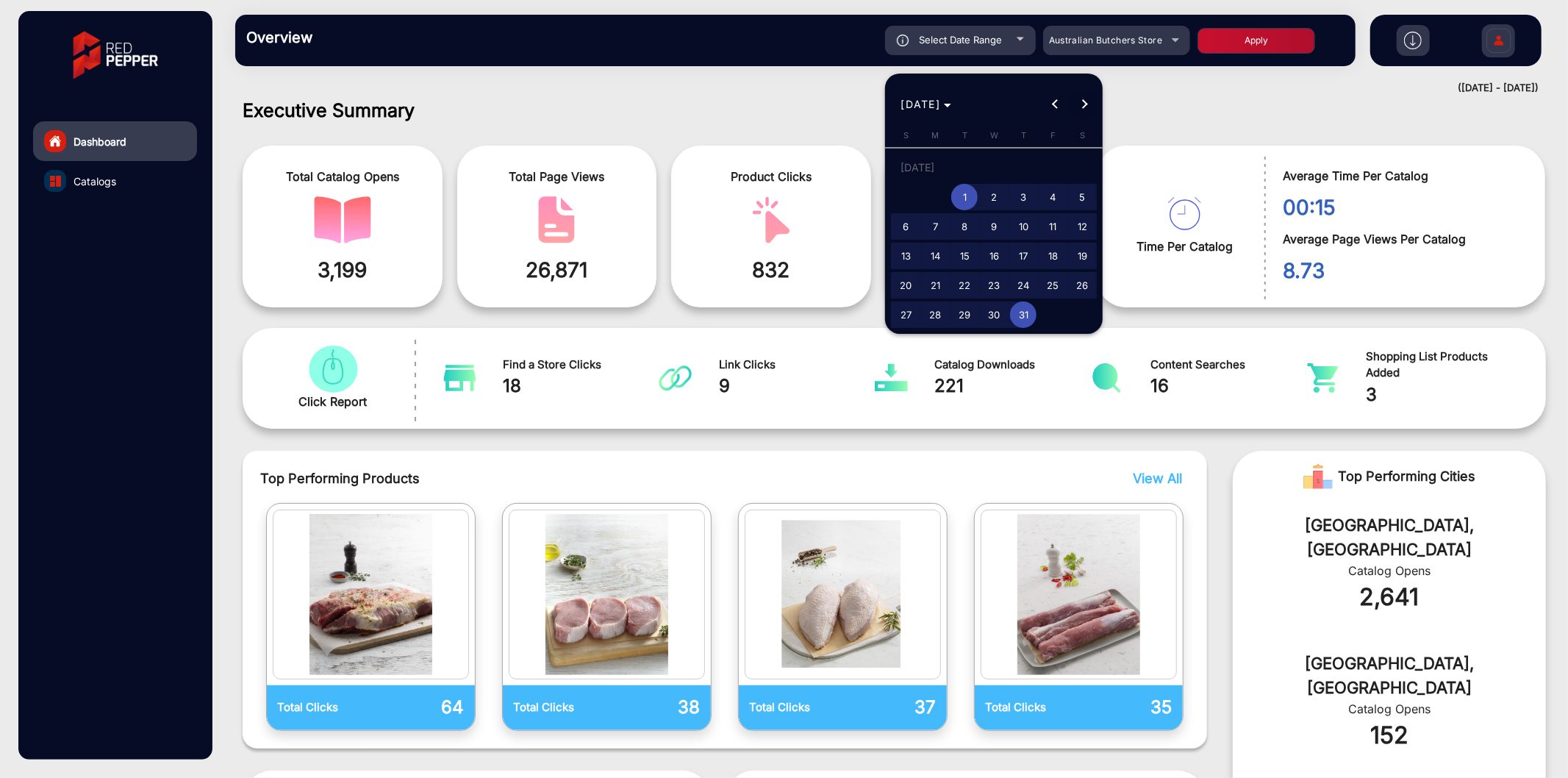
click at [1076, 101] on span "Next month" at bounding box center [1084, 104] width 30 height 30
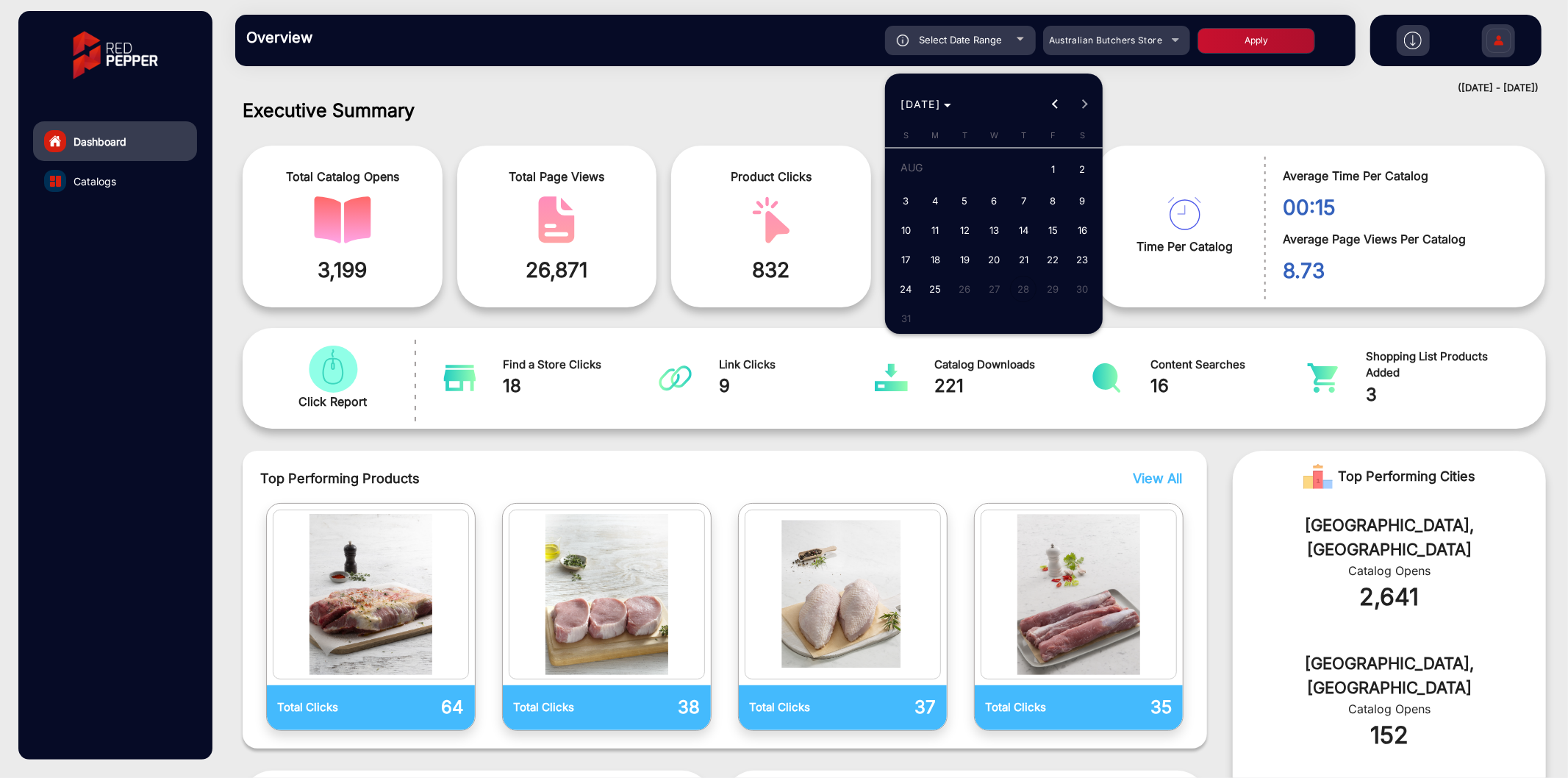
click at [1044, 162] on span "1" at bounding box center [1053, 170] width 26 height 30
type input "8/1/2025"
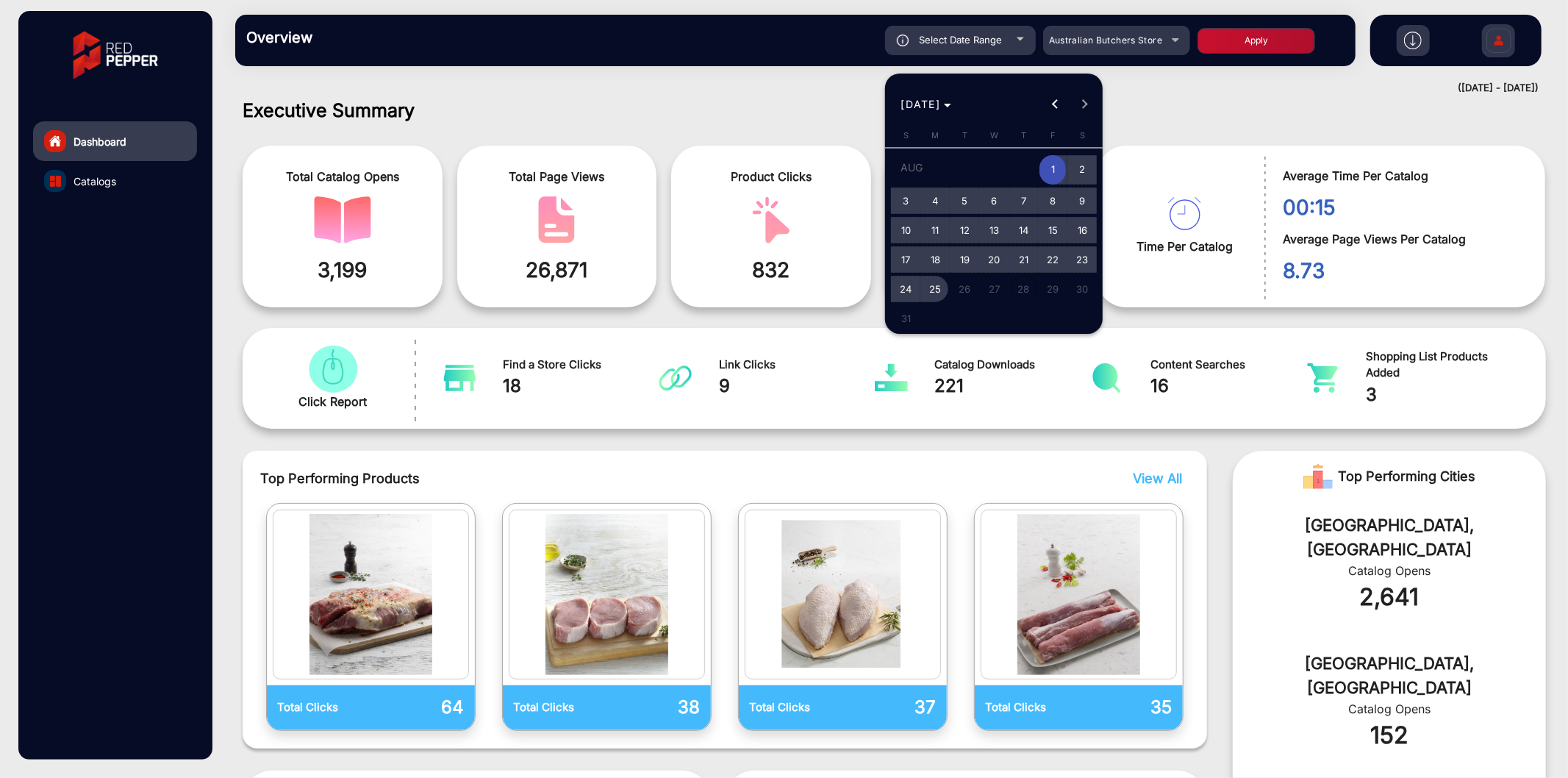
click at [939, 285] on span "25" at bounding box center [934, 288] width 26 height 26
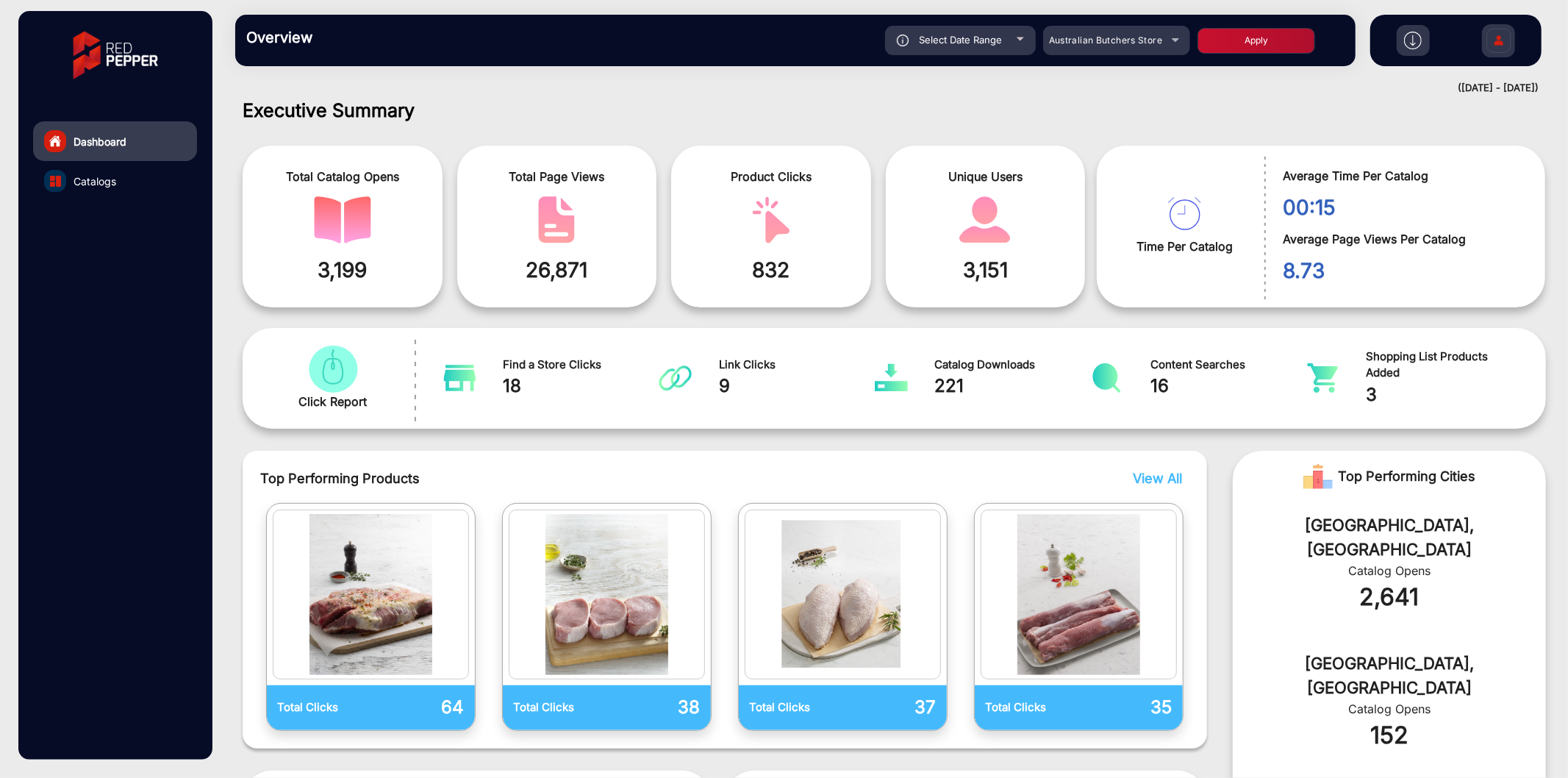
type input "[DATE]"
click at [1250, 47] on button "Apply" at bounding box center [1257, 41] width 117 height 26
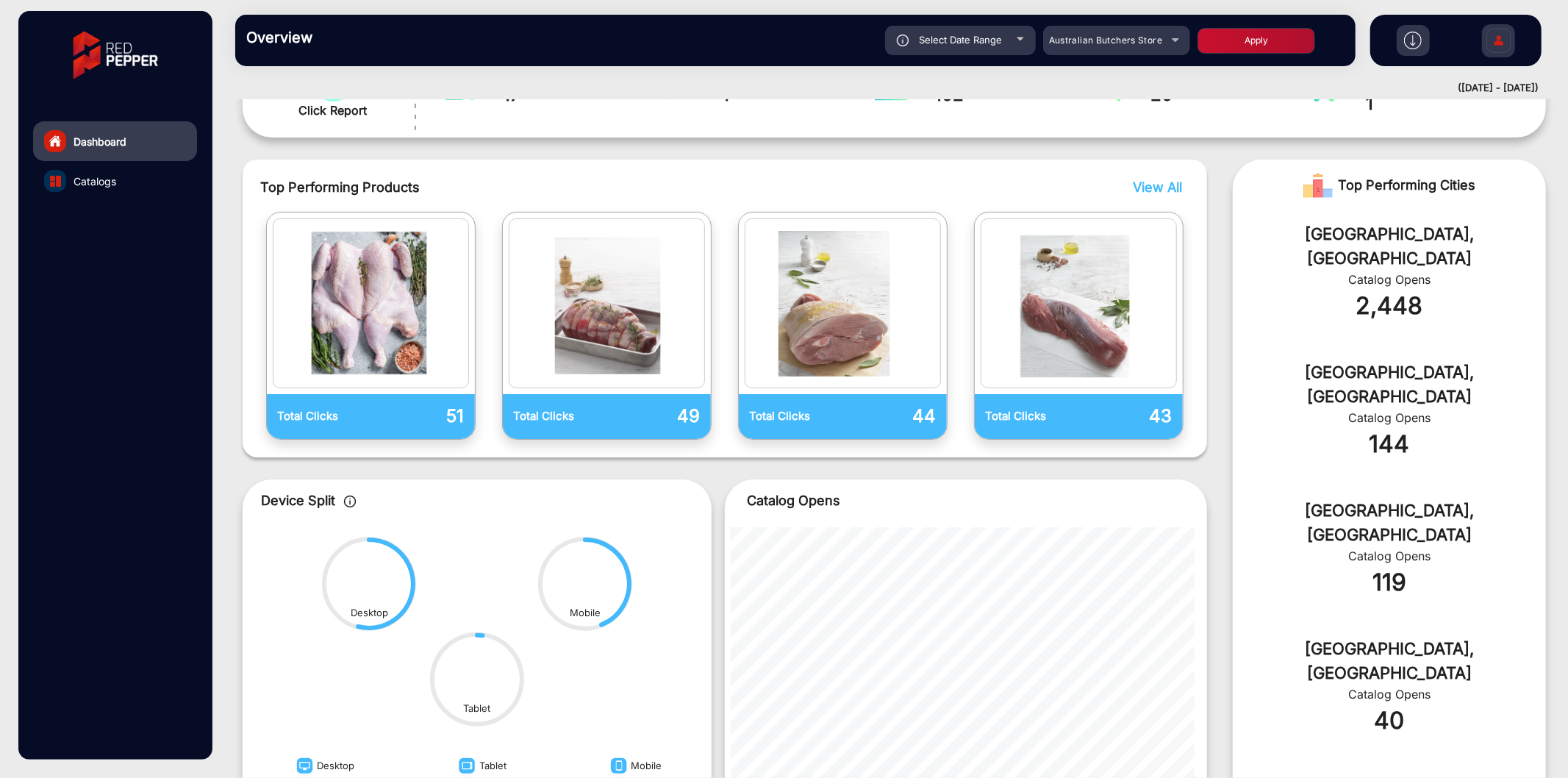
scroll to position [437, 0]
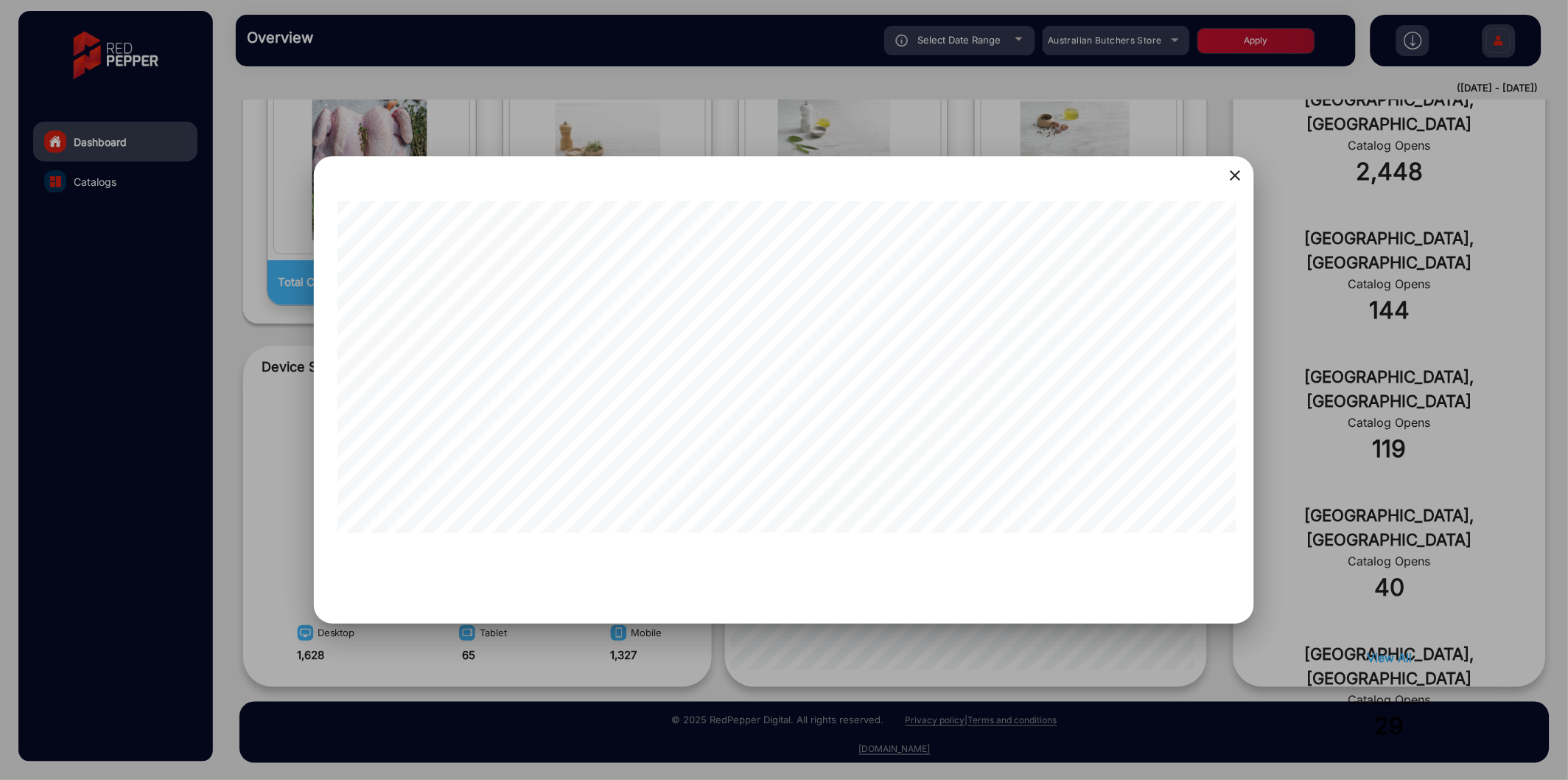
click at [935, 390] on div at bounding box center [784, 390] width 1568 height 780
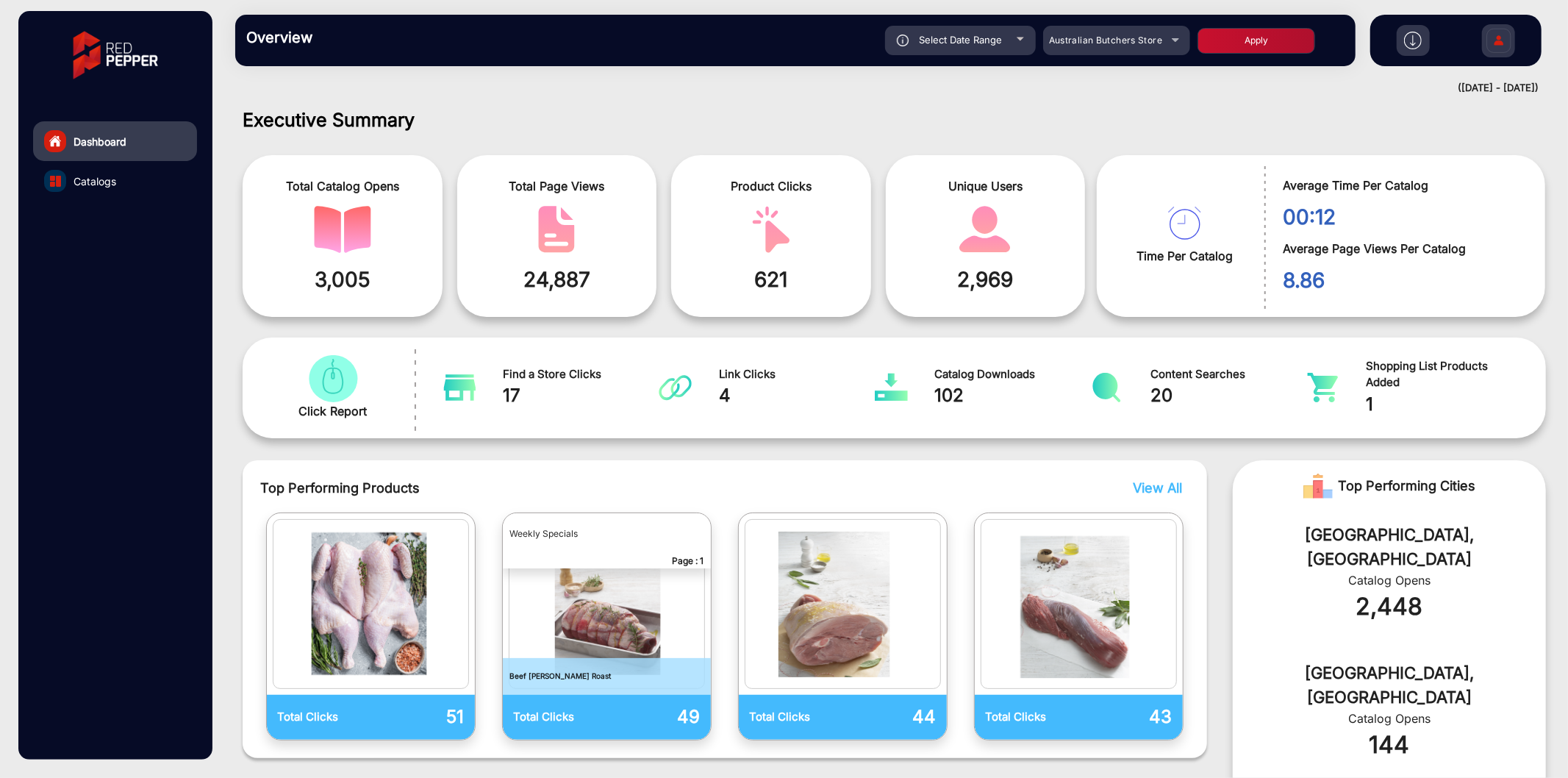
scroll to position [0, 0]
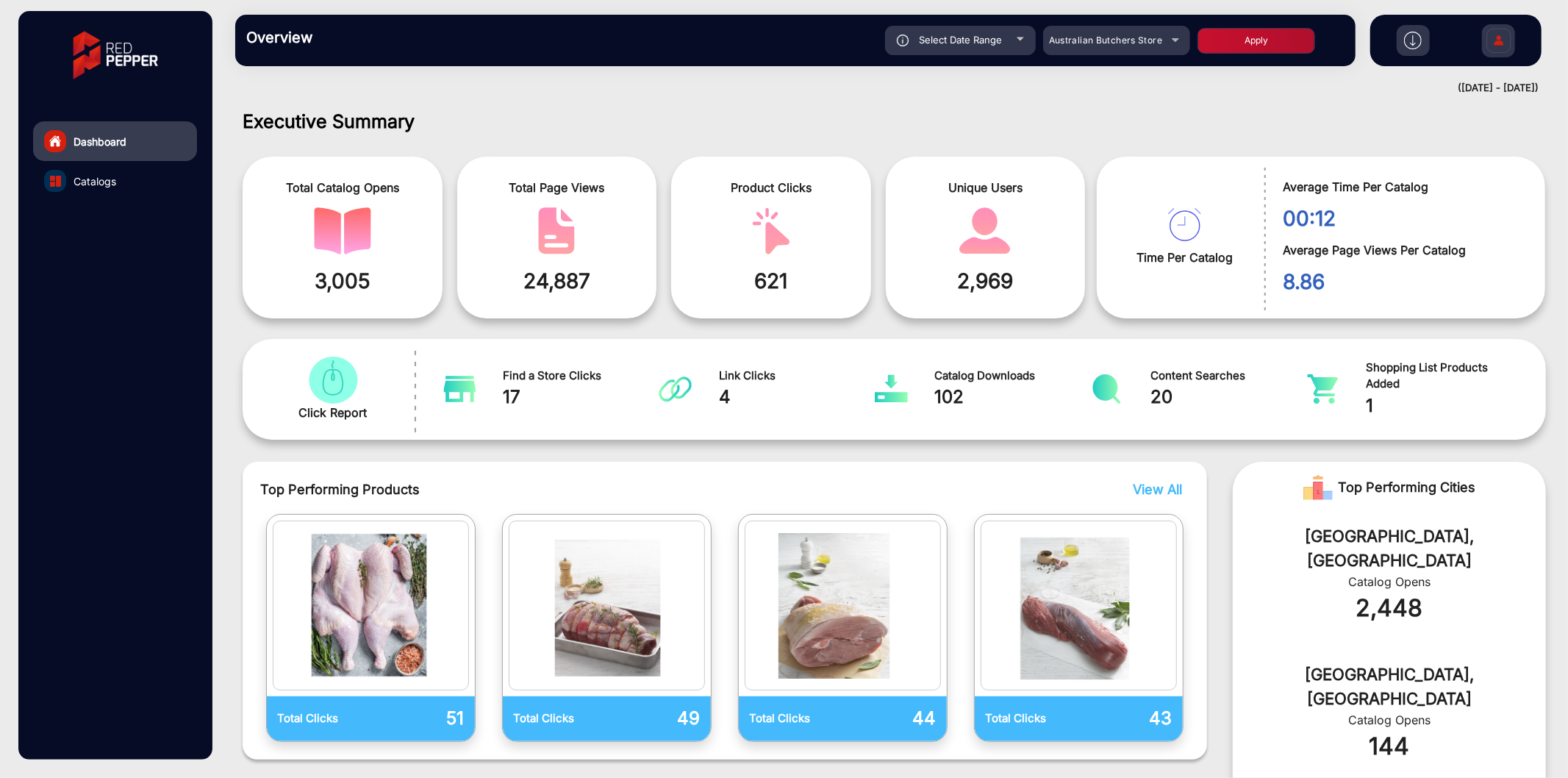
click at [104, 173] on span "Catalogs" at bounding box center [94, 181] width 42 height 15
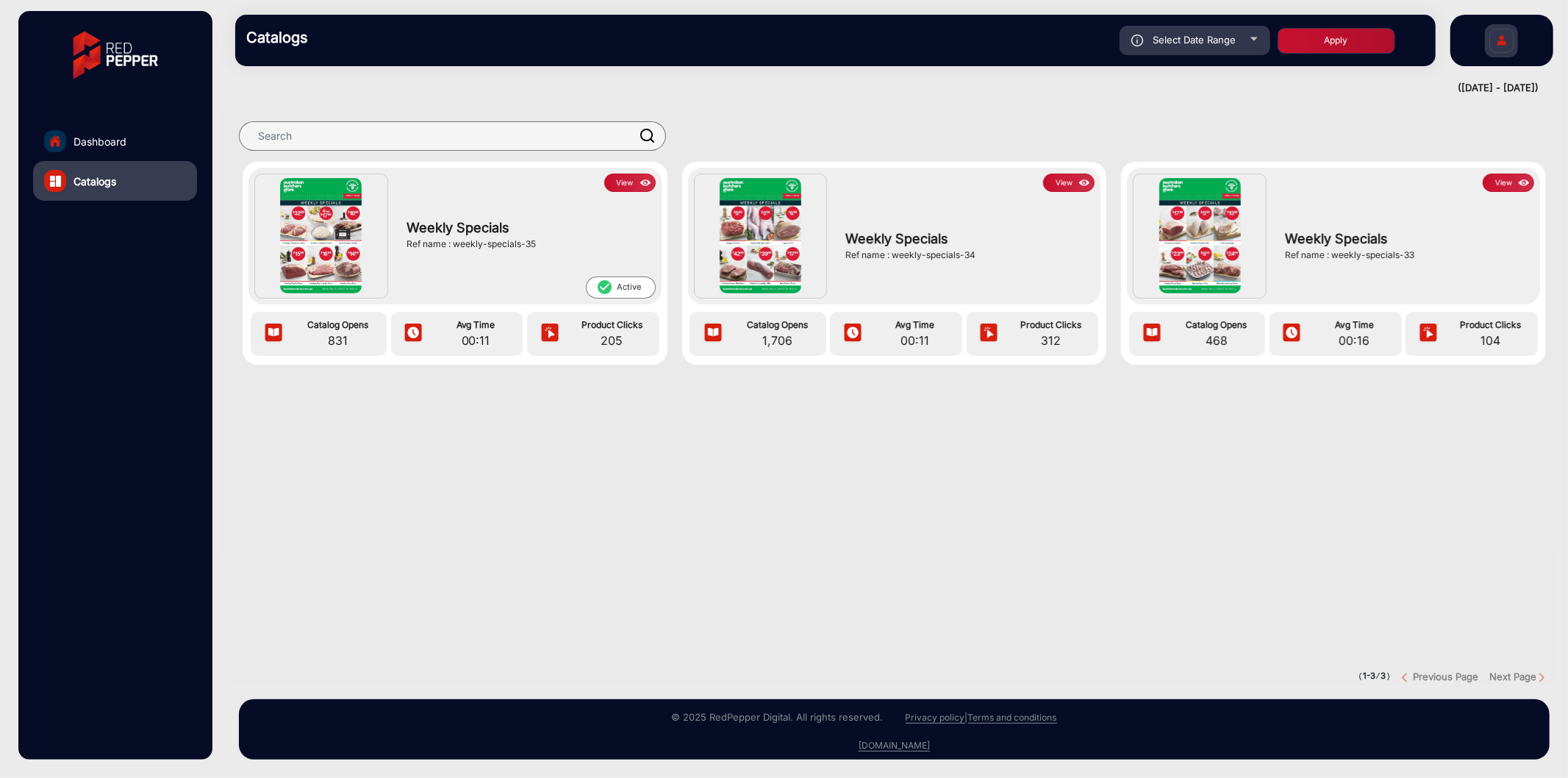
click at [635, 182] on button "View" at bounding box center [629, 182] width 51 height 18
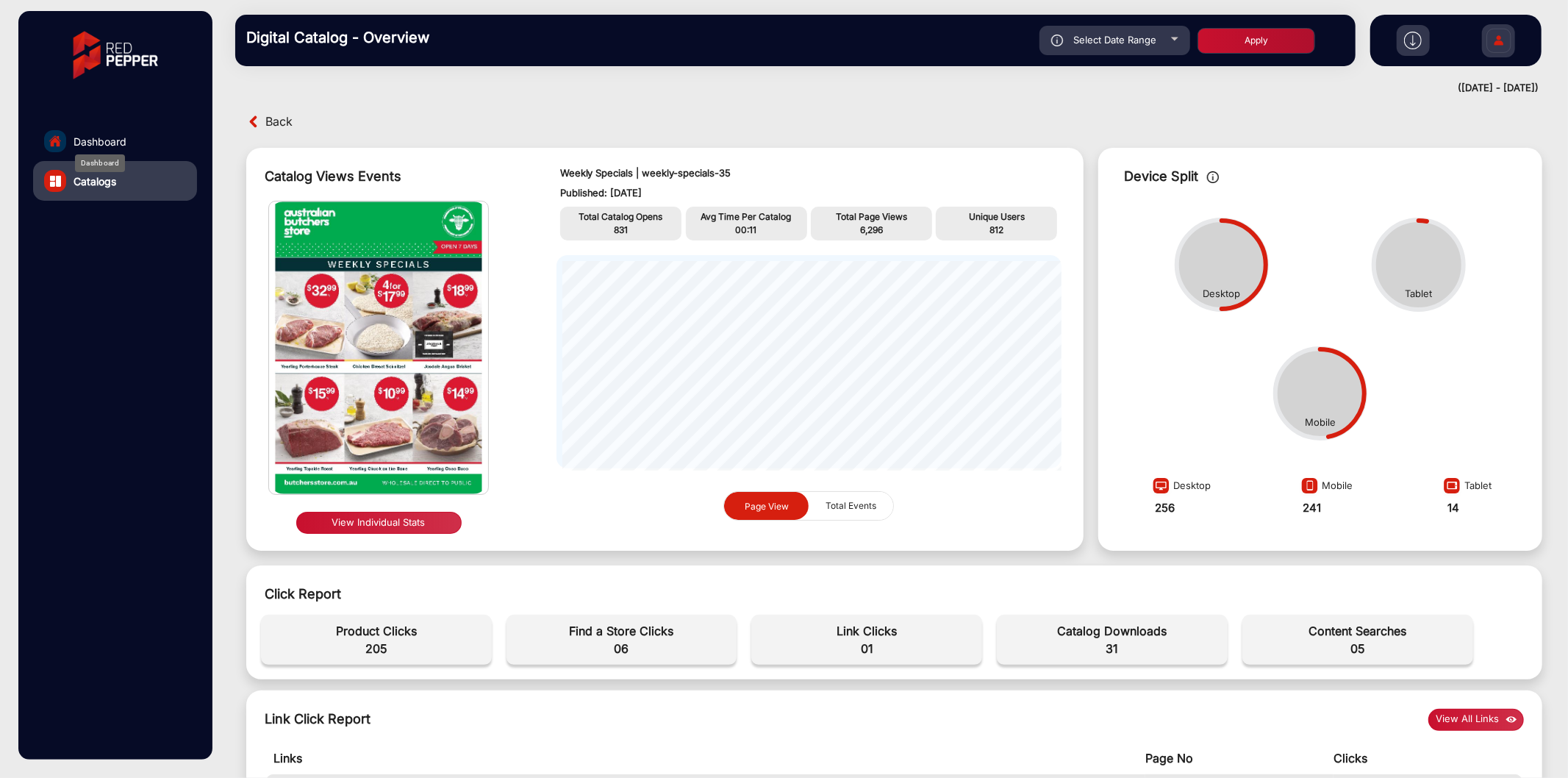
click at [101, 154] on div "Dashboard" at bounding box center [99, 163] width 50 height 18
click at [103, 136] on span "Dashboard" at bounding box center [99, 141] width 53 height 15
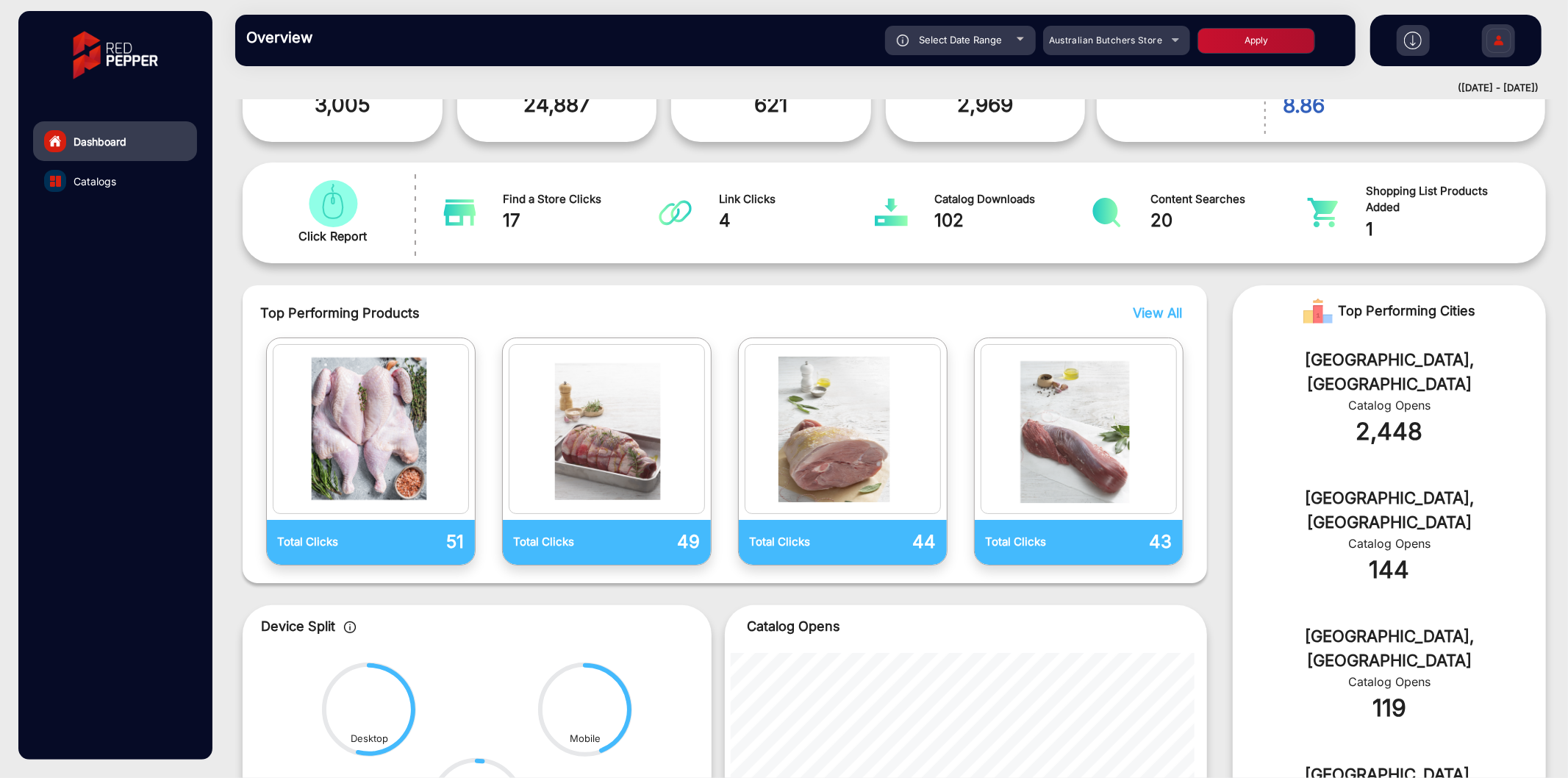
scroll to position [437, 0]
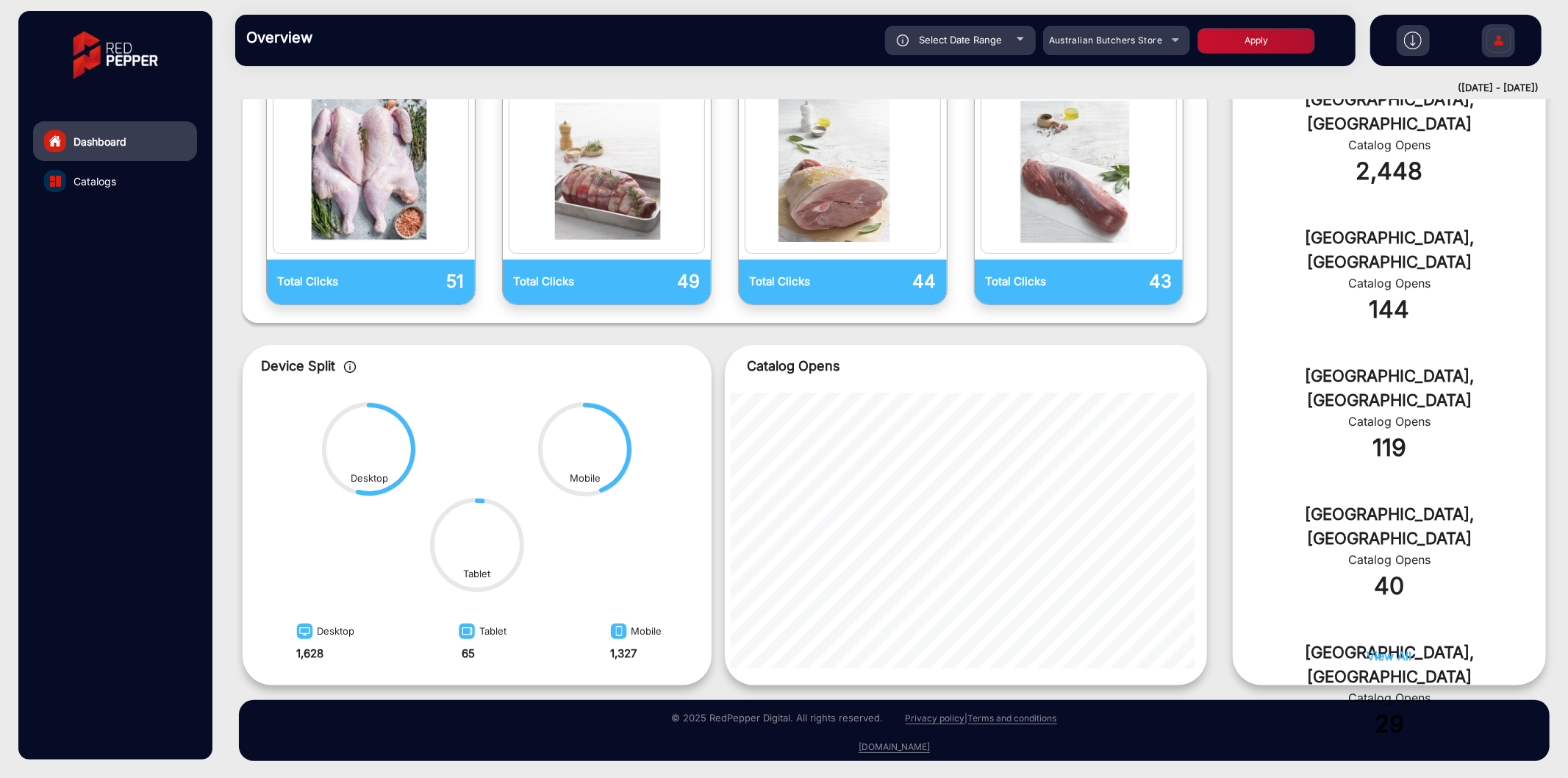
click at [1378, 389] on span "View All" at bounding box center [1390, 655] width 45 height 14
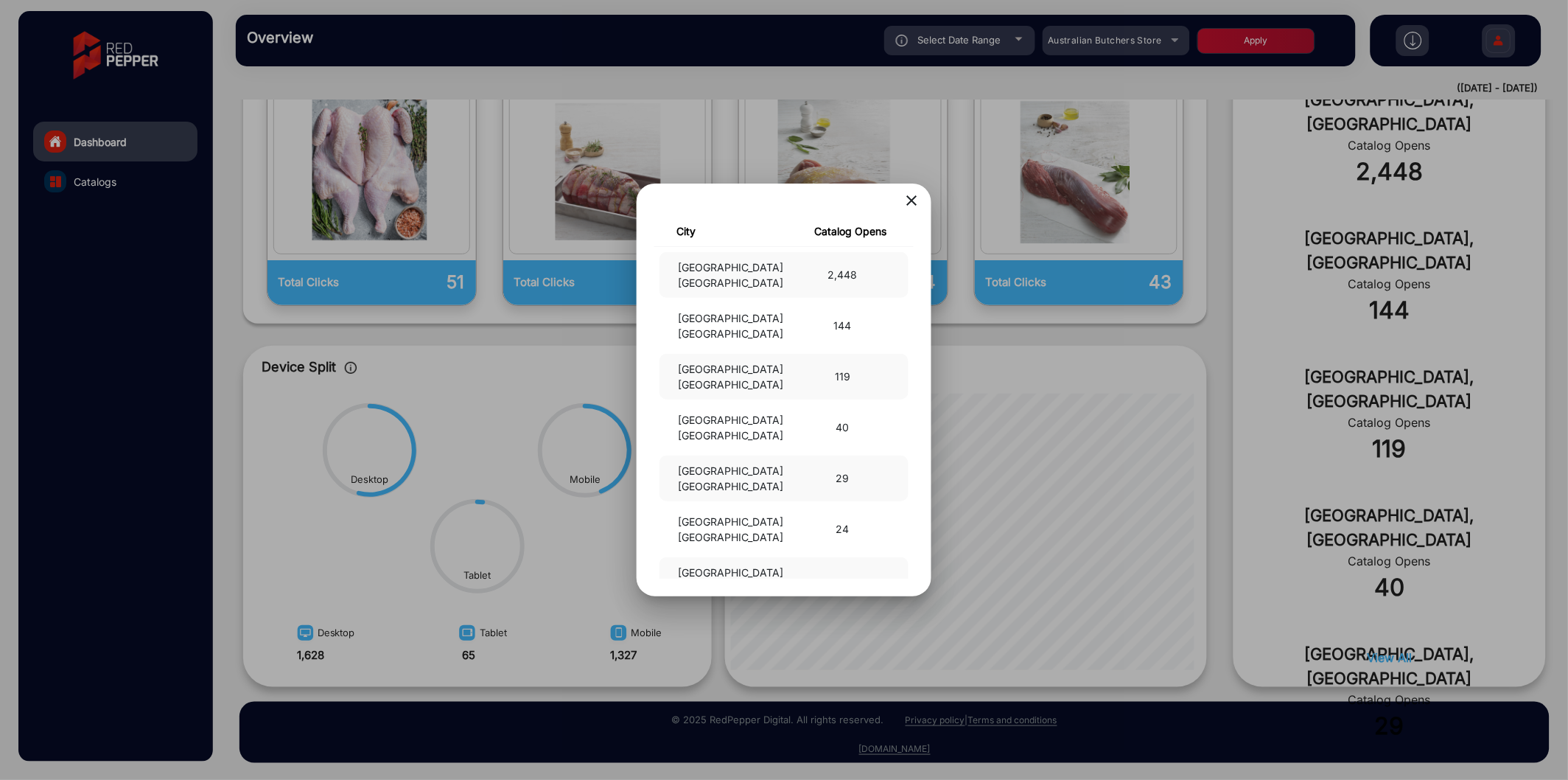
click at [911, 195] on mat-icon "close" at bounding box center [912, 201] width 18 height 18
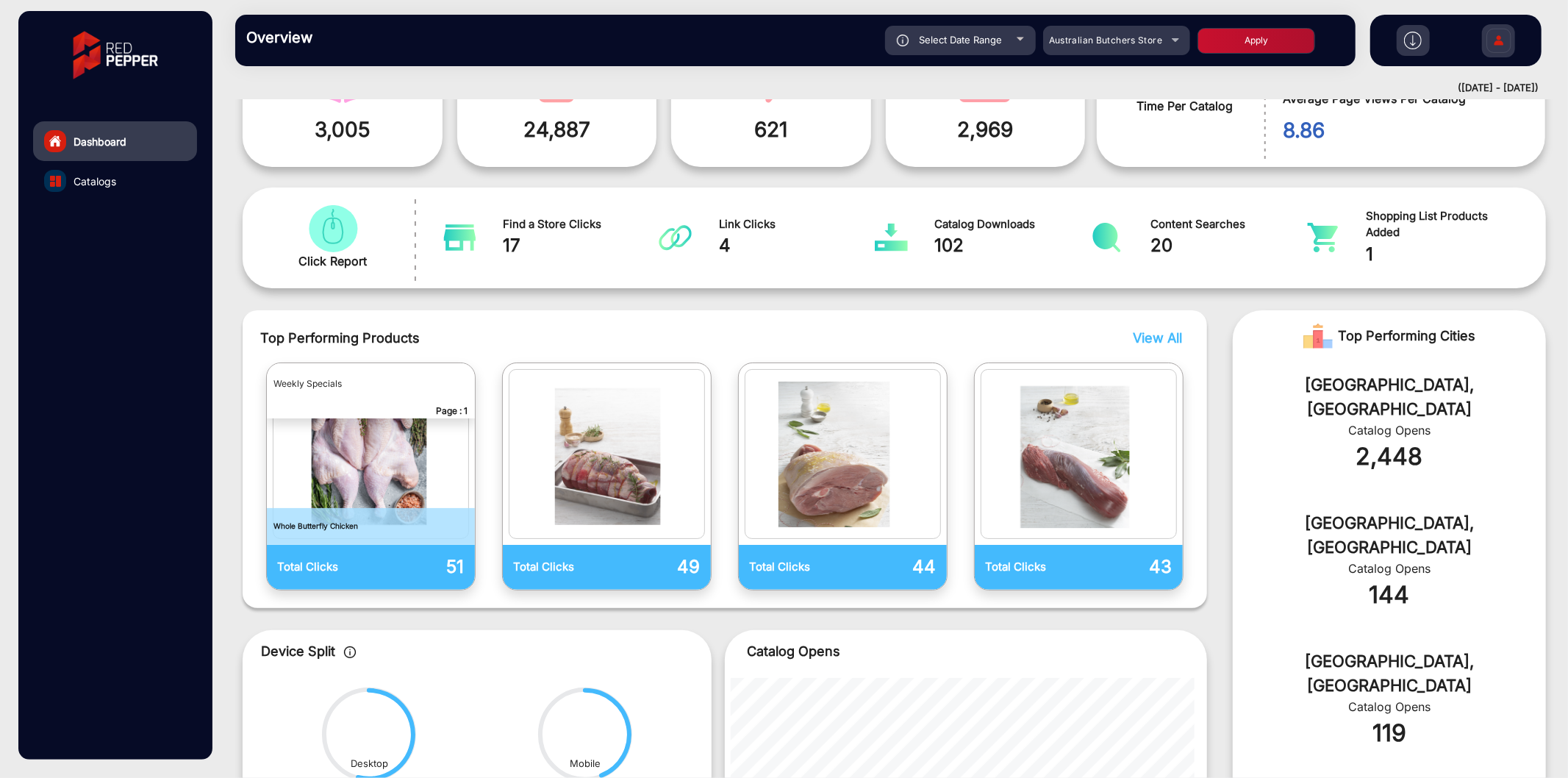
scroll to position [0, 0]
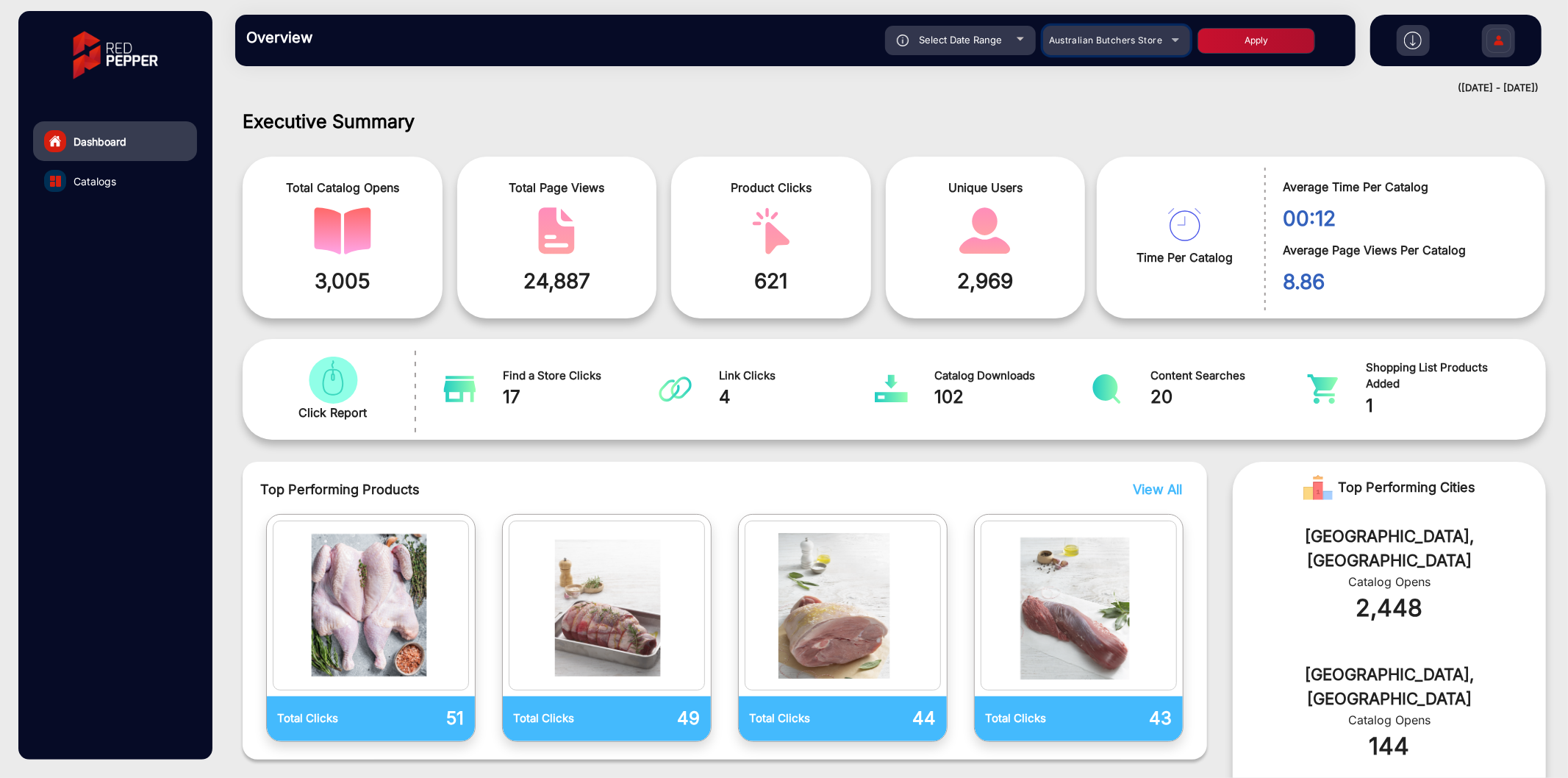
click at [1129, 38] on span "Australian Butchers Store" at bounding box center [1105, 40] width 113 height 11
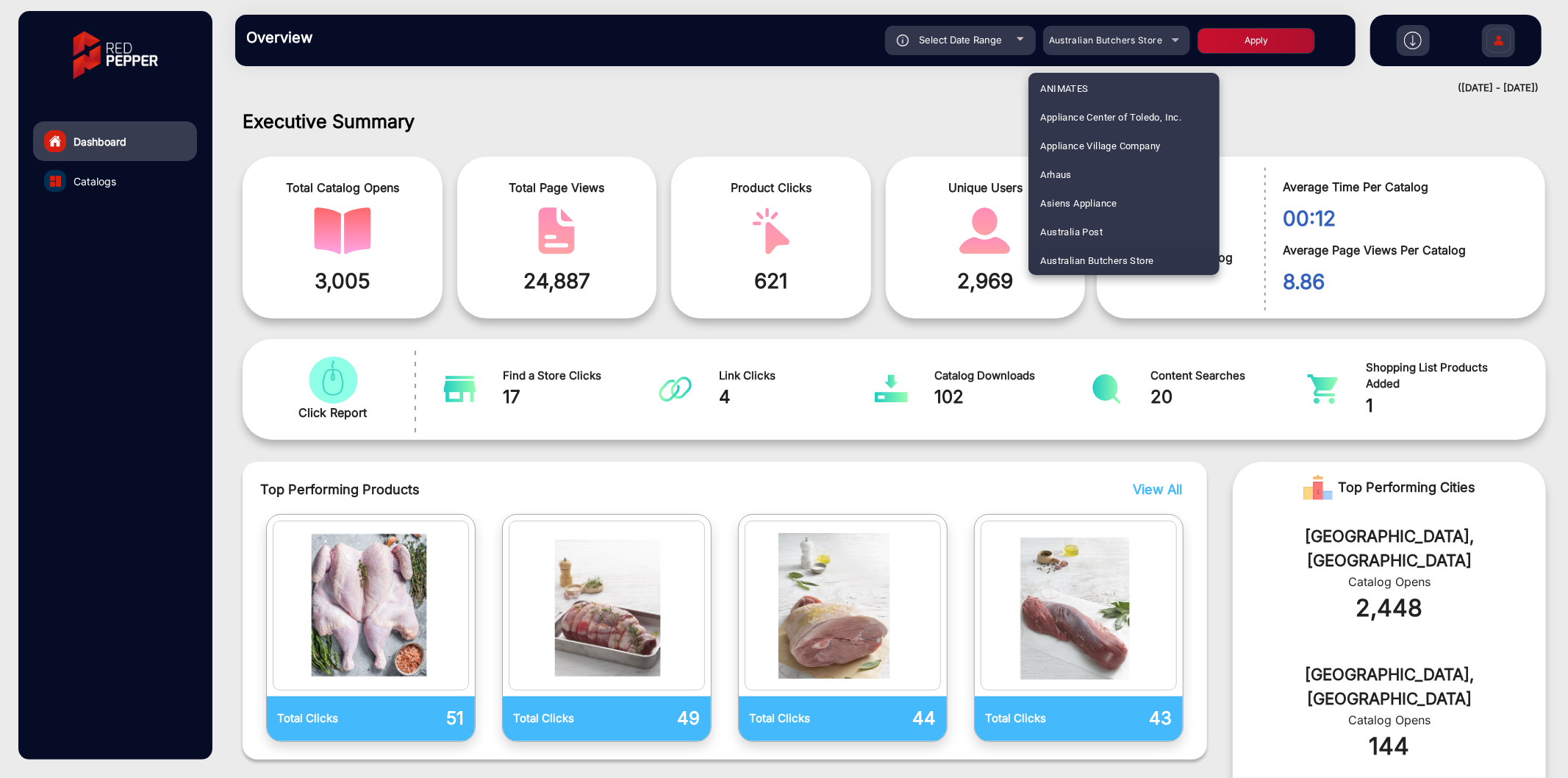
scroll to position [2211, 0]
click at [1105, 180] on span "[PERSON_NAME] QLD" at bounding box center [1088, 175] width 97 height 29
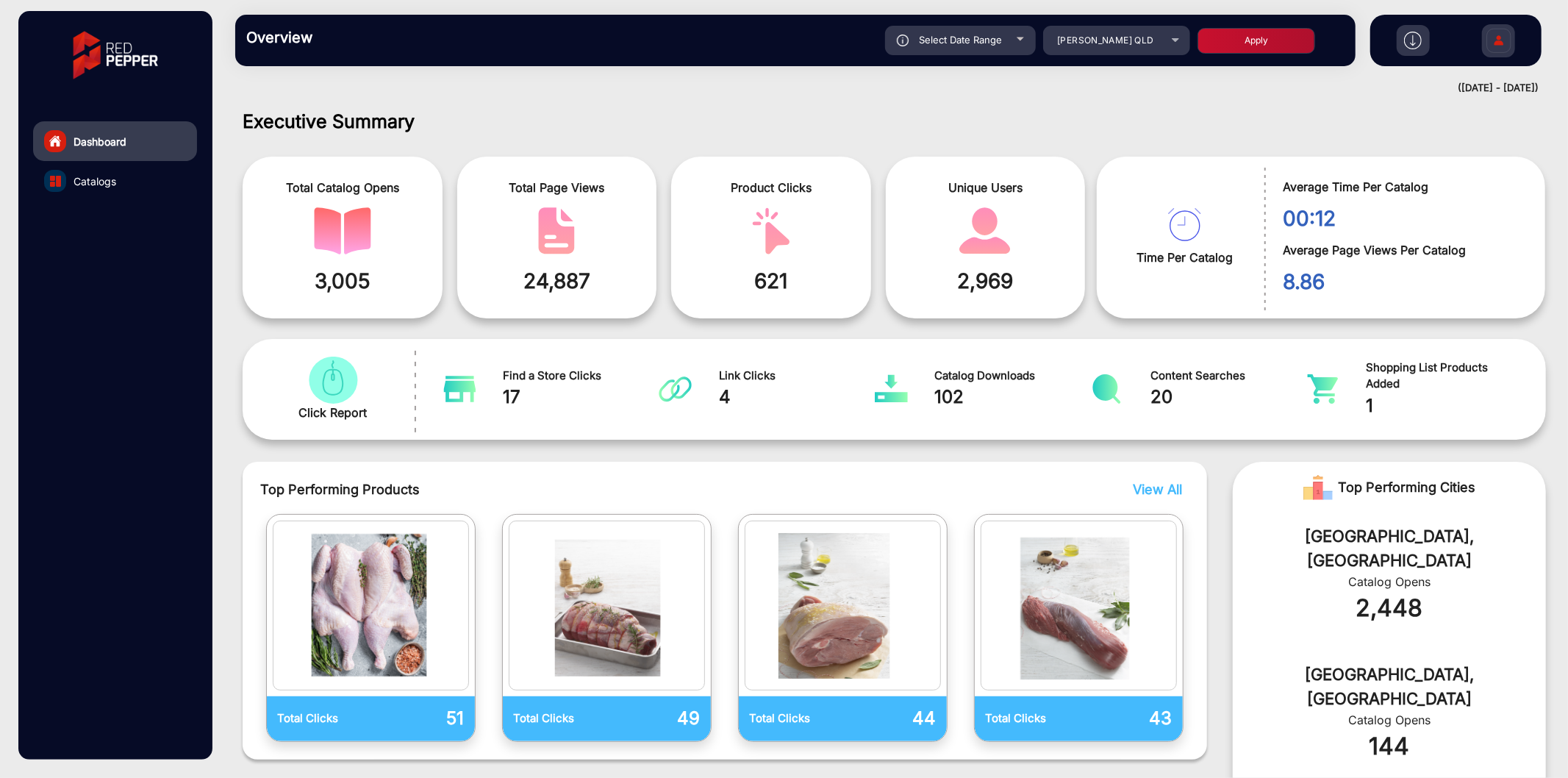
click at [974, 46] on div "Select Date Range" at bounding box center [960, 41] width 151 height 30
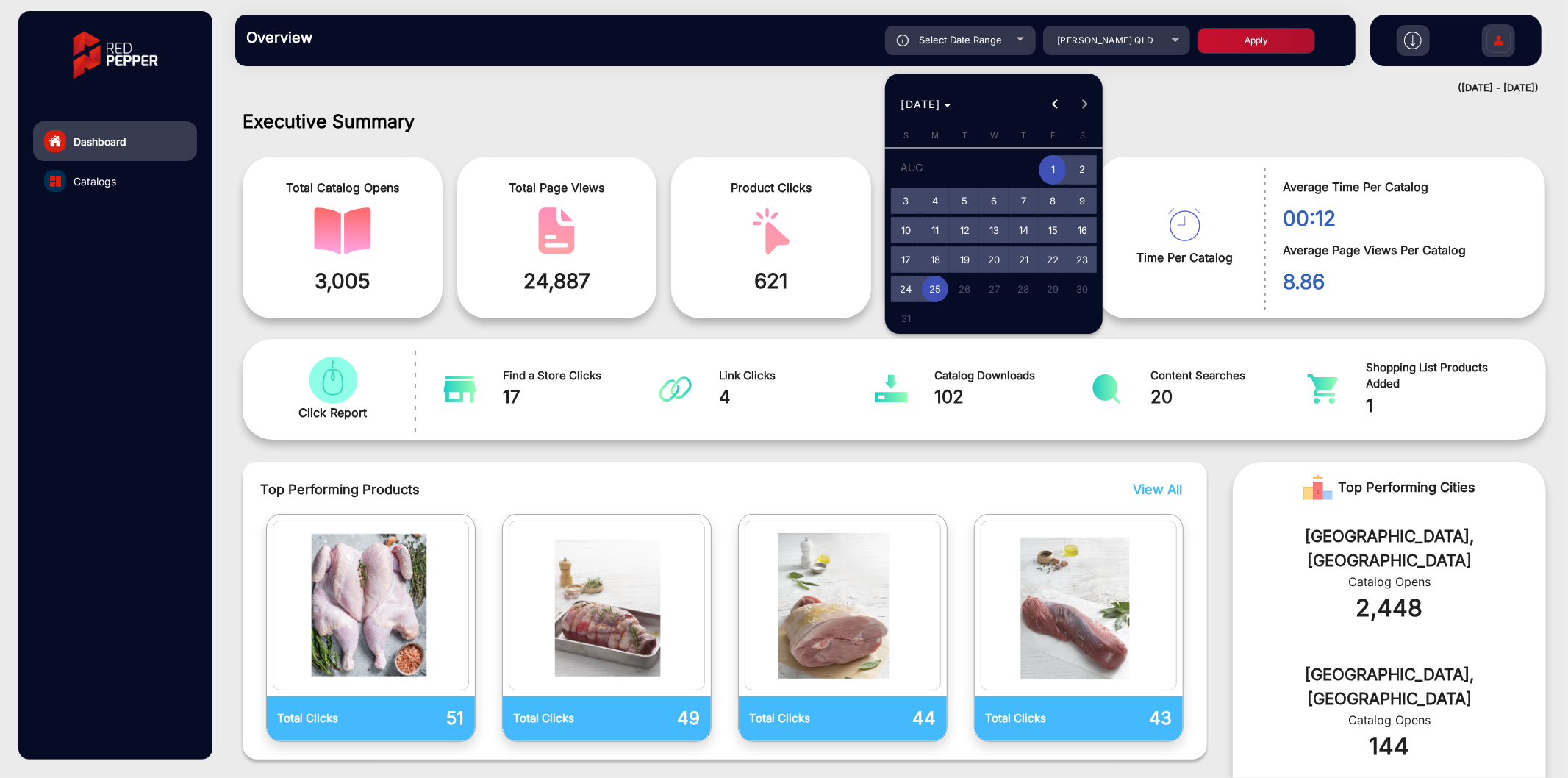
click at [929, 255] on span "18" at bounding box center [934, 259] width 26 height 26
type input "8/18/2025"
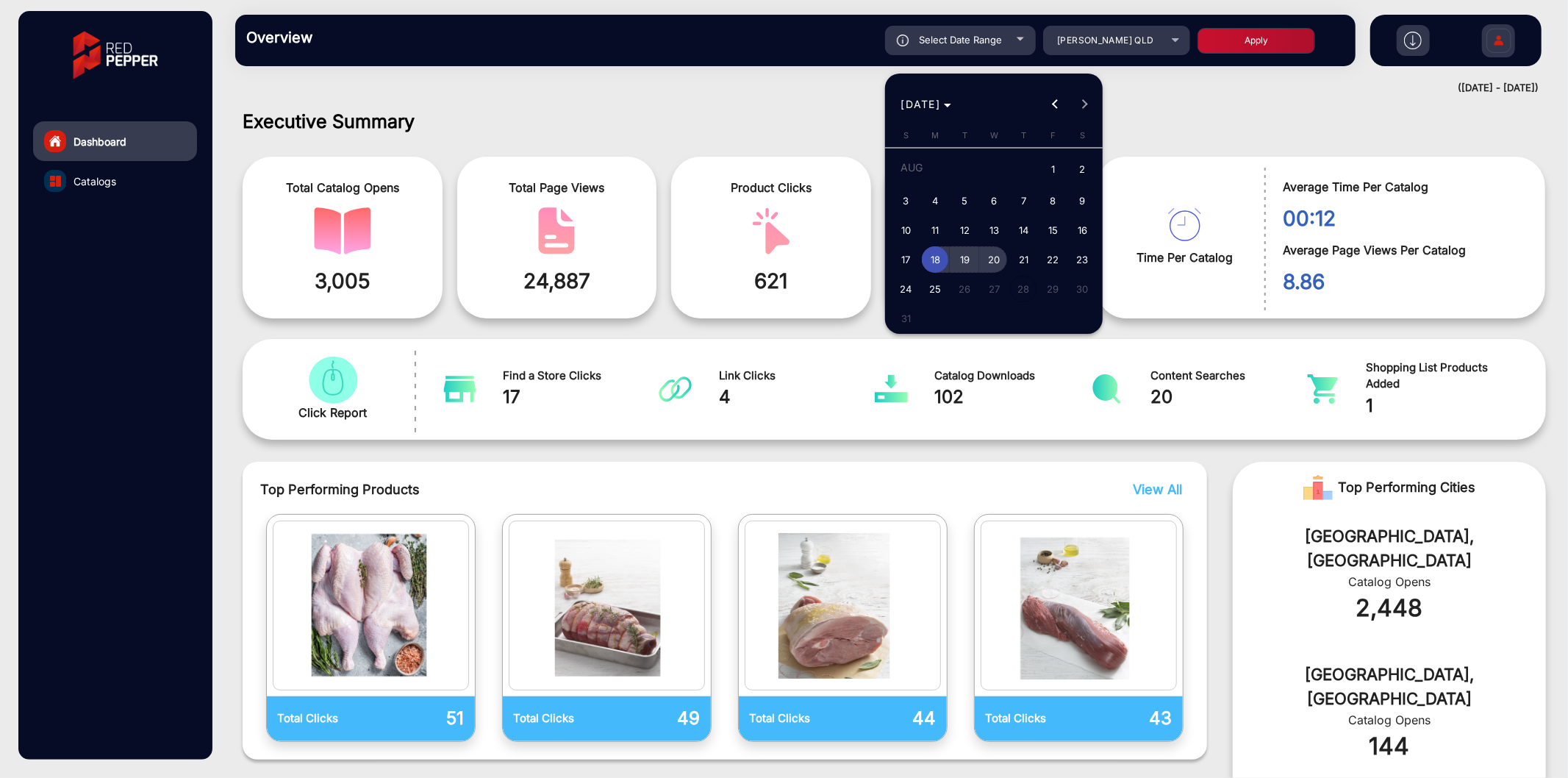
click at [998, 254] on span "20" at bounding box center [993, 259] width 26 height 26
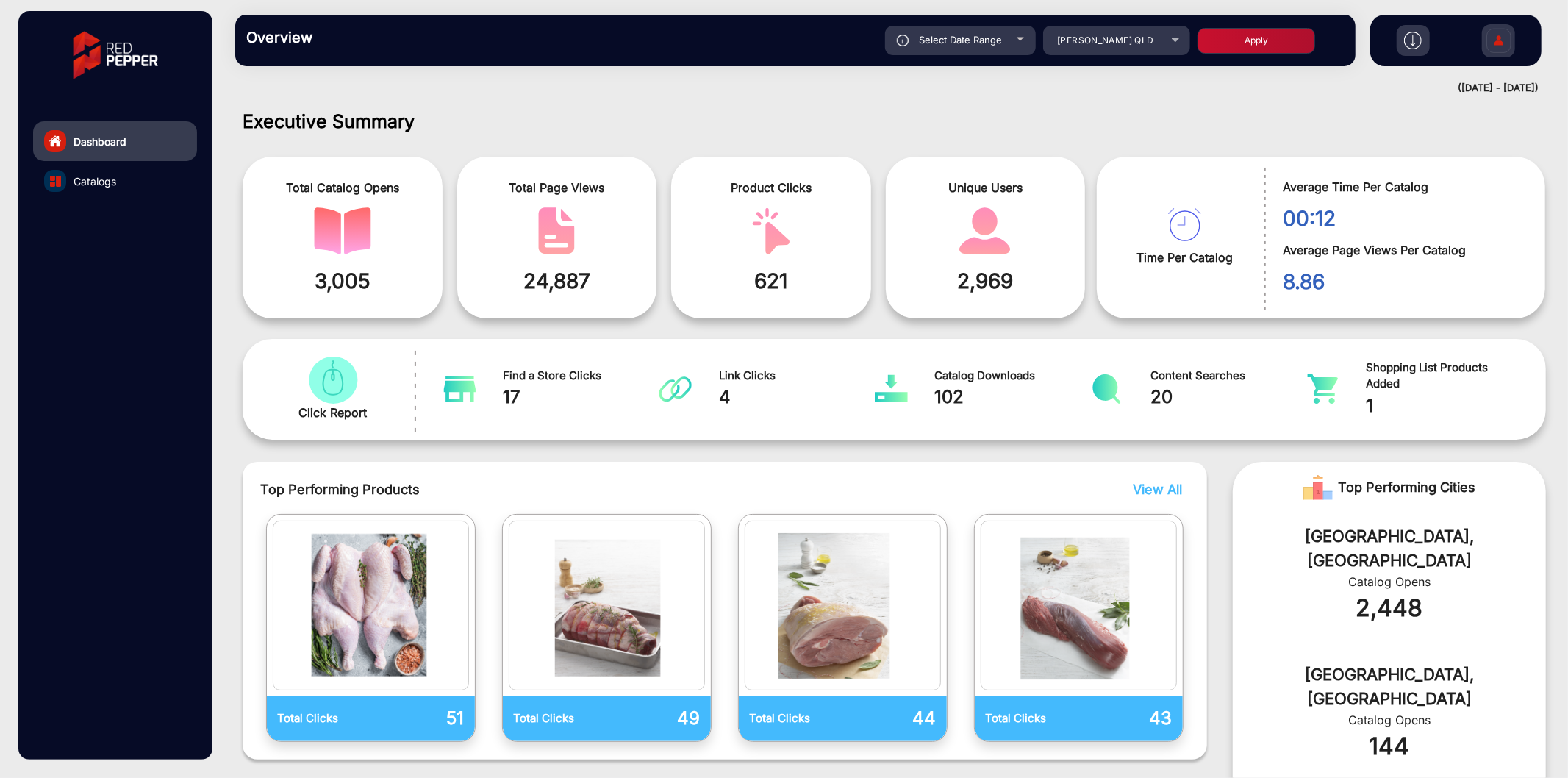
type input "8/20/2025"
click at [1266, 42] on button "Apply" at bounding box center [1257, 41] width 117 height 26
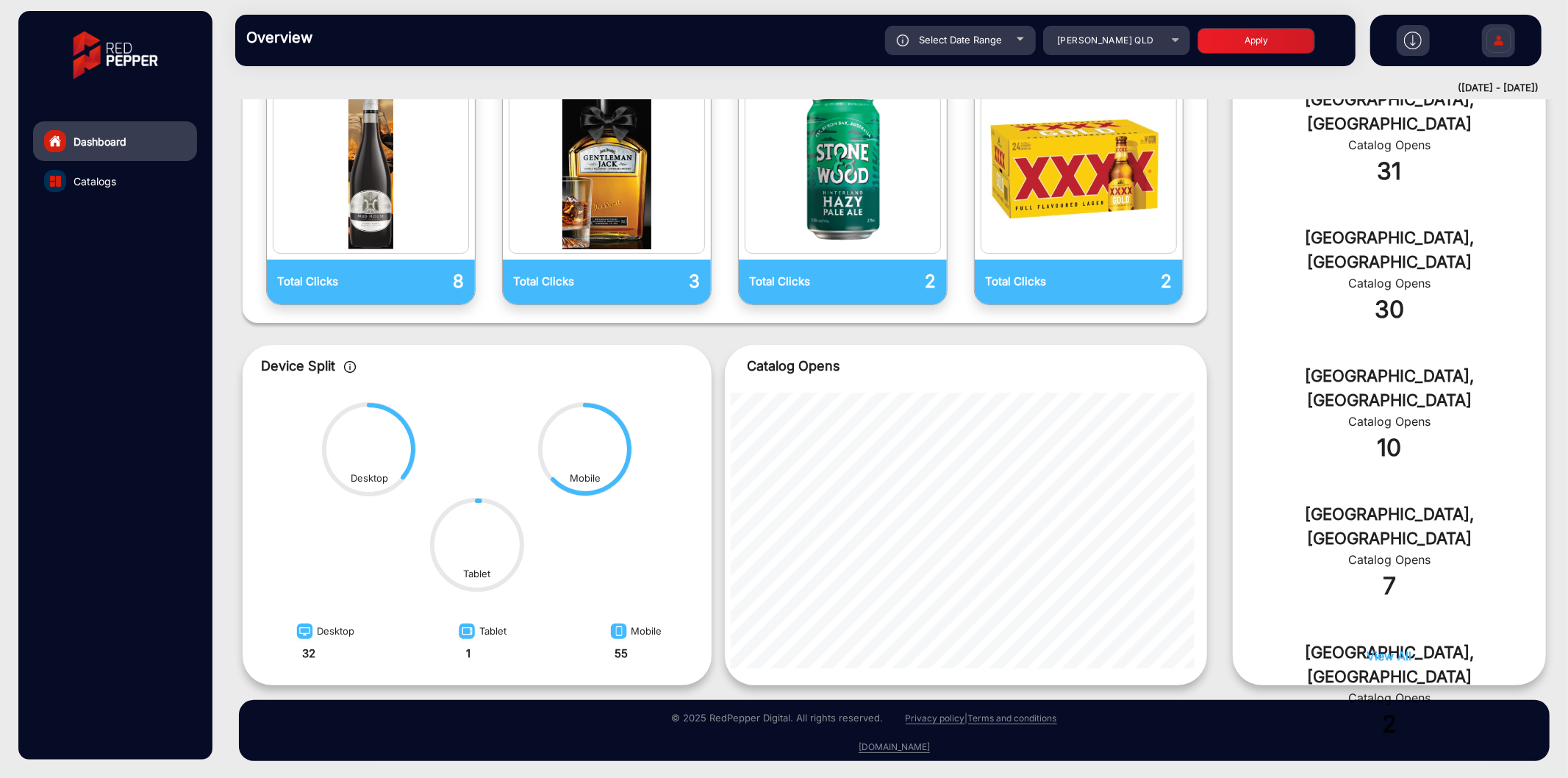
scroll to position [2, 0]
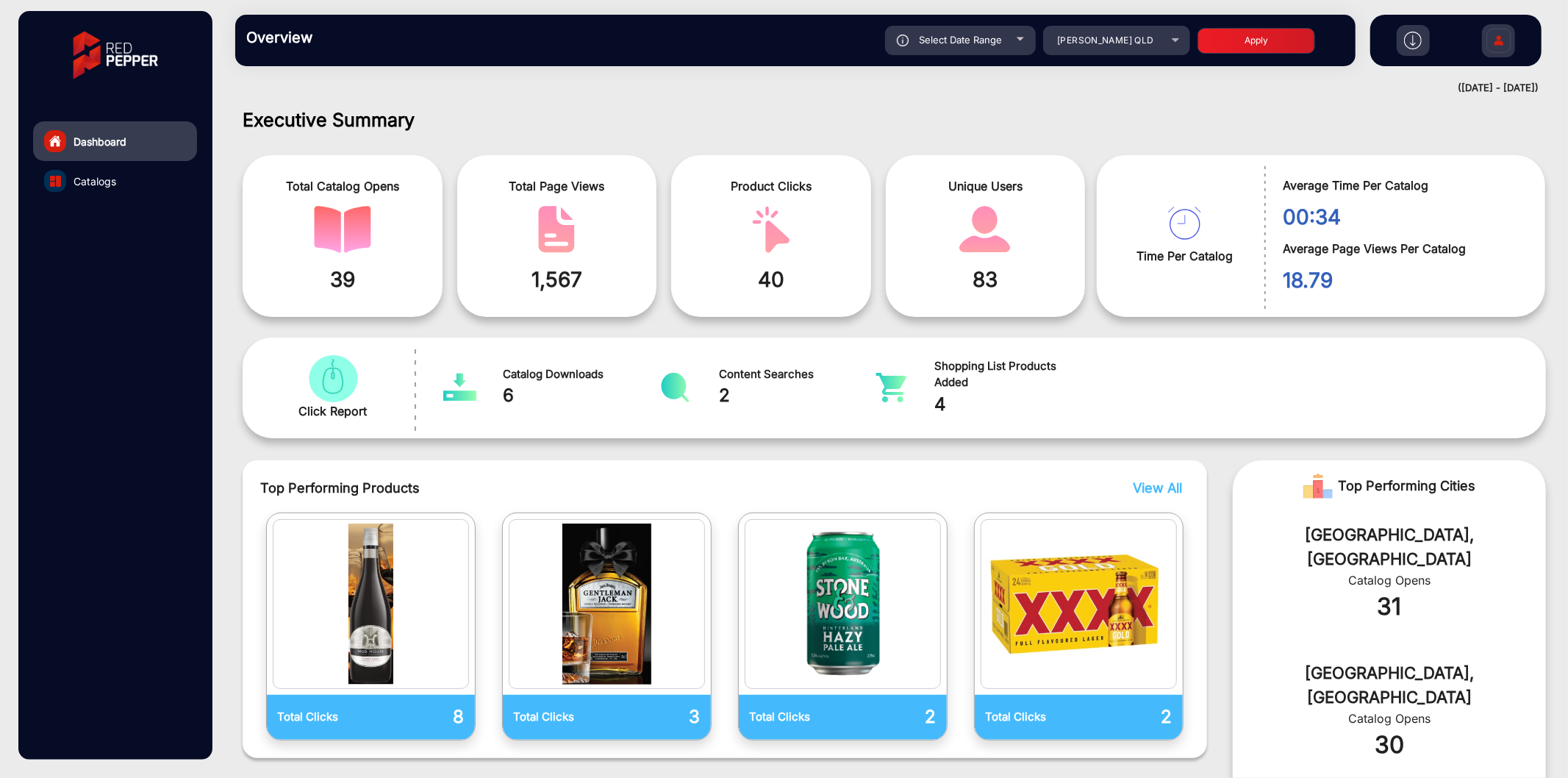
click at [949, 35] on span "Select Date Range" at bounding box center [960, 39] width 83 height 12
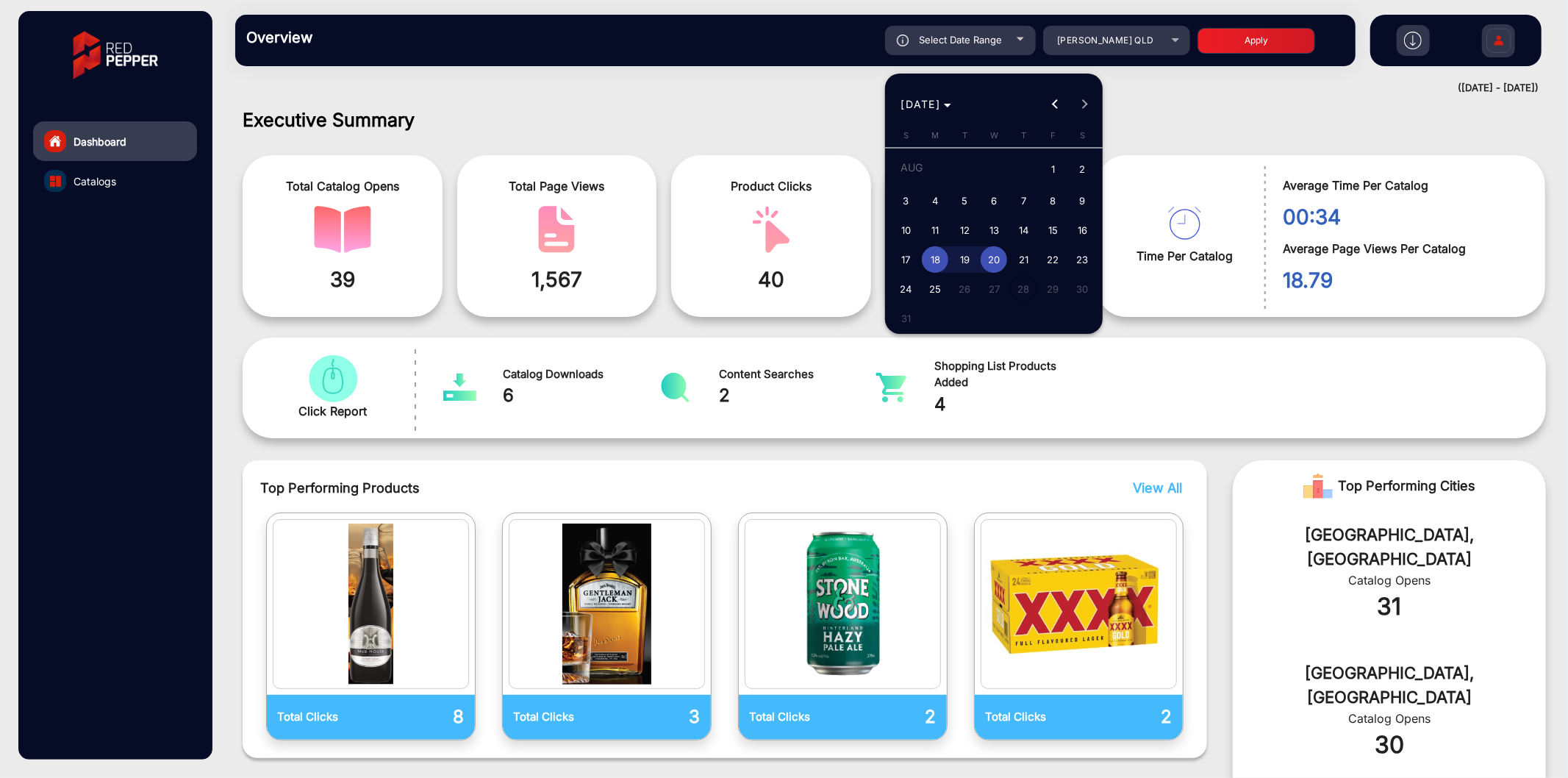
click at [1059, 167] on span "1" at bounding box center [1053, 170] width 26 height 30
type input "8/1/2025"
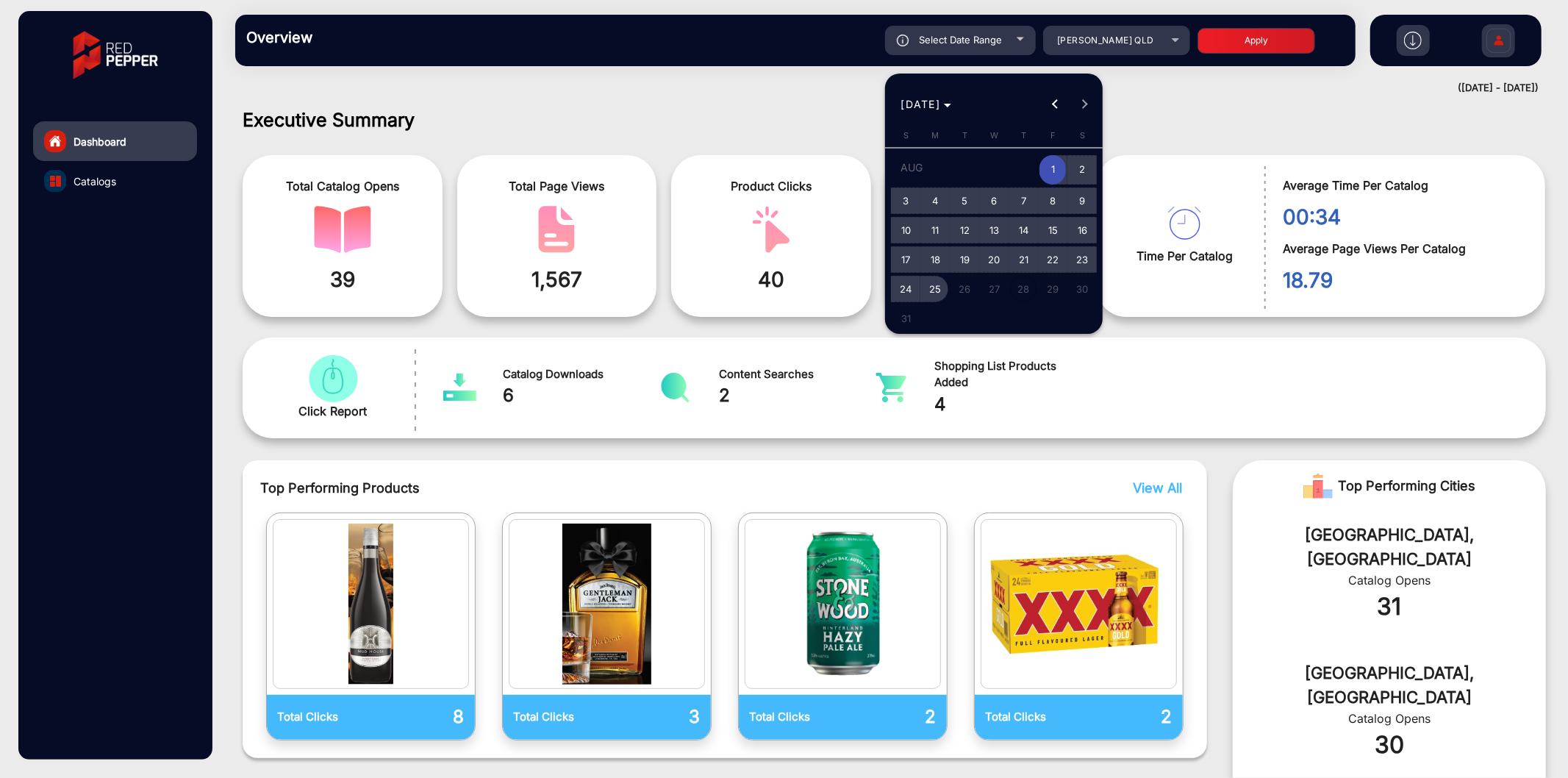
click at [940, 282] on span "25" at bounding box center [934, 288] width 26 height 26
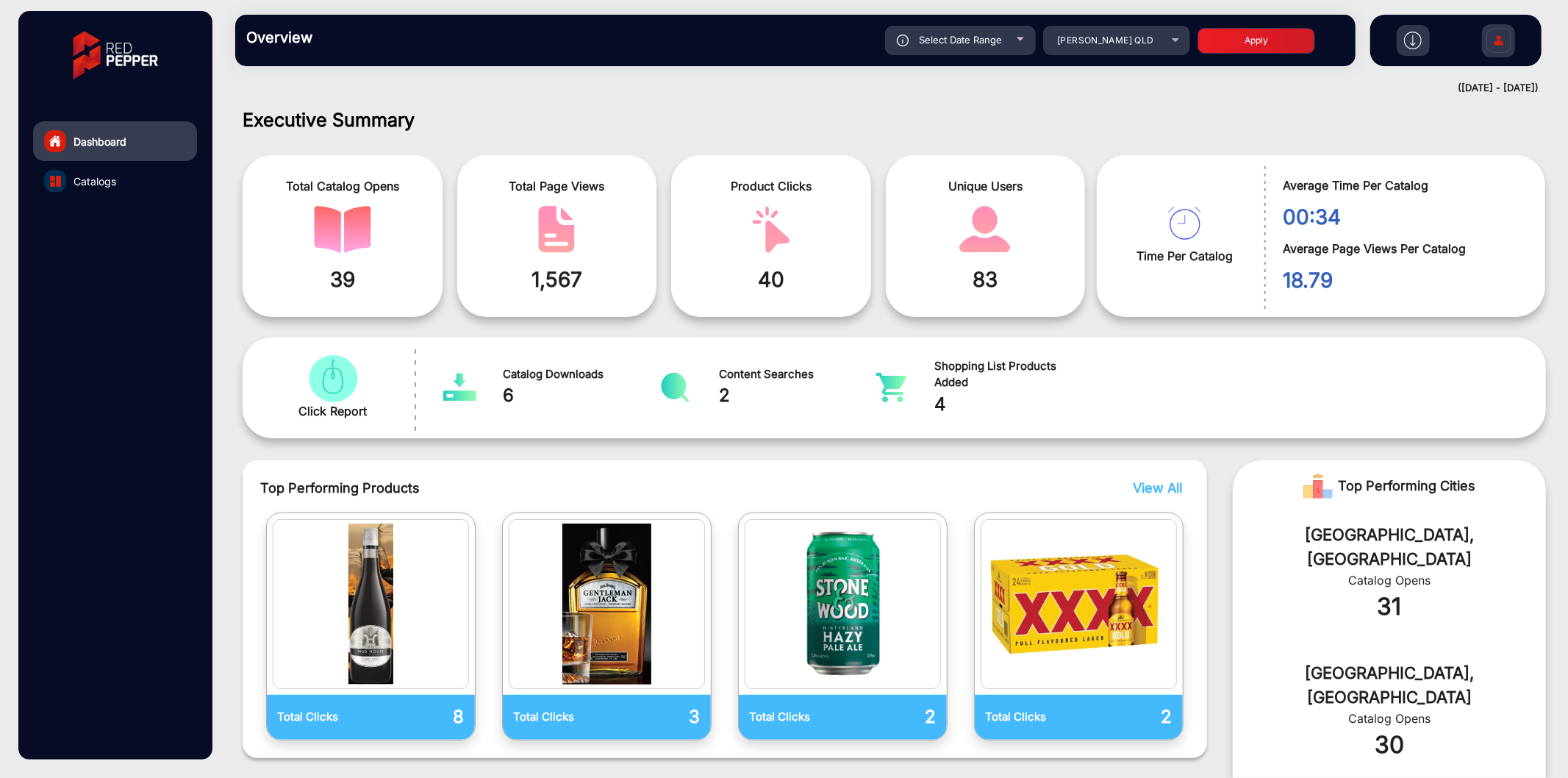
type input "[DATE]"
click at [1273, 40] on button "Apply" at bounding box center [1257, 41] width 117 height 26
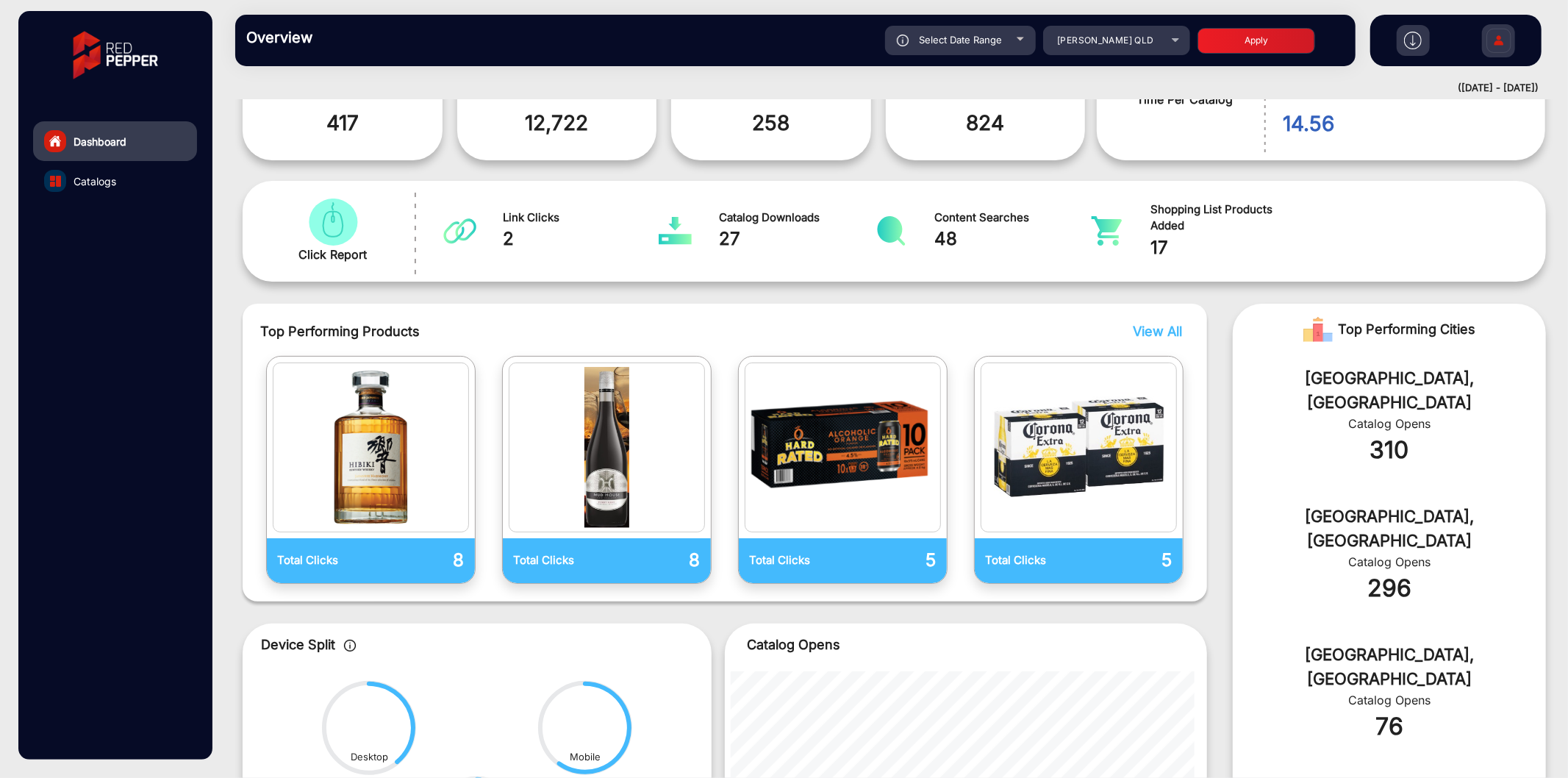
scroll to position [0, 0]
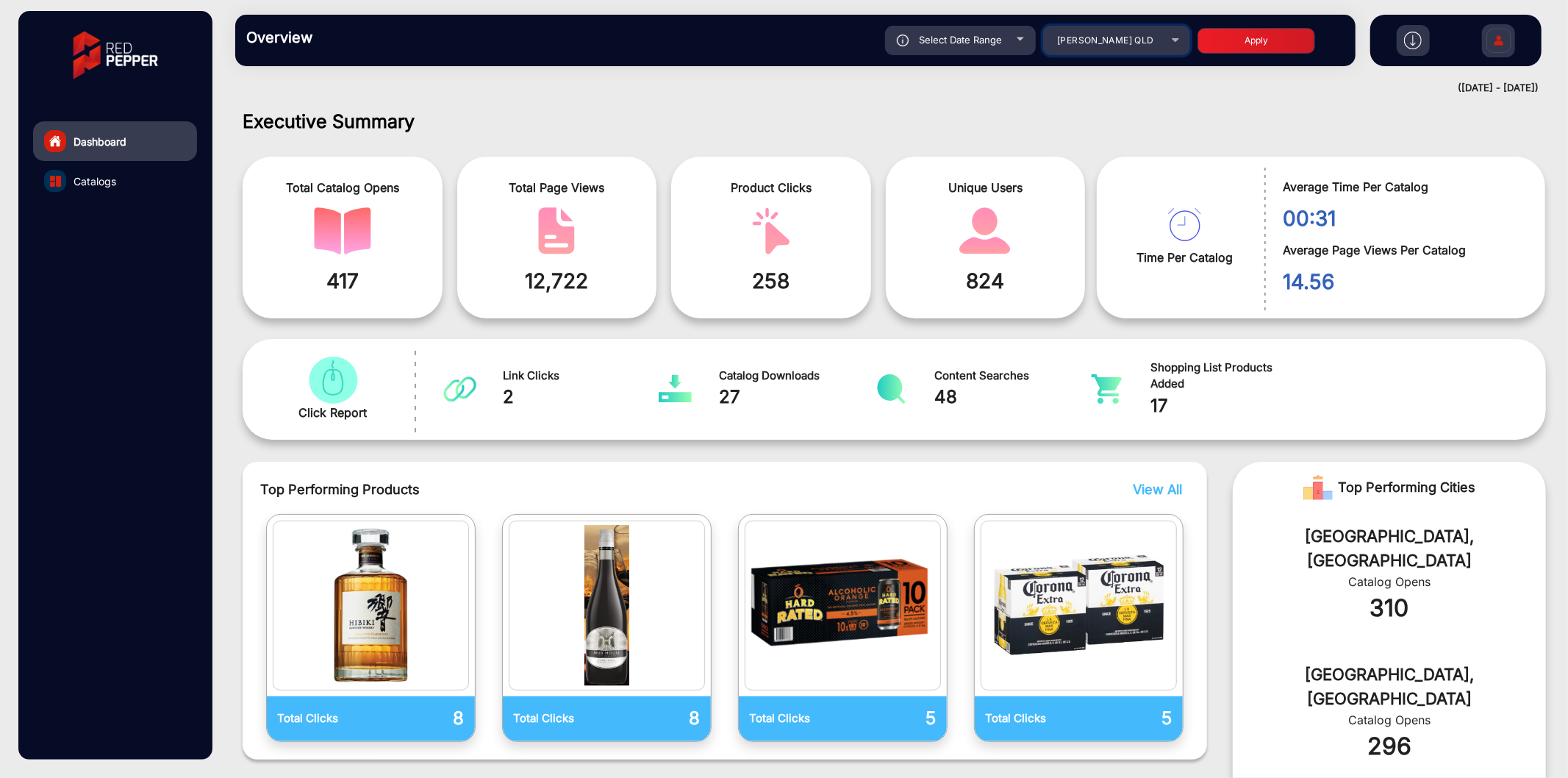
click at [1096, 50] on mat-select "[PERSON_NAME] QLD" at bounding box center [1117, 41] width 147 height 30
click at [1106, 39] on span "[PERSON_NAME] QLD" at bounding box center [1105, 40] width 97 height 11
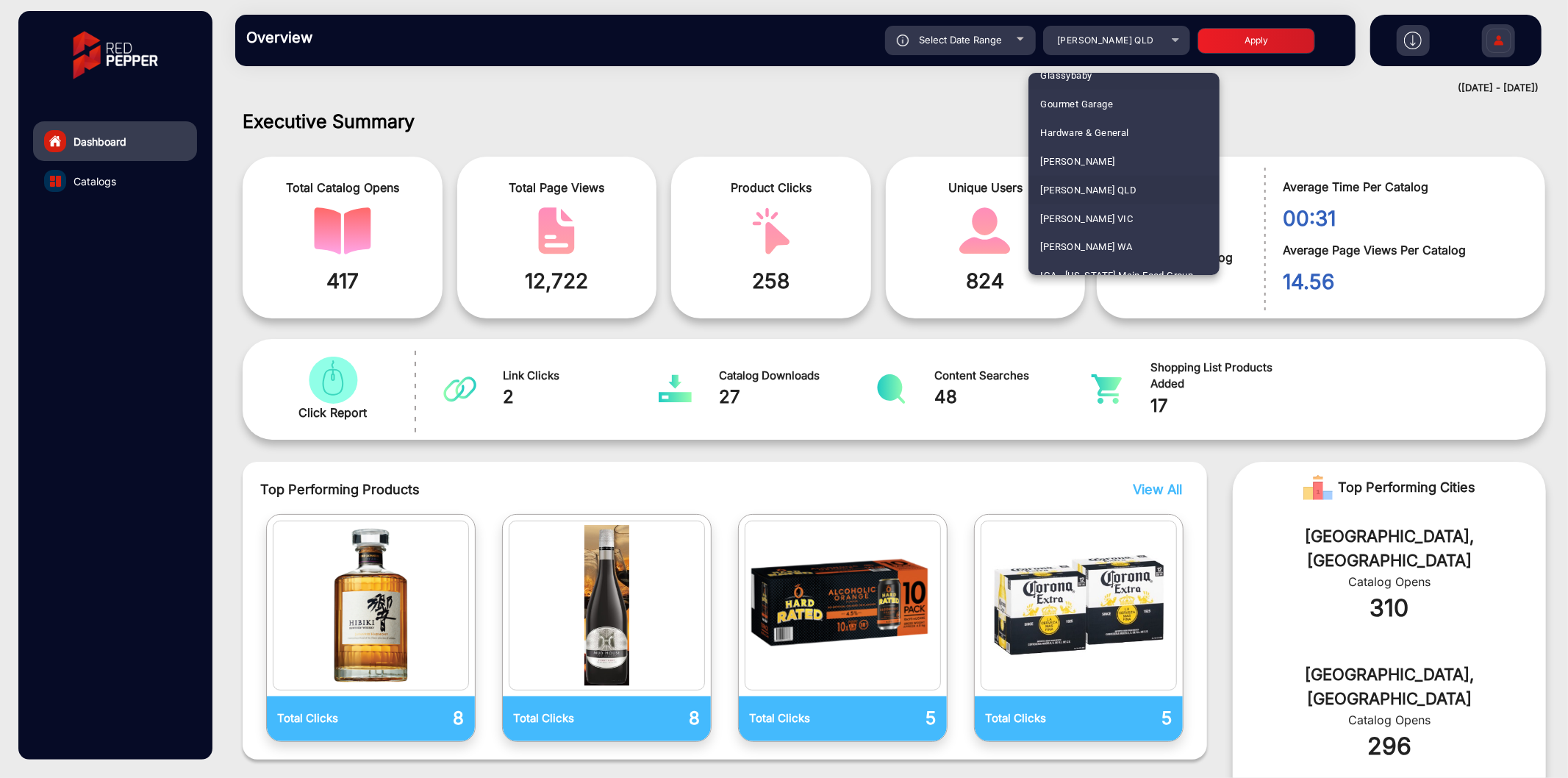
scroll to position [2233, 0]
click at [1099, 185] on span "[PERSON_NAME] VIC" at bounding box center [1086, 182] width 93 height 29
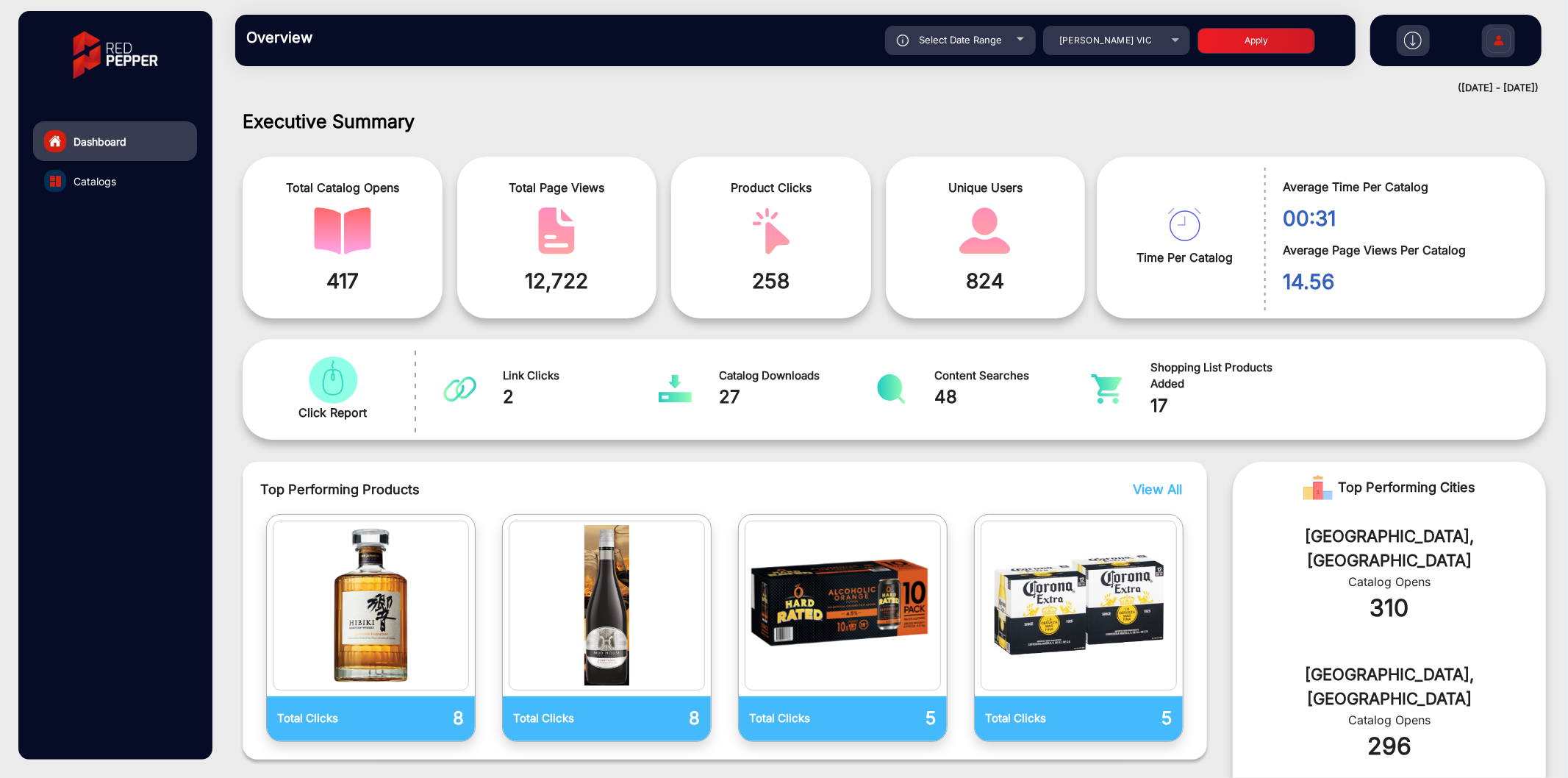
click at [1256, 46] on button "Apply" at bounding box center [1257, 41] width 117 height 26
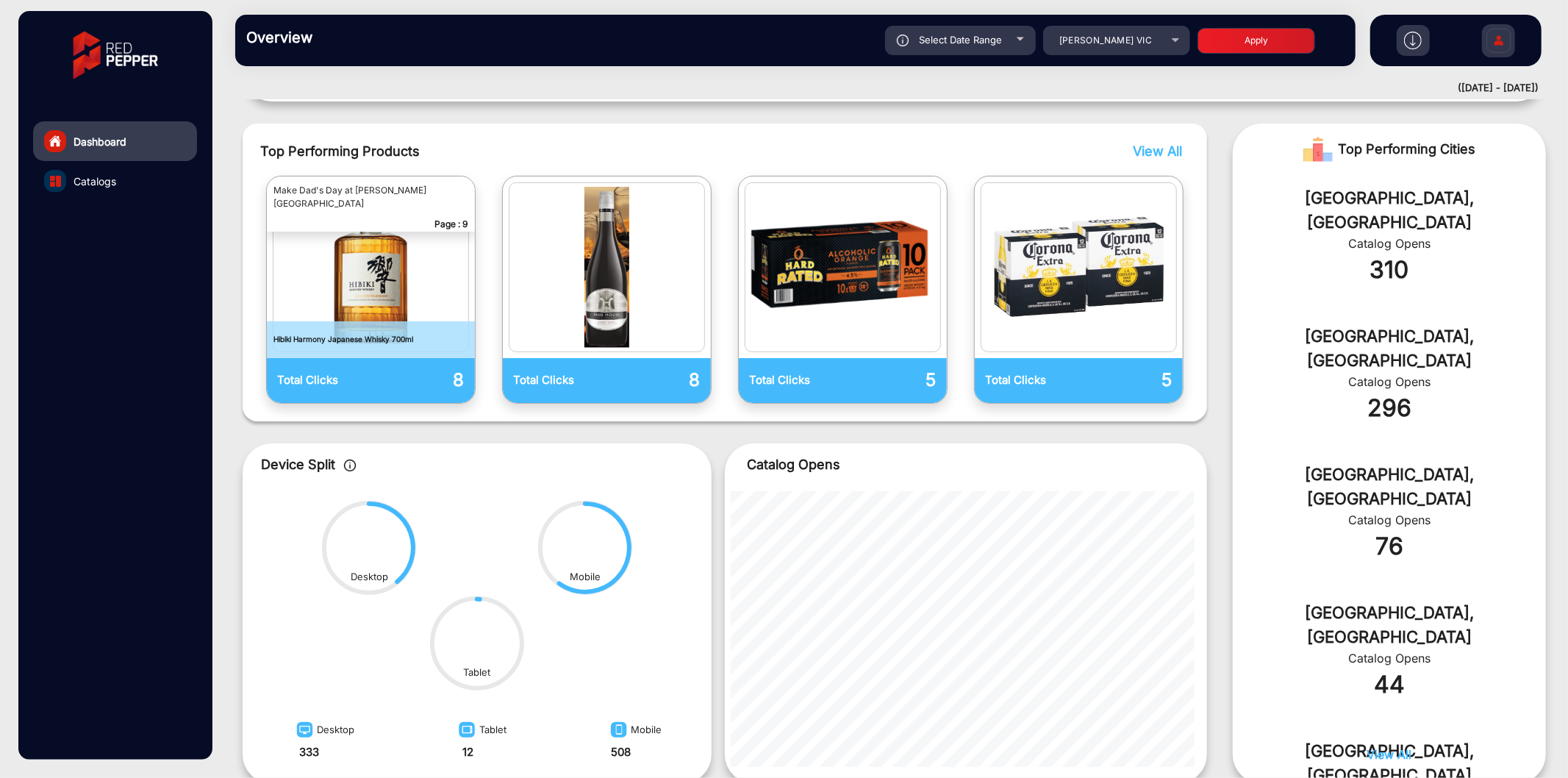
scroll to position [0, 0]
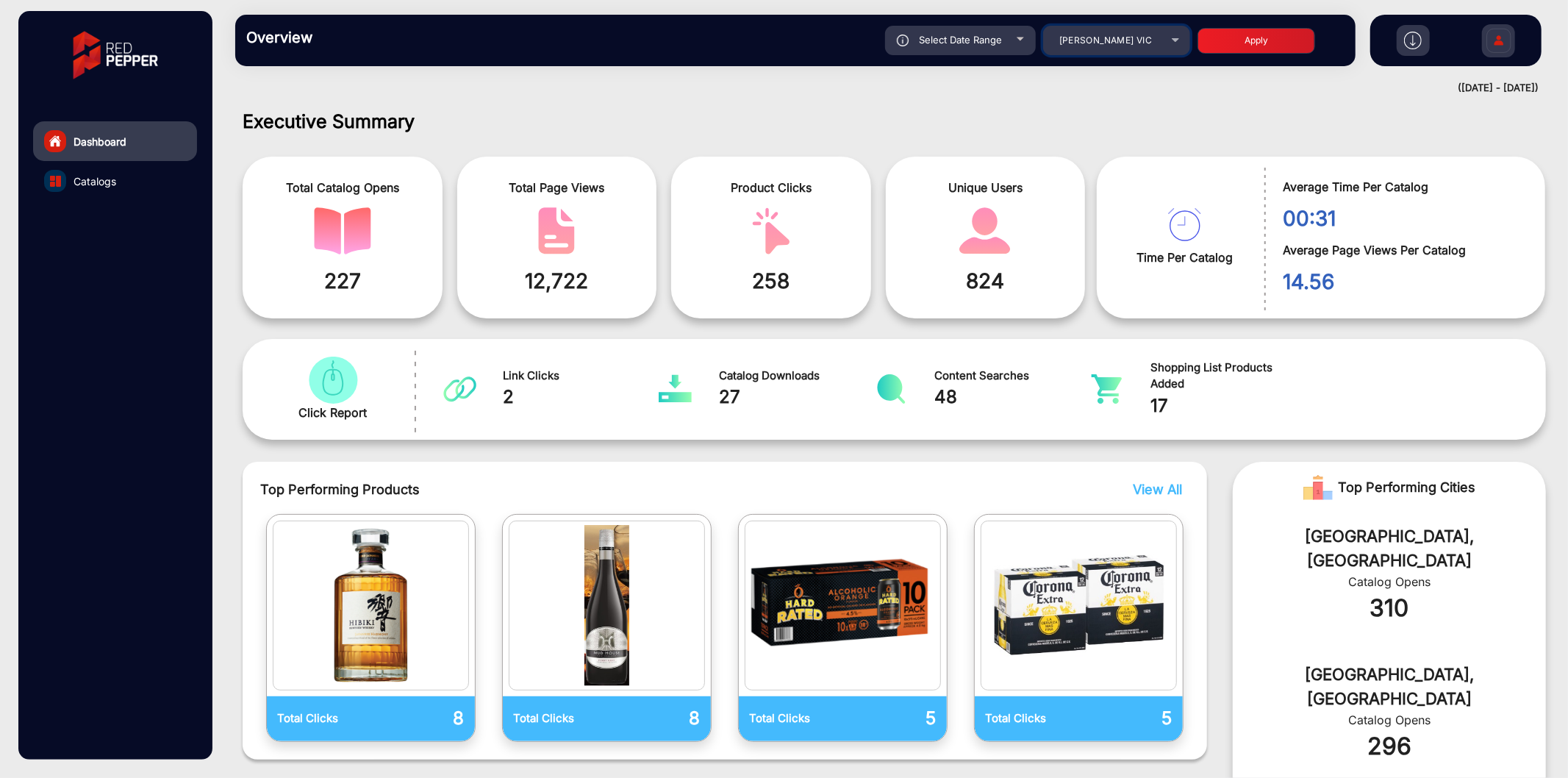
click at [1104, 49] on div "[PERSON_NAME] VIC" at bounding box center [1106, 41] width 117 height 18
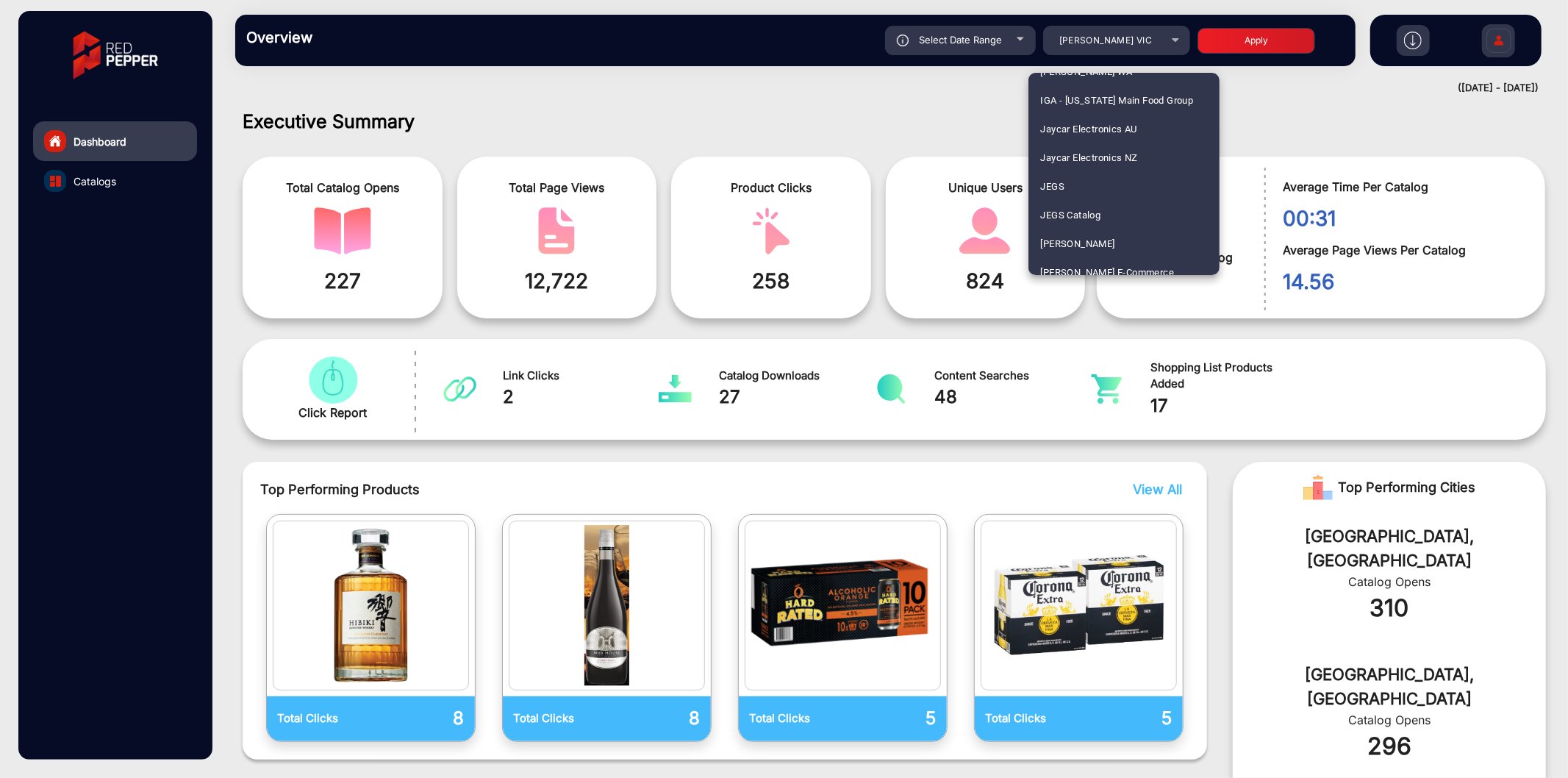
scroll to position [2211, 0]
click at [1083, 230] on span "[PERSON_NAME] WA" at bounding box center [1086, 233] width 93 height 29
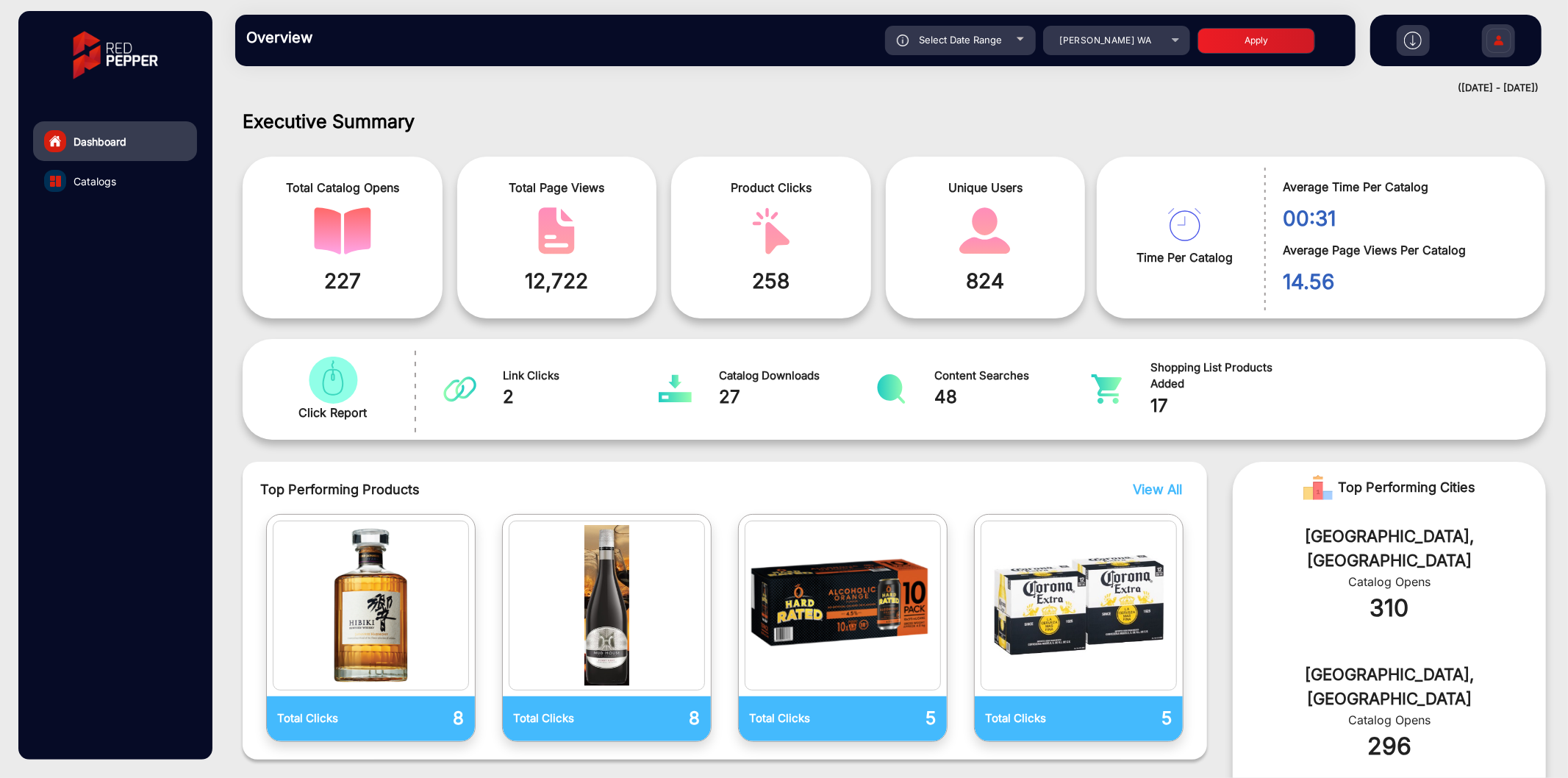
click at [1263, 48] on button "Apply" at bounding box center [1257, 41] width 117 height 26
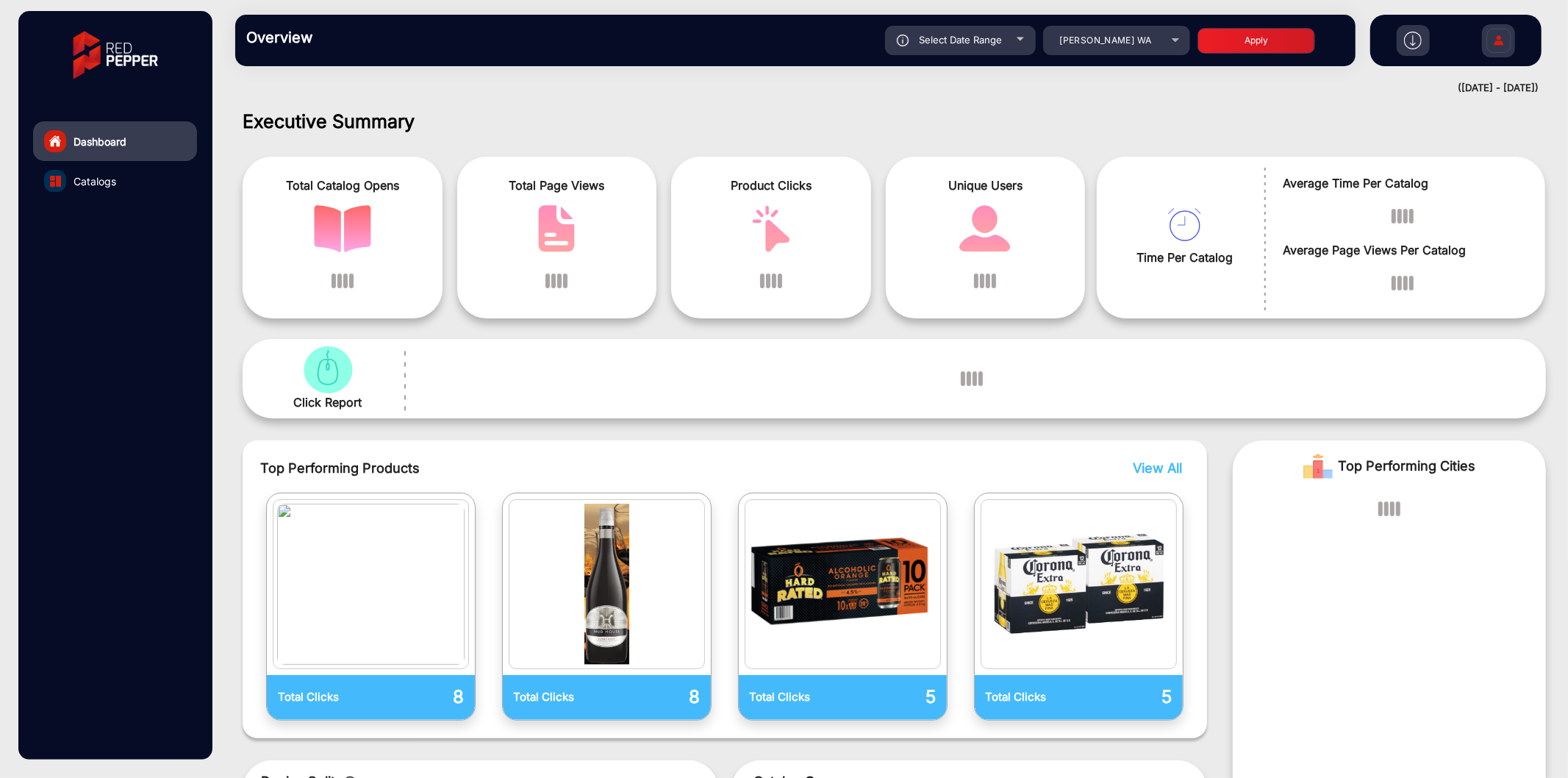
scroll to position [11, 0]
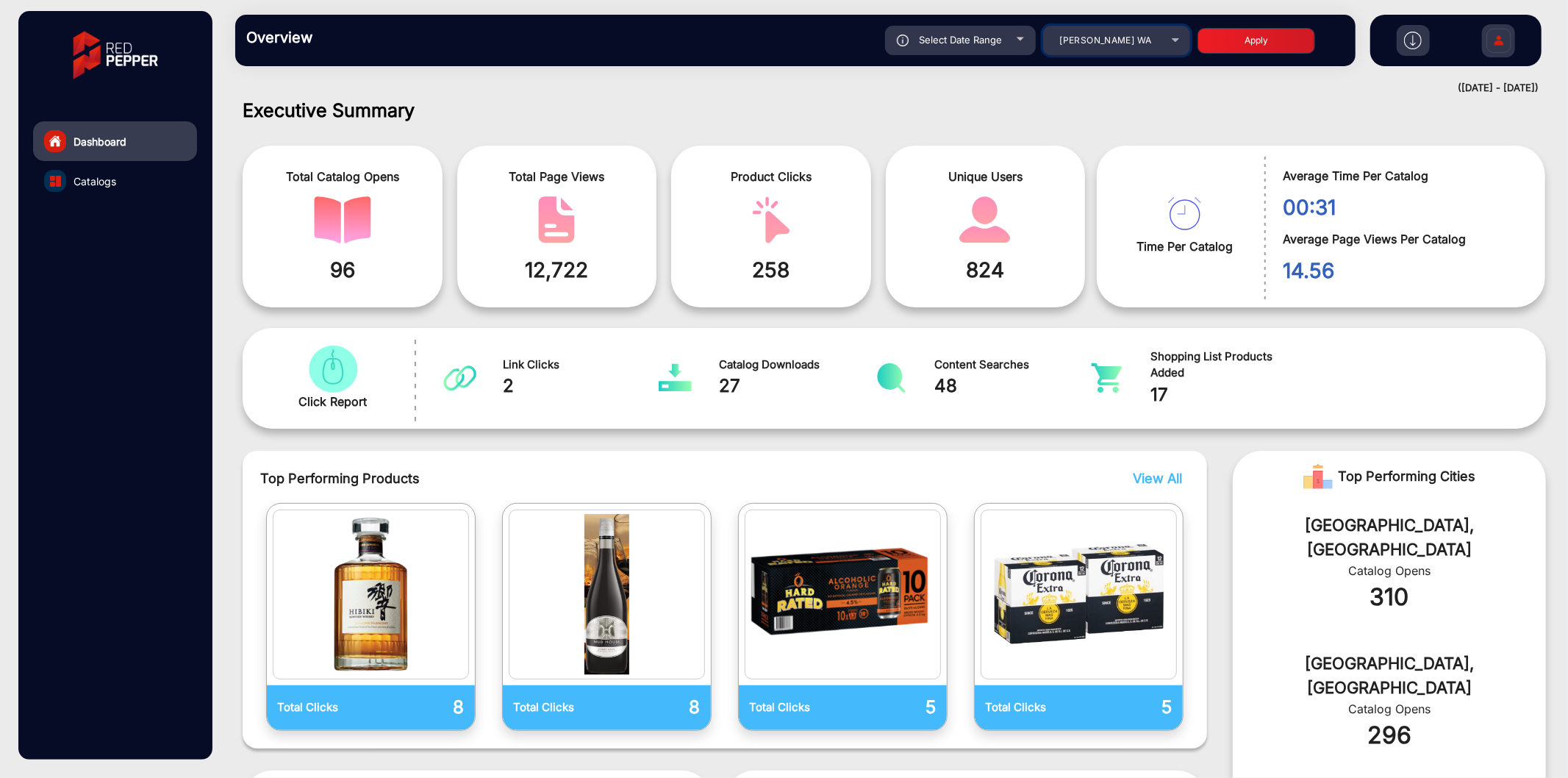
click at [1087, 42] on span "[PERSON_NAME] WA" at bounding box center [1106, 40] width 92 height 11
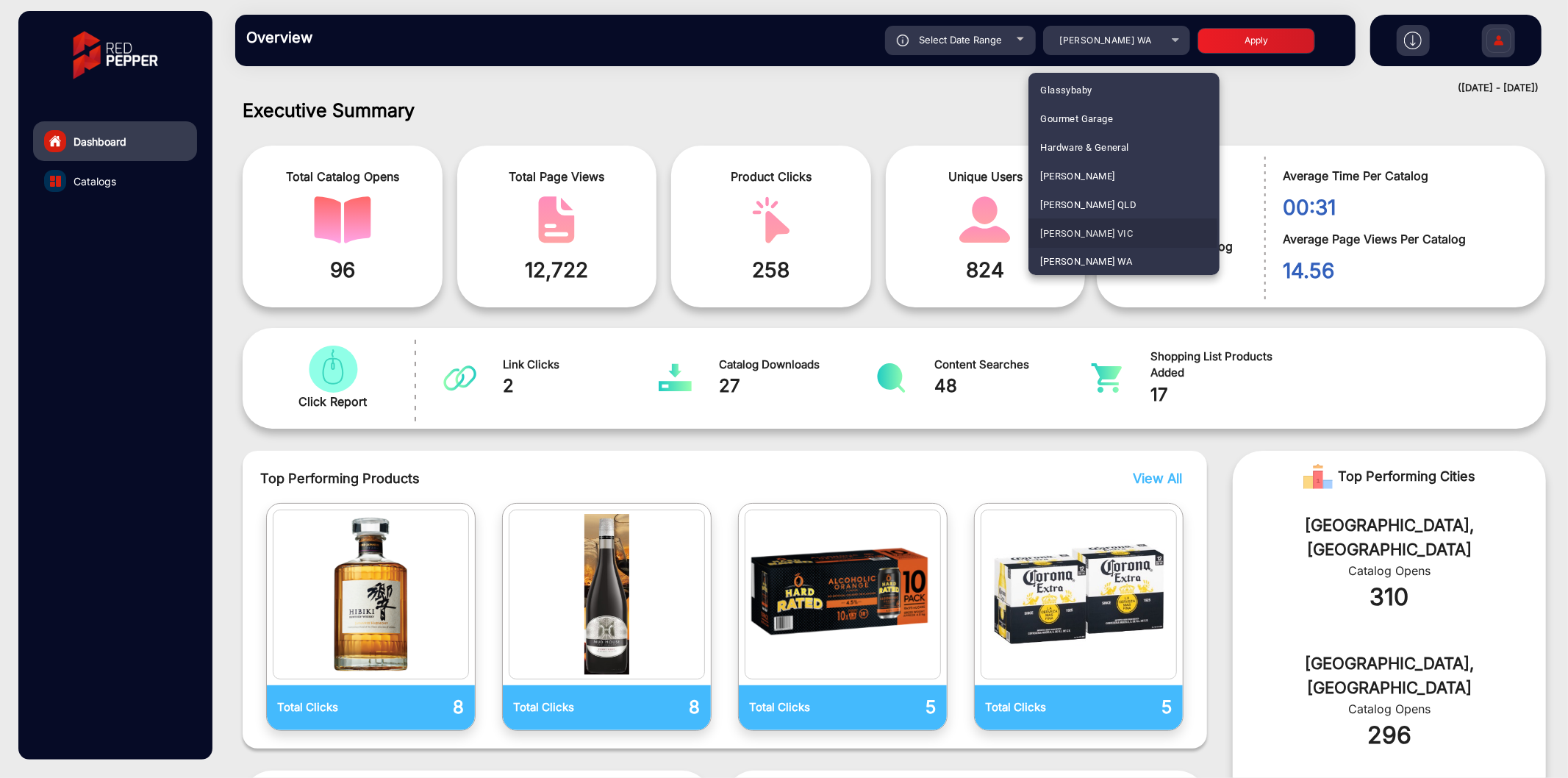
click at [1092, 232] on span "[PERSON_NAME] VIC" at bounding box center [1086, 234] width 93 height 29
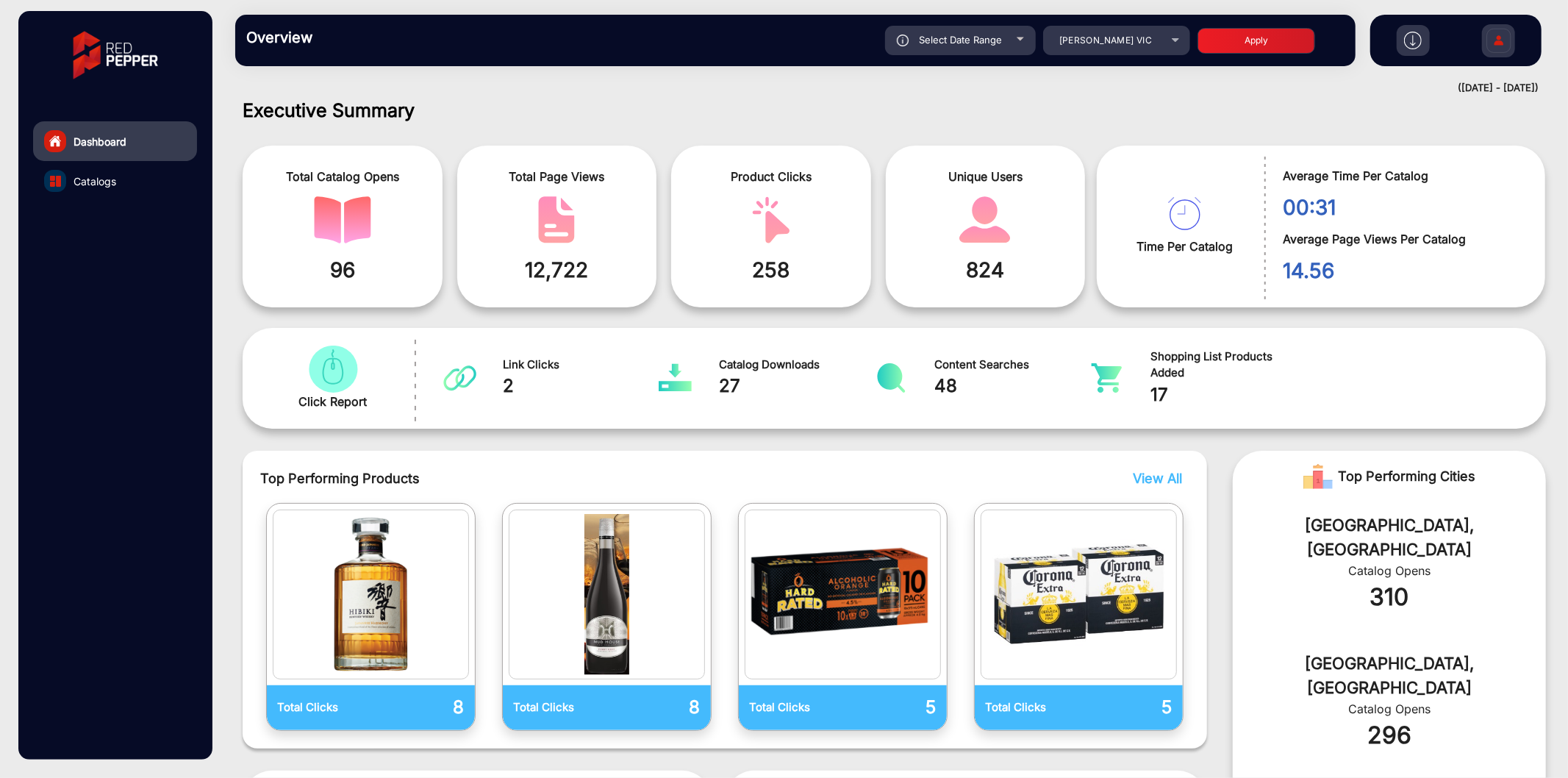
click at [1277, 47] on button "Apply" at bounding box center [1257, 41] width 117 height 26
click at [963, 53] on div "Select Date Range" at bounding box center [960, 41] width 151 height 30
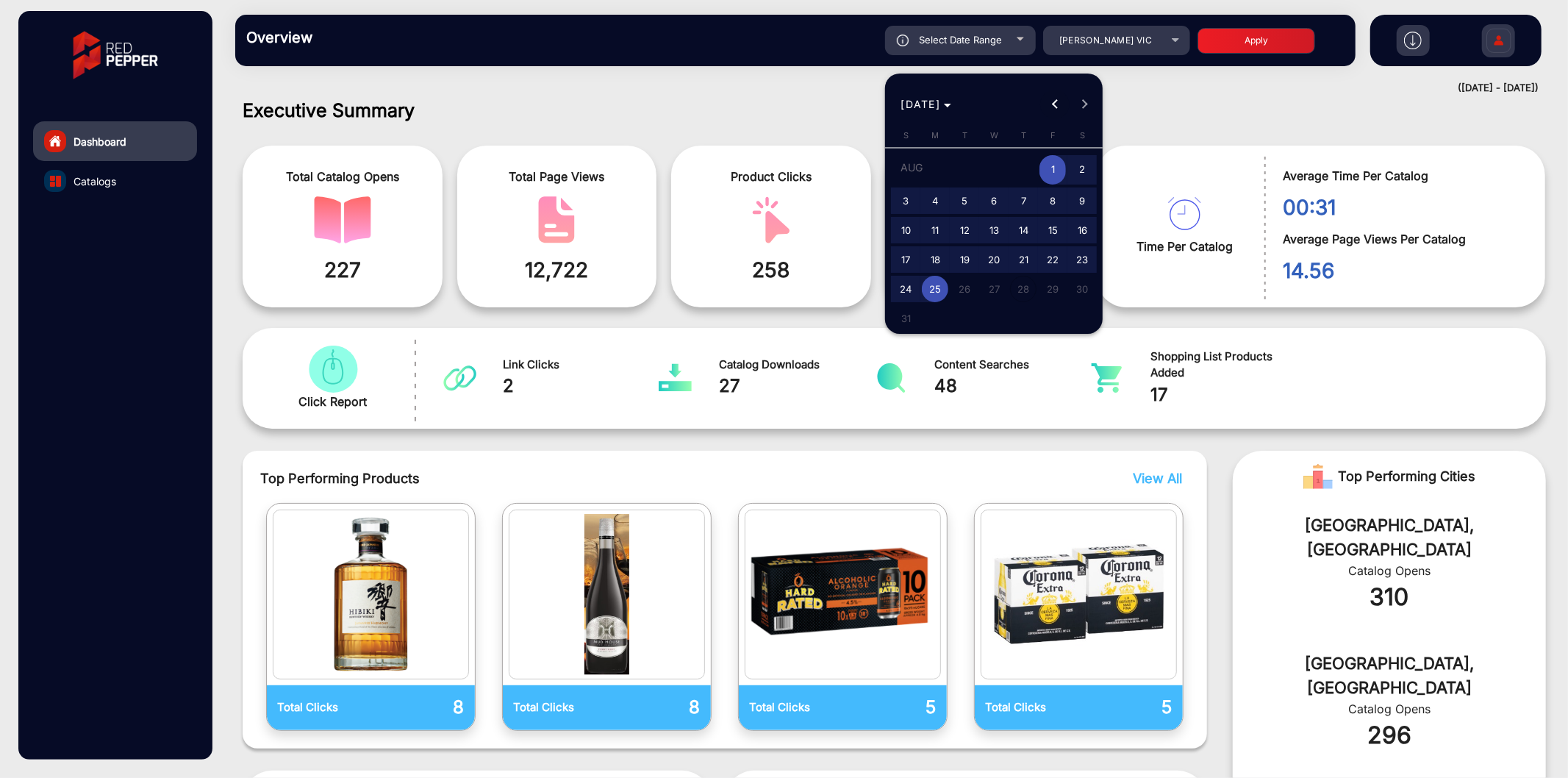
click at [1055, 107] on button "Previous month" at bounding box center [1054, 104] width 30 height 30
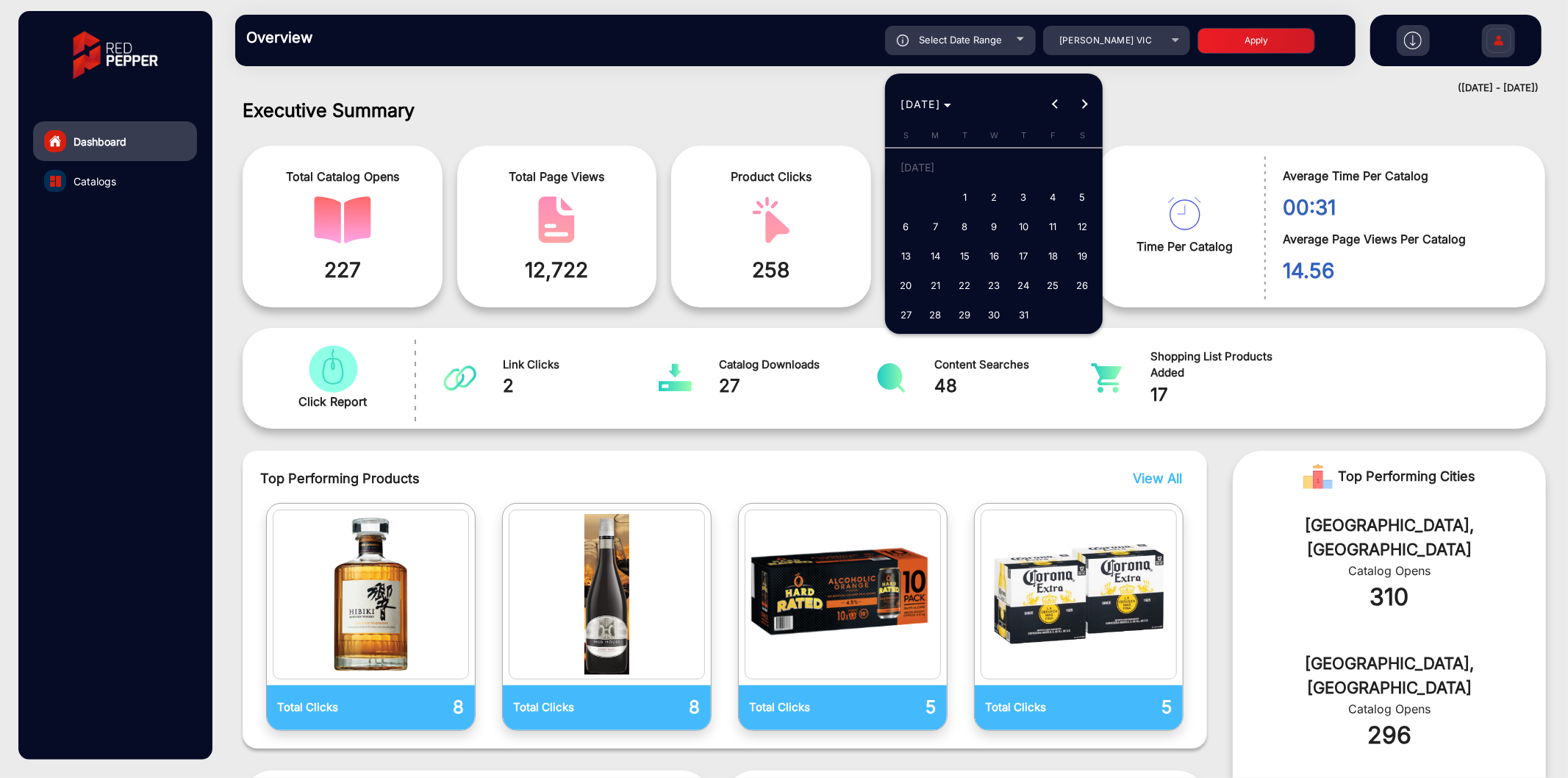
click at [967, 196] on span "1" at bounding box center [964, 197] width 26 height 26
type input "[DATE]"
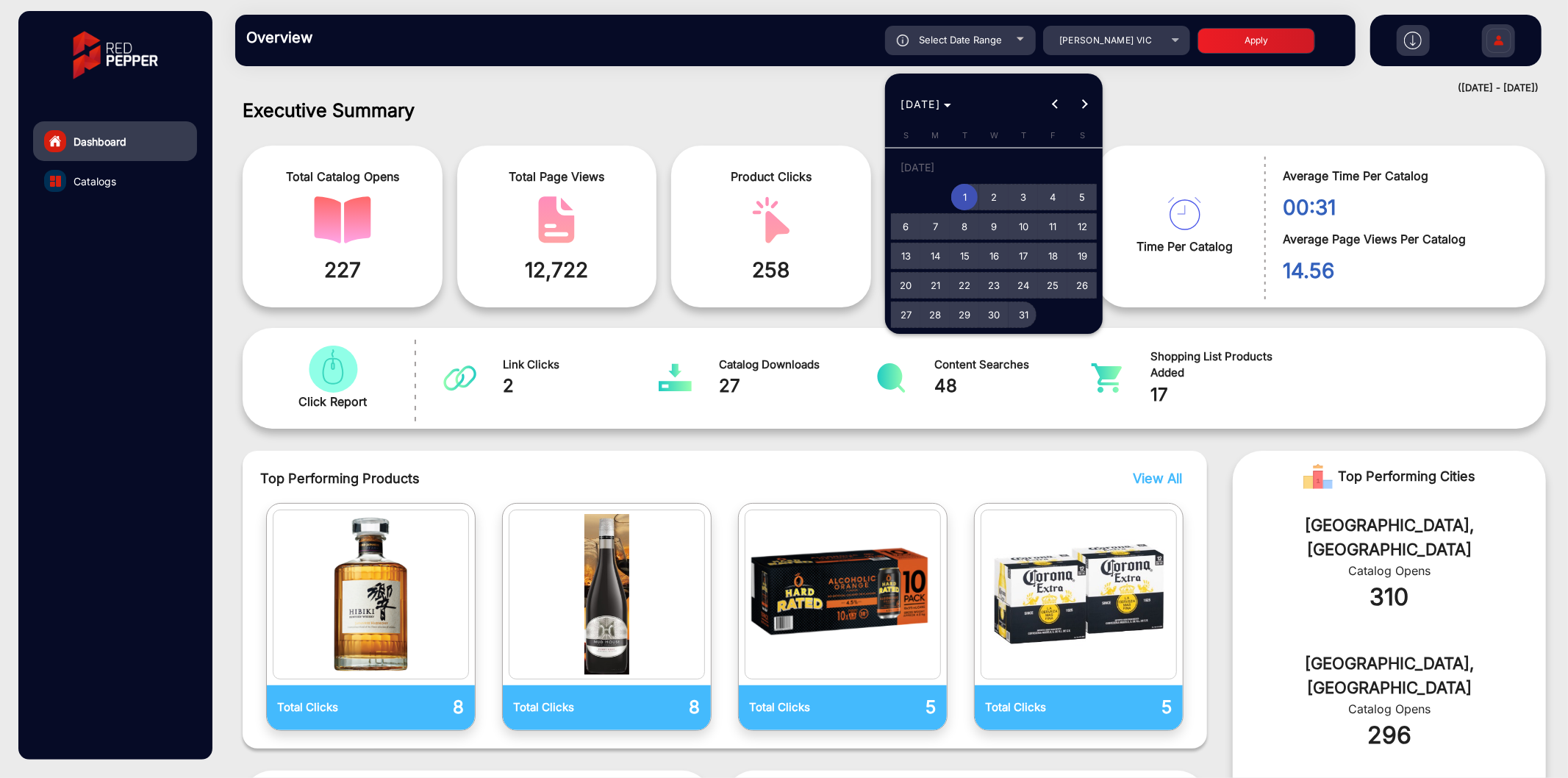
click at [1034, 319] on span "31" at bounding box center [1023, 314] width 26 height 26
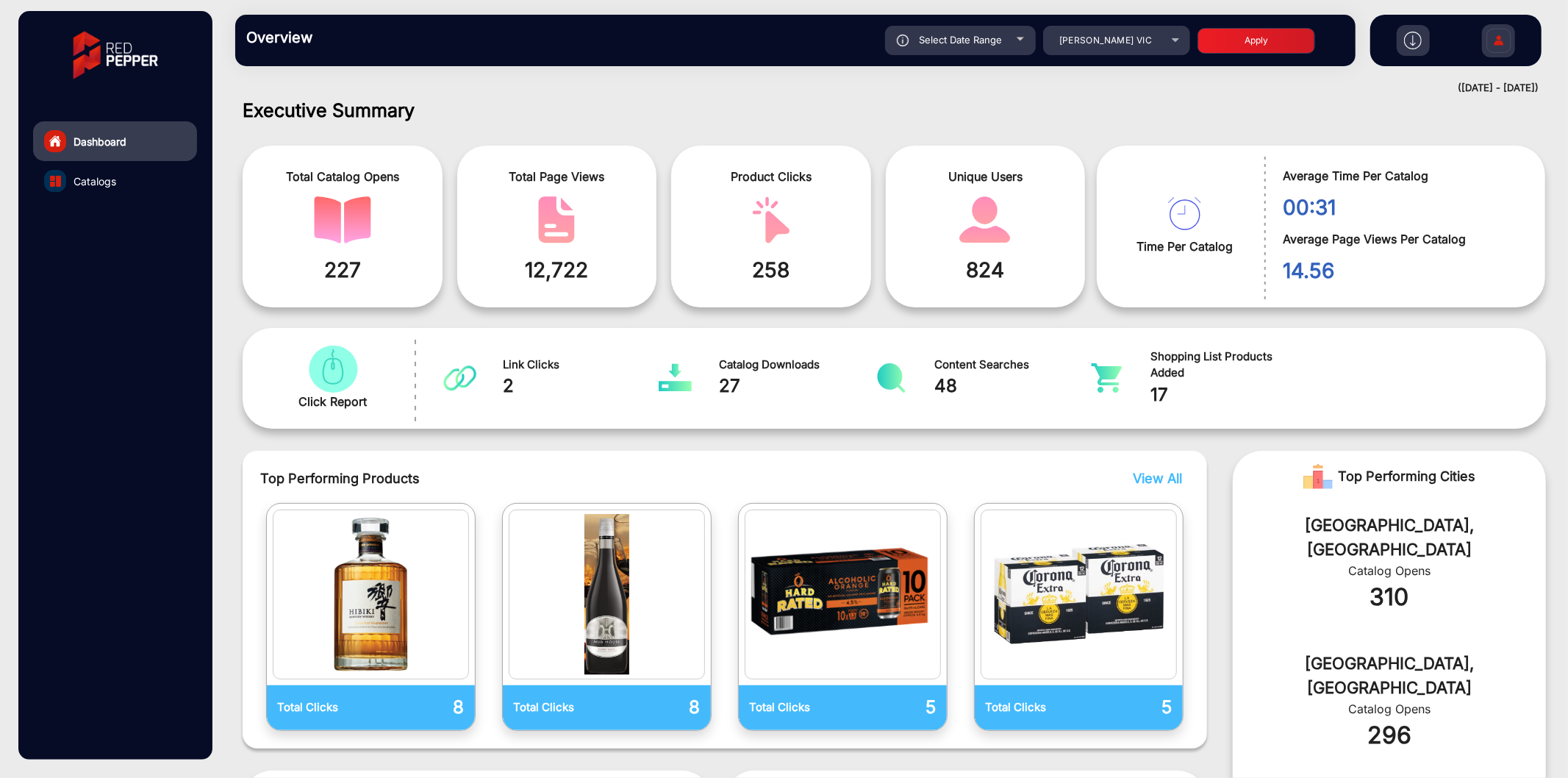
type input "[DATE]"
click at [1239, 37] on button "Apply" at bounding box center [1257, 41] width 117 height 26
